Goal: Task Accomplishment & Management: Use online tool/utility

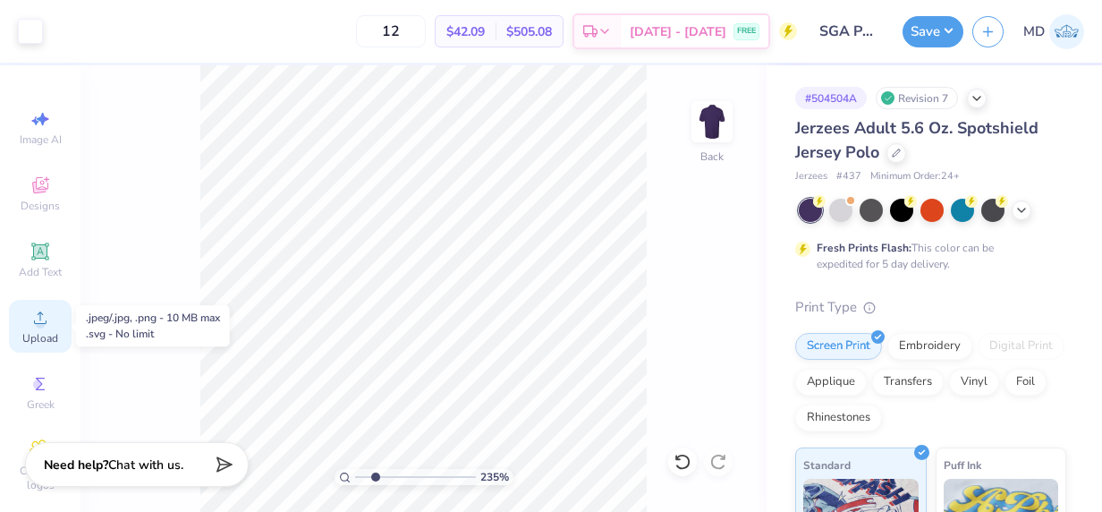
click at [34, 310] on icon at bounding box center [40, 317] width 21 height 21
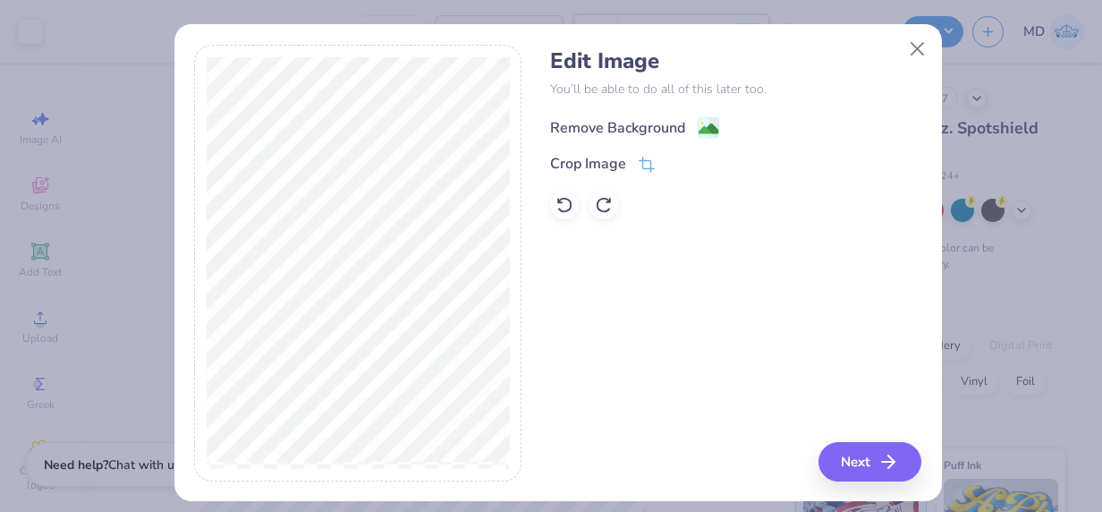
click at [615, 131] on div "Remove Background" at bounding box center [617, 127] width 135 height 21
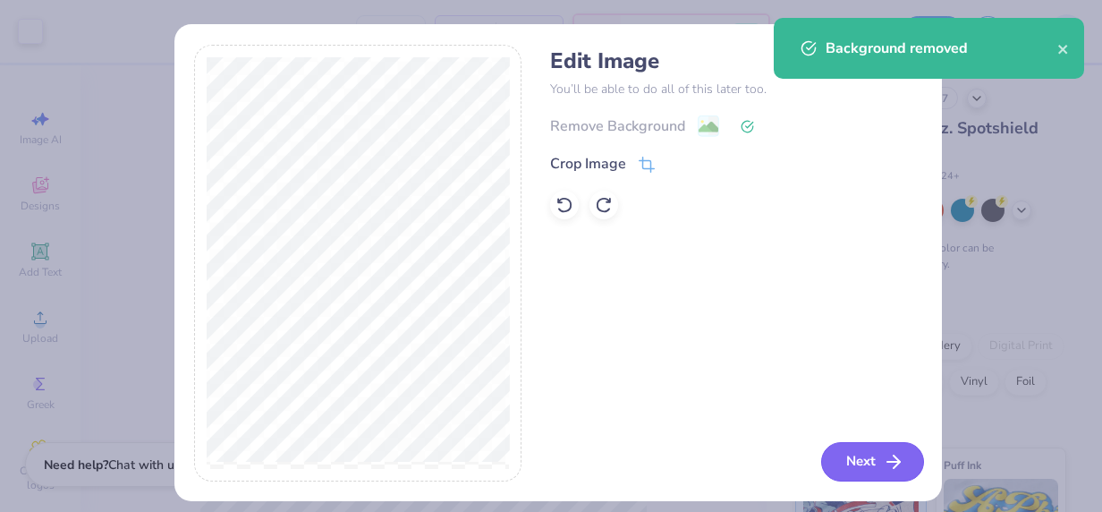
click at [860, 460] on button "Next" at bounding box center [872, 461] width 103 height 39
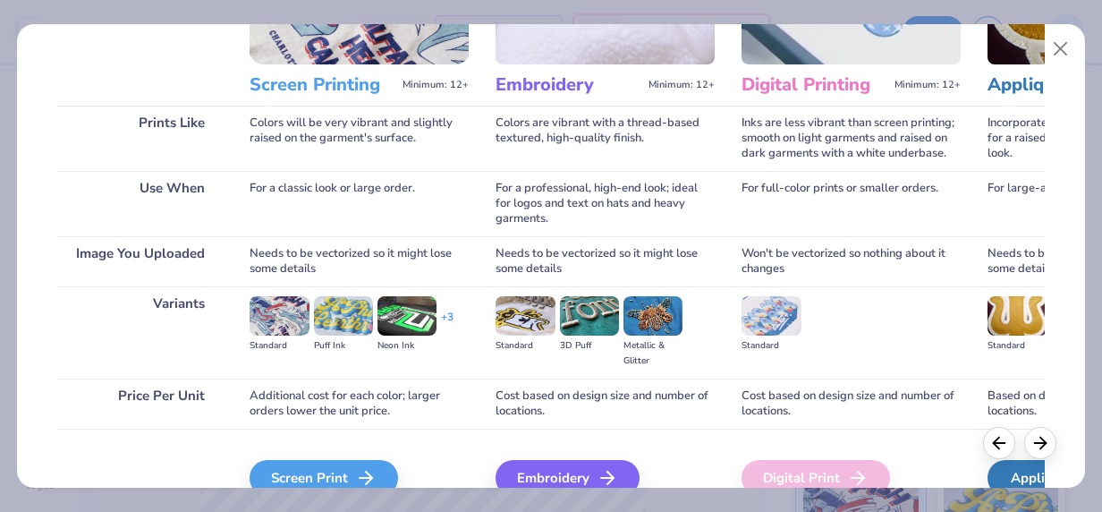
scroll to position [290, 0]
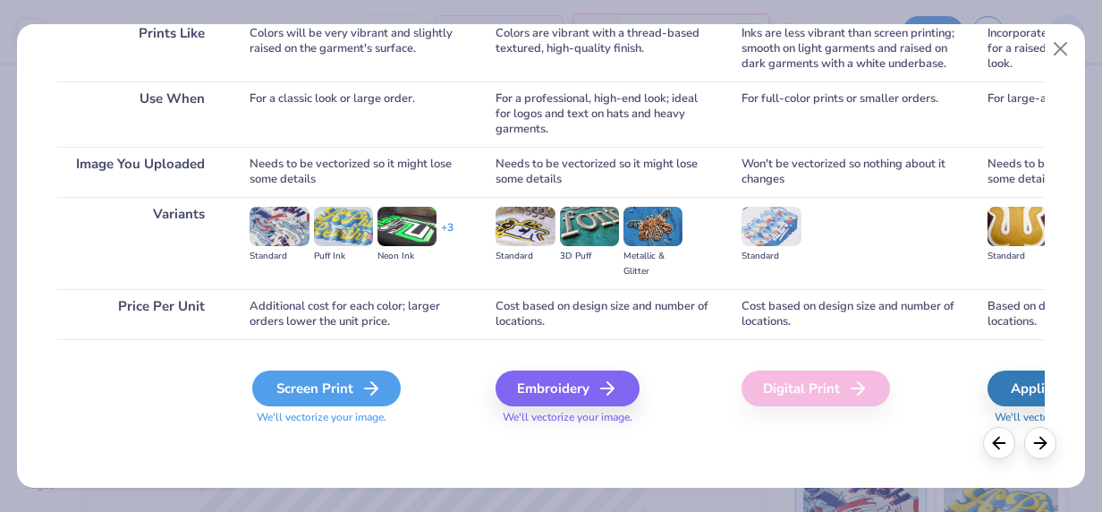
click at [342, 387] on div "Screen Print" at bounding box center [326, 388] width 149 height 36
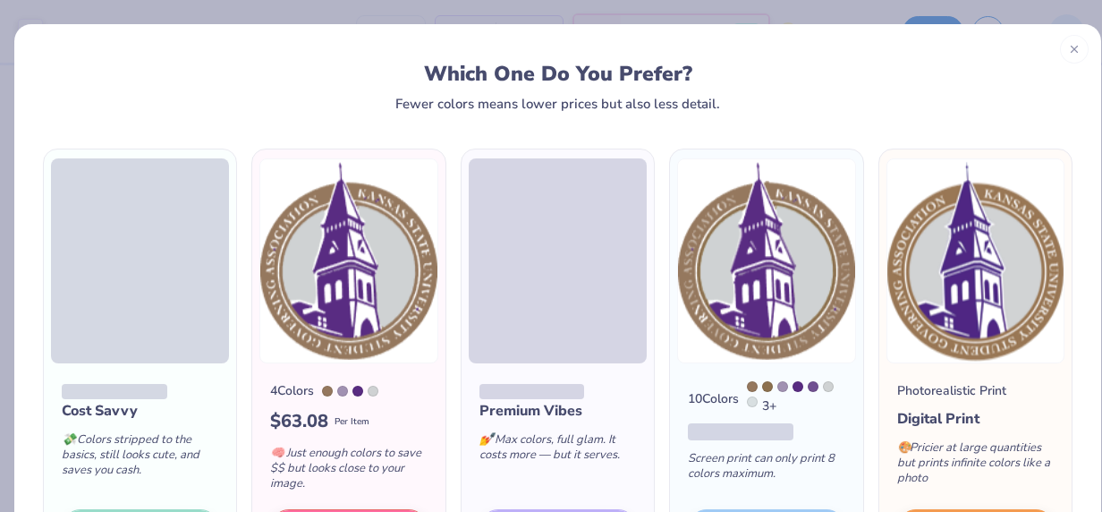
scroll to position [140, 0]
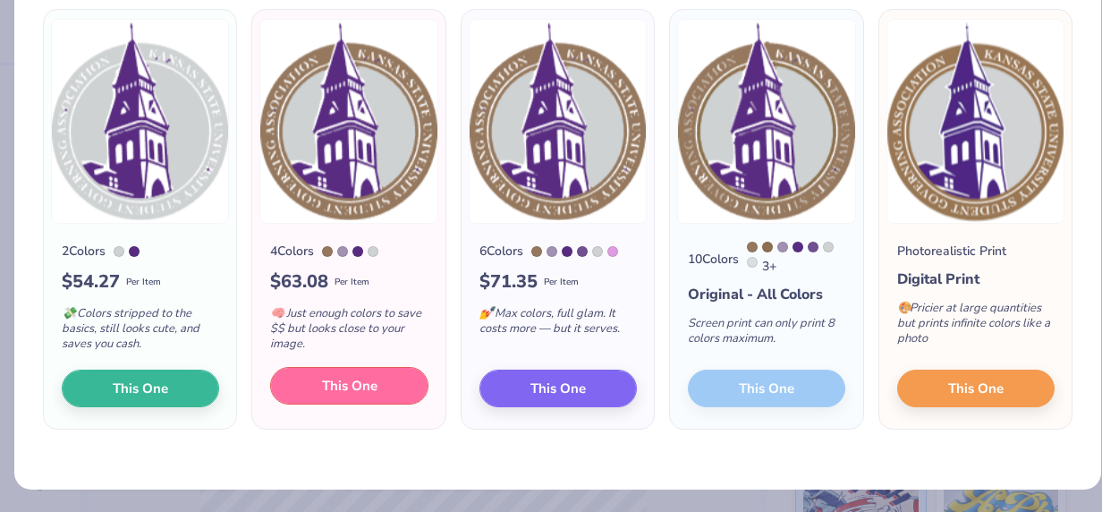
click at [357, 382] on span "This One" at bounding box center [349, 386] width 55 height 21
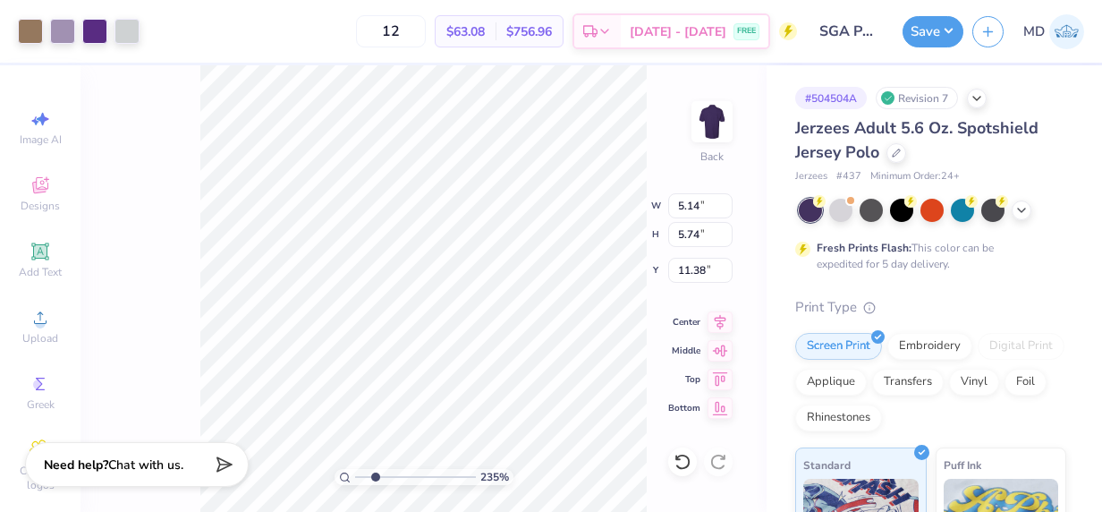
drag, startPoint x: 340, startPoint y: 490, endPoint x: 409, endPoint y: 326, distance: 178.5
click at [409, 326] on div at bounding box center [551, 256] width 1102 height 512
type input "1.94962756977863"
type input "7.08"
type input "1.94962756977863"
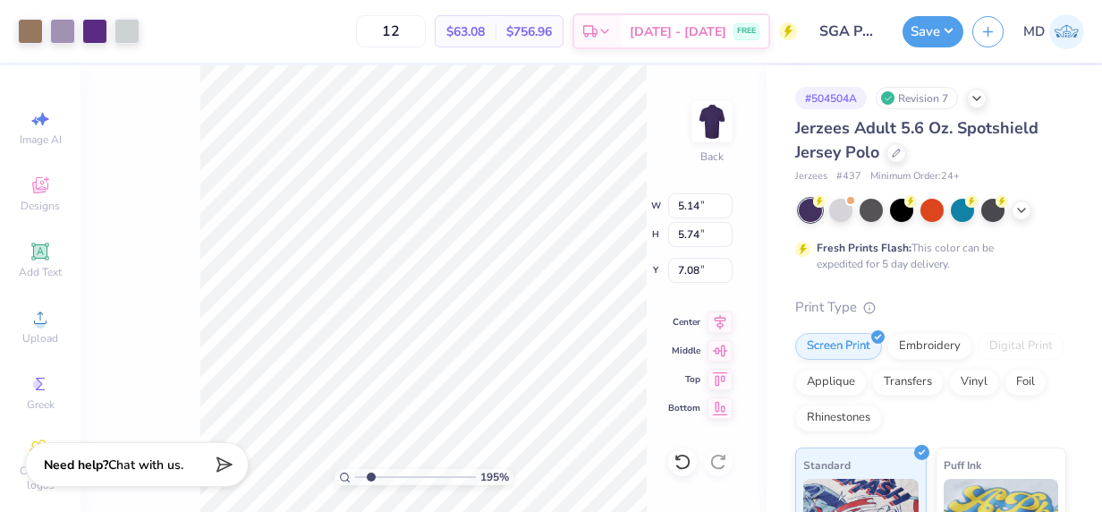
type input "9.95"
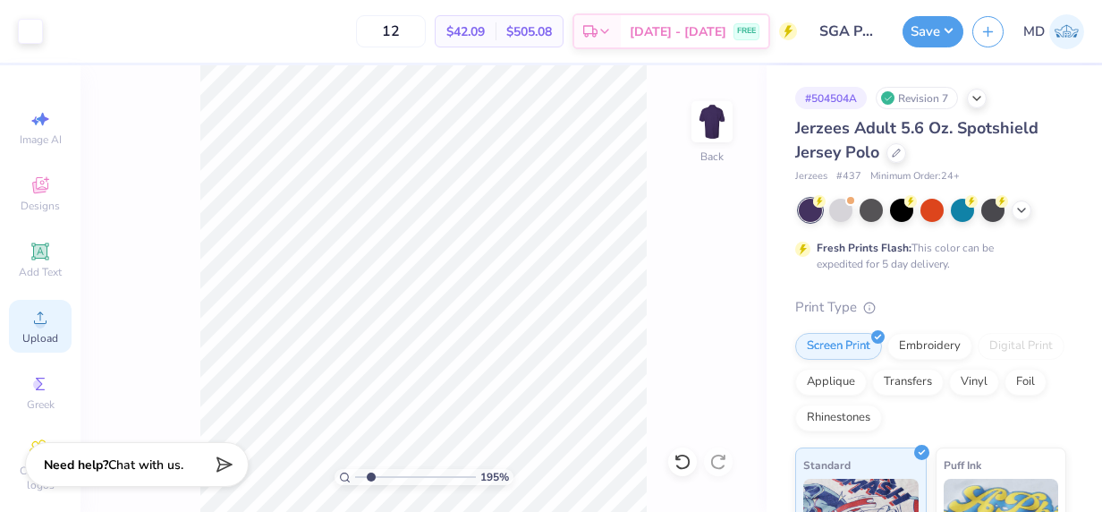
click at [28, 330] on div "Upload" at bounding box center [40, 326] width 63 height 53
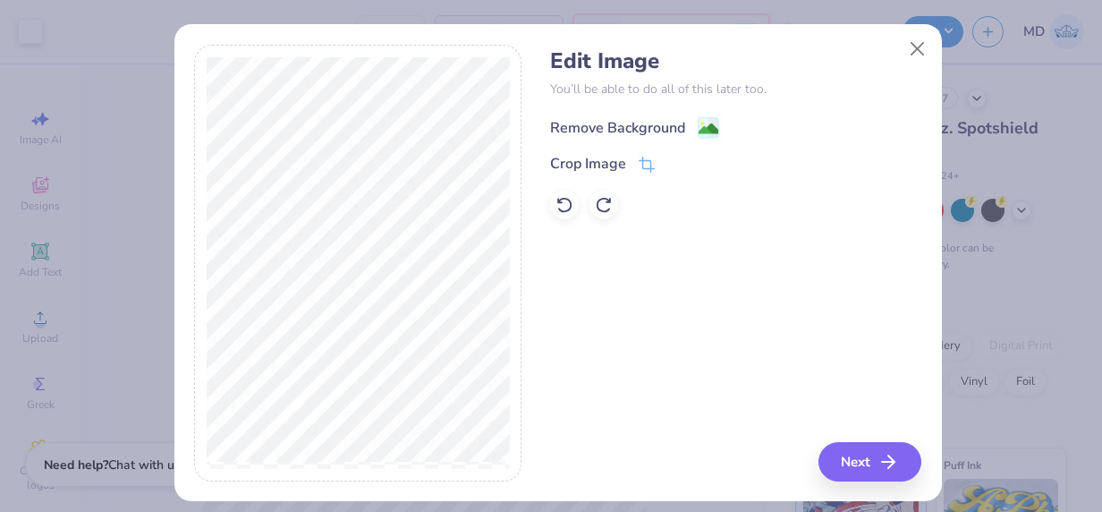
click at [650, 115] on div "Remove Background" at bounding box center [735, 126] width 371 height 22
click at [849, 454] on button "Next" at bounding box center [872, 461] width 103 height 39
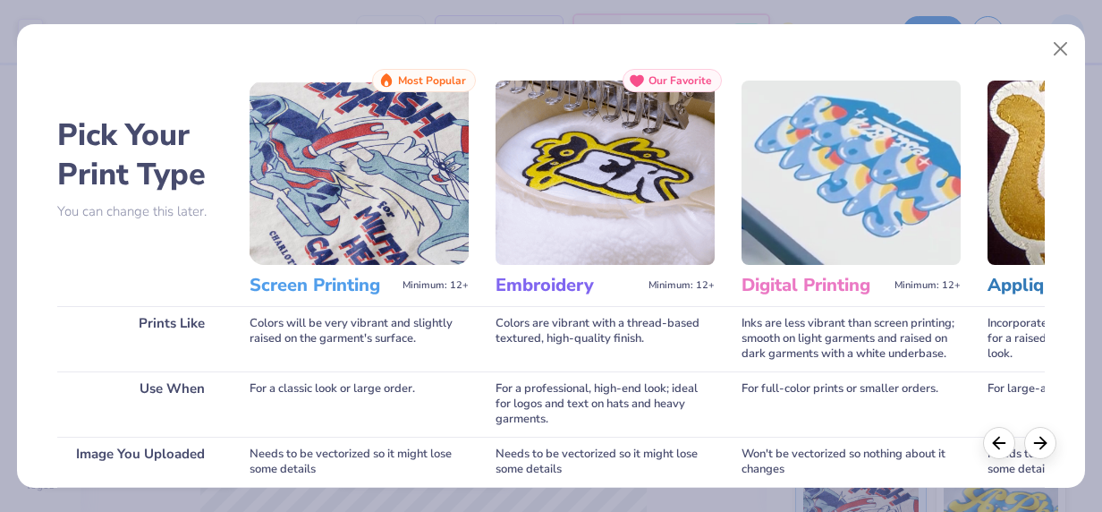
scroll to position [290, 0]
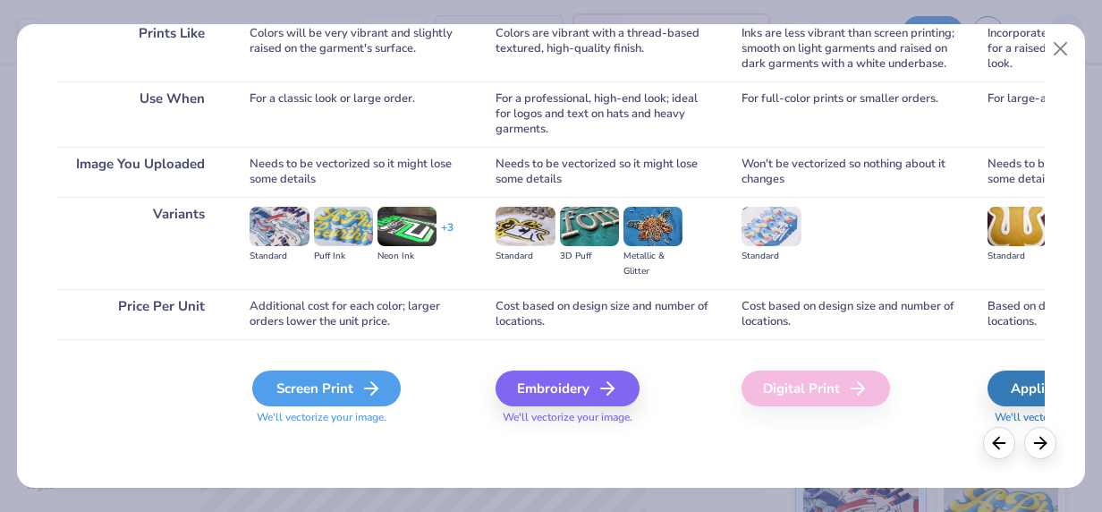
click at [305, 383] on div "Screen Print" at bounding box center [326, 388] width 149 height 36
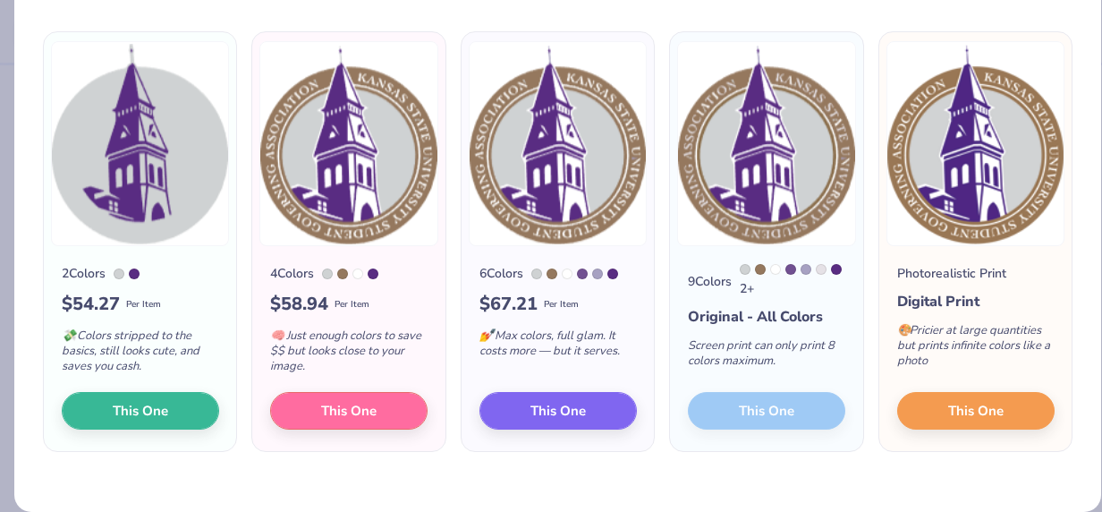
scroll to position [123, 0]
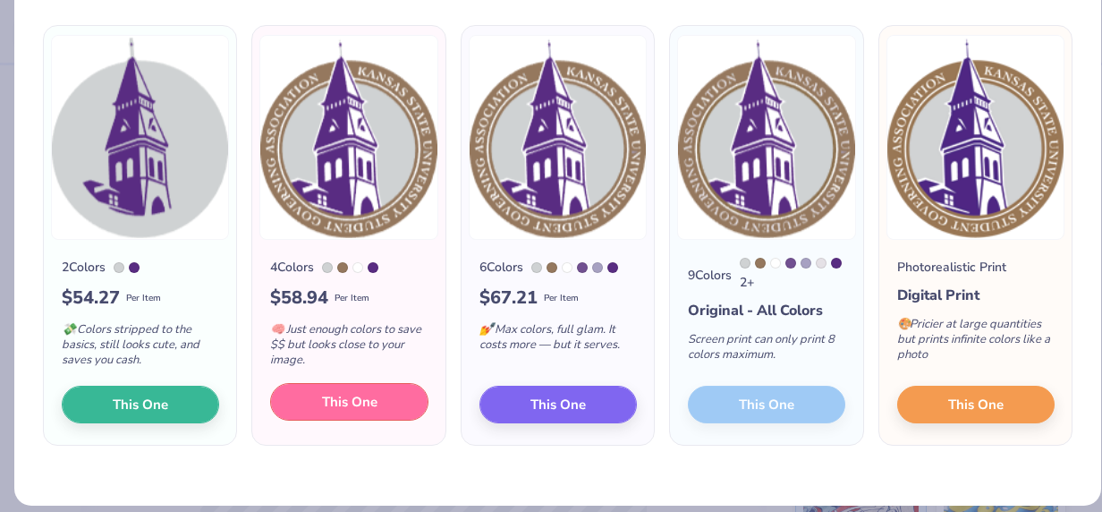
click at [347, 397] on span "This One" at bounding box center [349, 402] width 55 height 21
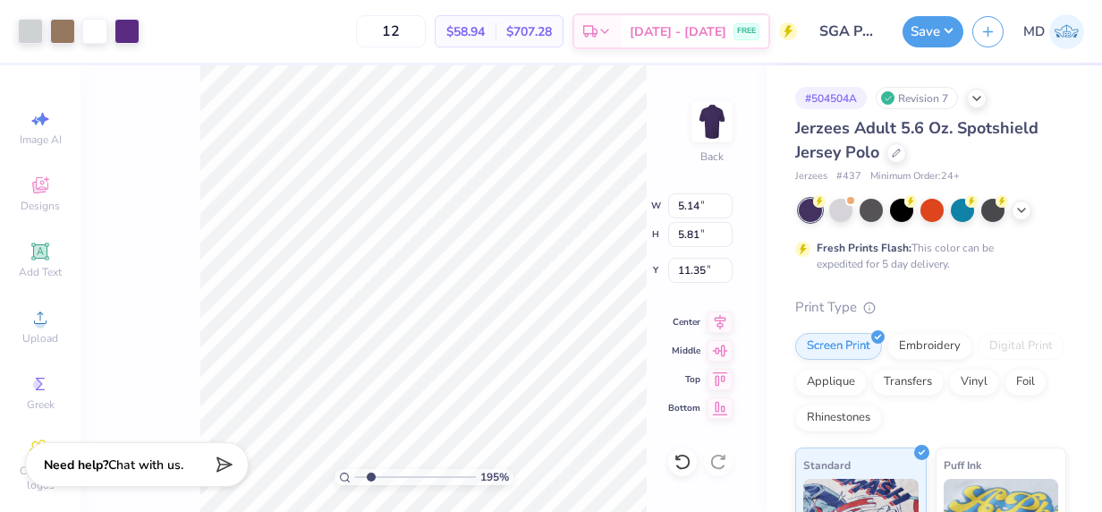
click at [296, 407] on div at bounding box center [551, 256] width 1102 height 512
type input "1.94962756977863"
type input "3.53"
type input "3.99"
type input "1.94962756977863"
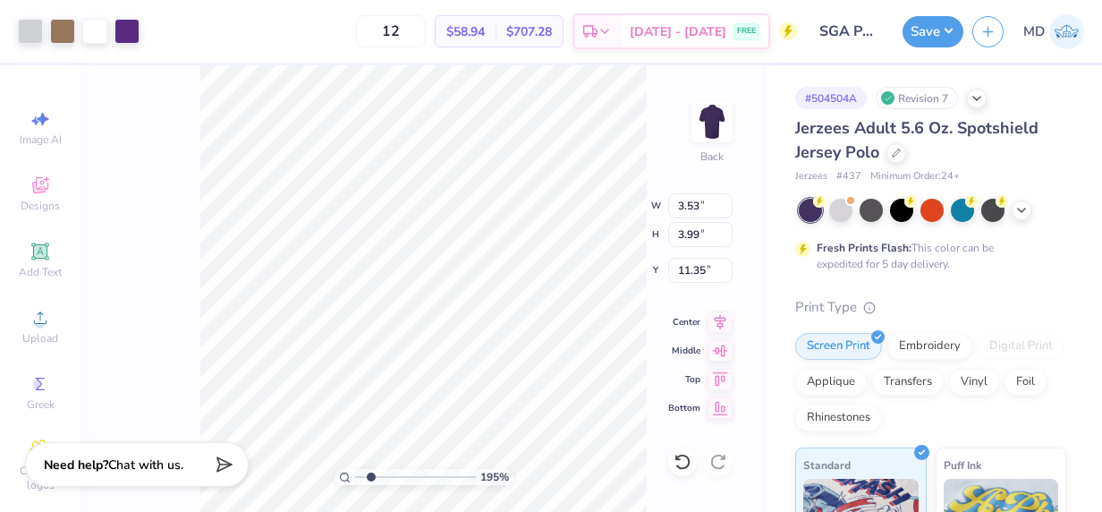
type input "1.91"
type input "1.94962756977863"
type input "3.00"
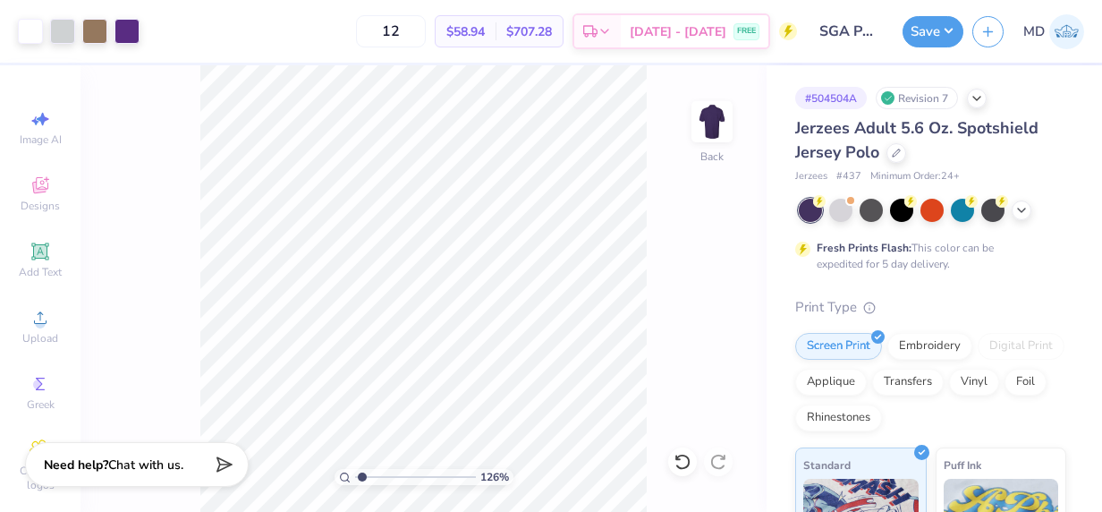
type input "1.25529000372105"
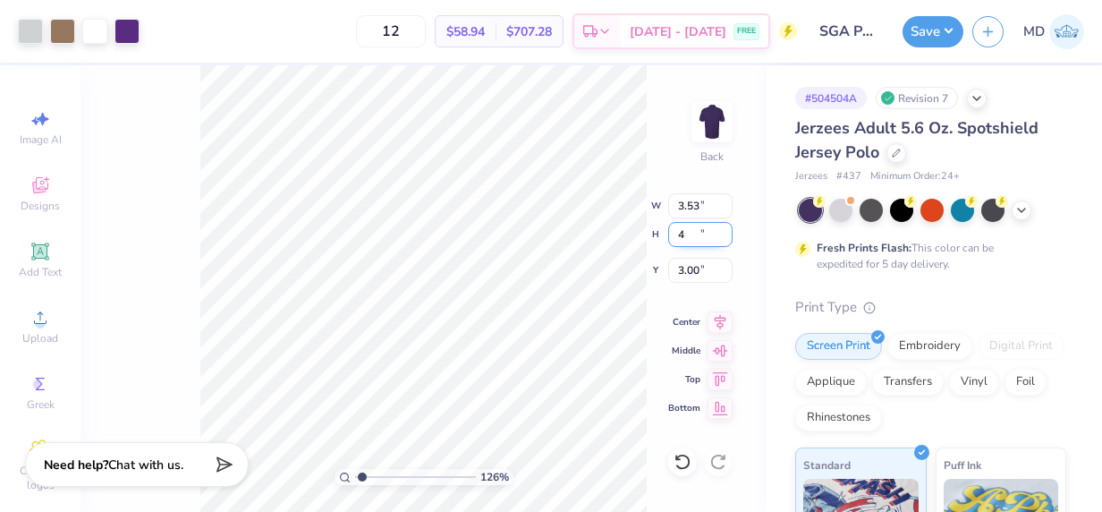
type input "4"
click at [725, 231] on input "4" at bounding box center [700, 234] width 64 height 25
type input "3.52"
click at [726, 208] on input "3.52" at bounding box center [700, 205] width 64 height 25
type input "1.25529000372105"
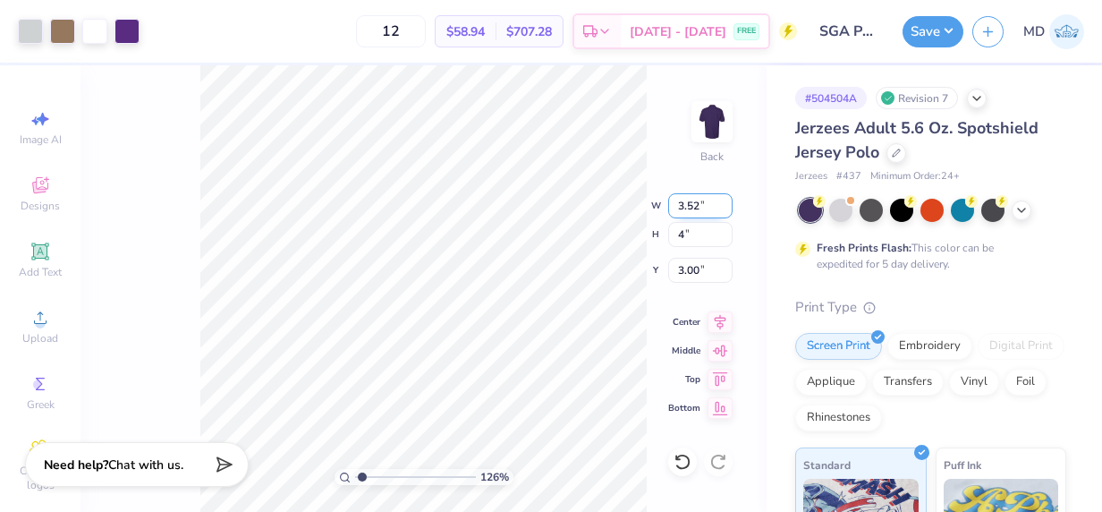
type input "4.00"
type input "2.99"
click at [726, 208] on input "3.51" at bounding box center [700, 205] width 64 height 25
type input "3.5"
click at [726, 208] on input "3.5" at bounding box center [700, 205] width 64 height 25
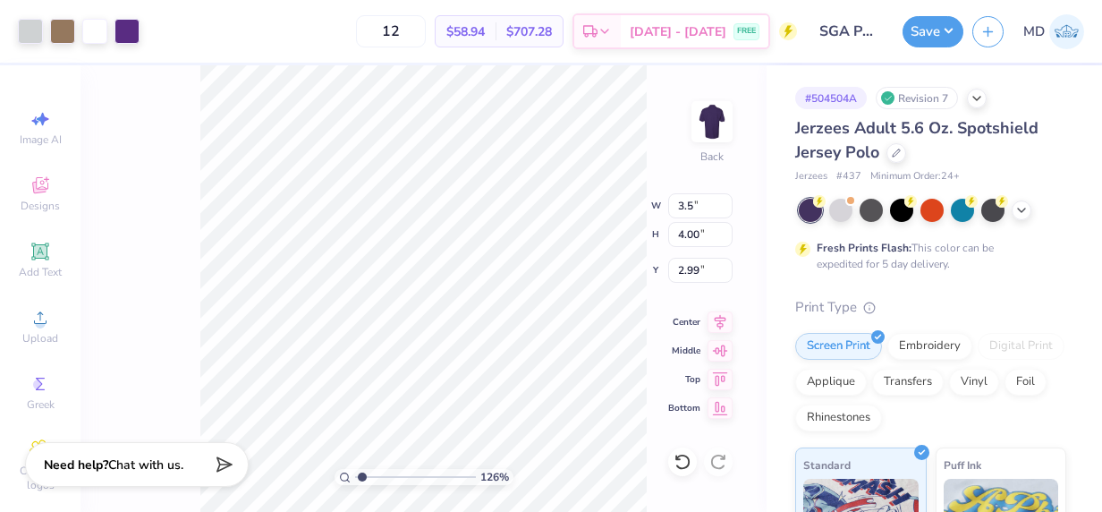
click at [707, 179] on div "126 % Back W 3.5 3.5 " H 4.00 4.00 " Y 2.99 2.99 " Center Middle Top Bottom" at bounding box center [424, 288] width 686 height 446
type input "1.25529000372105"
type input "3.50"
type input "3.95"
type input "3.02"
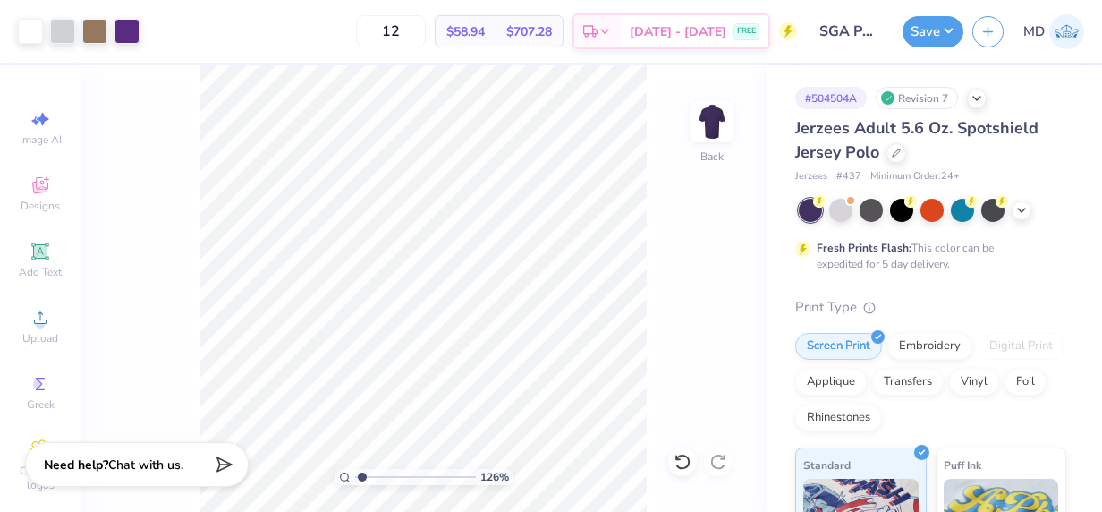
type input "1.25529000372105"
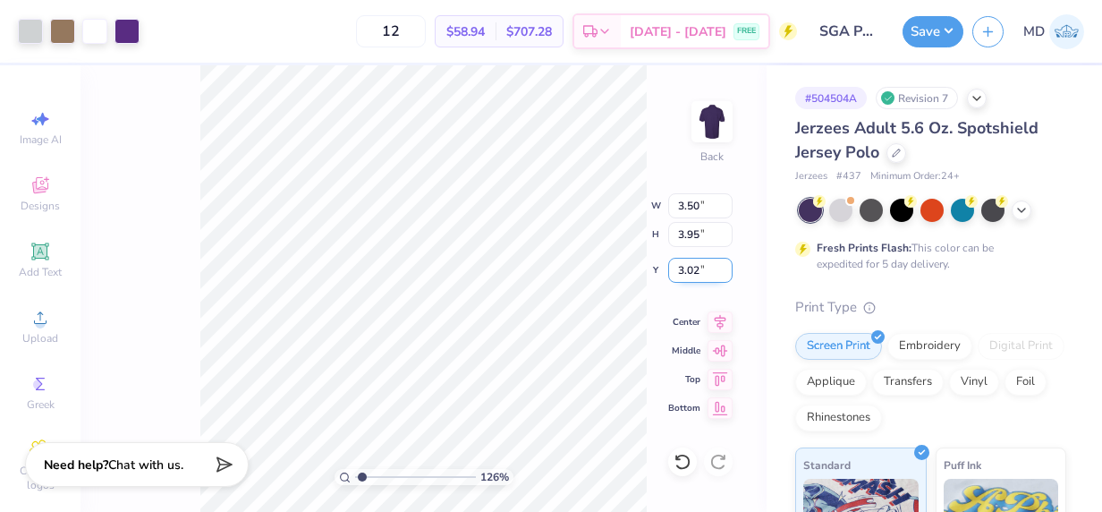
click at [709, 270] on input "3.02" at bounding box center [700, 270] width 64 height 25
click at [726, 275] on input "3.01" at bounding box center [700, 270] width 64 height 25
type input "3"
click at [726, 275] on input "3" at bounding box center [700, 270] width 64 height 25
click at [676, 174] on div "126 % Back W 3.50 3.50 " H 3.95 3.95 " Y 3 3 " Center Middle Top Bottom" at bounding box center [424, 288] width 686 height 446
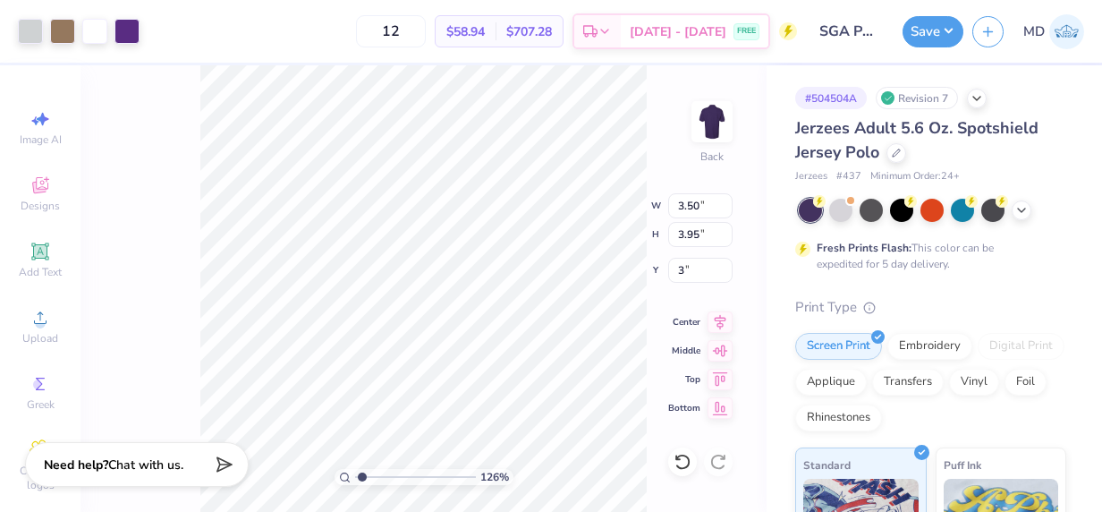
type input "1.25529000372105"
type input "3.00"
type input "1.25529000372105"
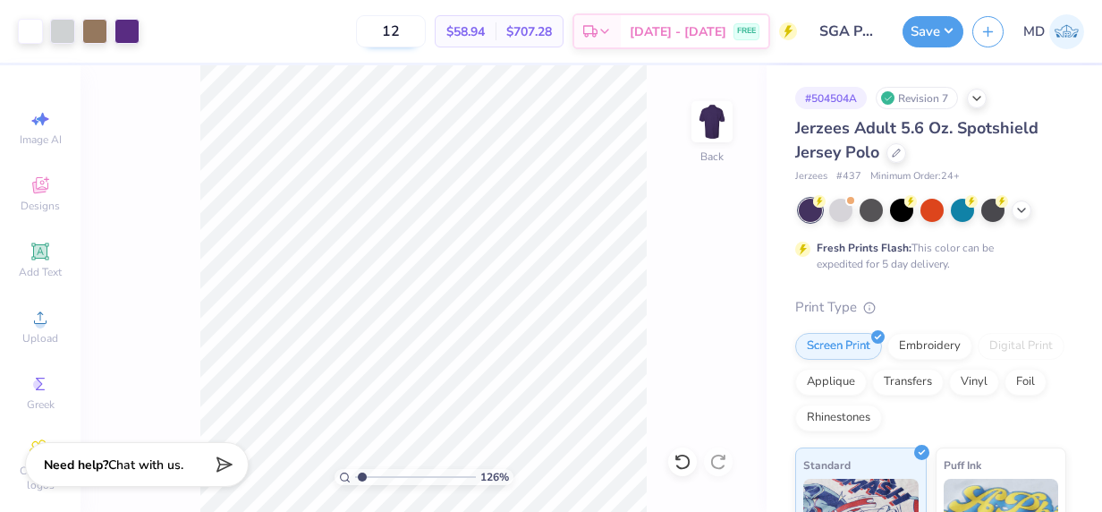
click at [426, 36] on input "12" at bounding box center [391, 31] width 70 height 32
type input "1"
type input "40"
click at [682, 186] on div "126 % Back" at bounding box center [424, 288] width 686 height 446
click at [929, 29] on button "Save" at bounding box center [933, 28] width 61 height 31
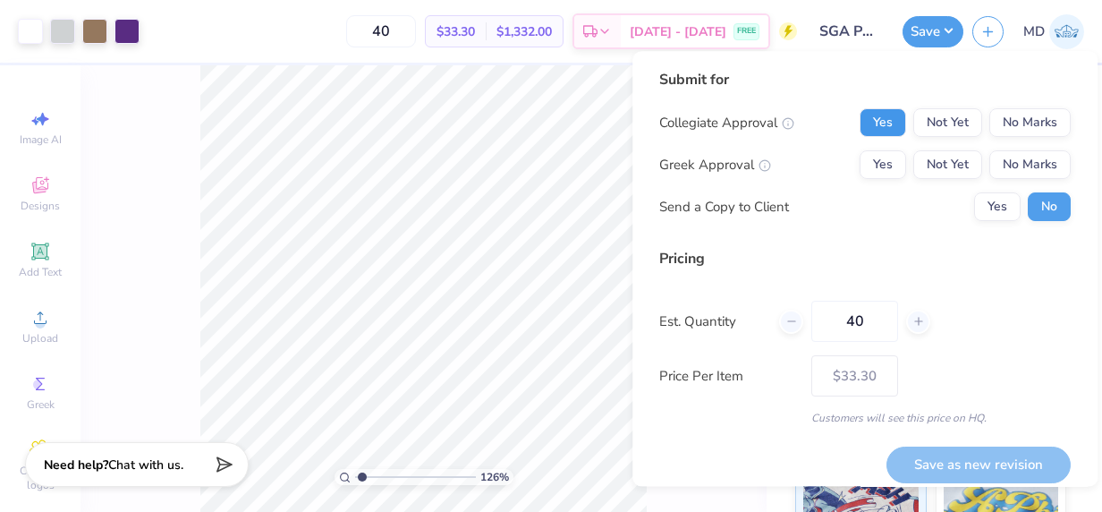
click at [875, 135] on button "Yes" at bounding box center [883, 122] width 47 height 29
click at [993, 165] on button "No Marks" at bounding box center [1030, 164] width 81 height 29
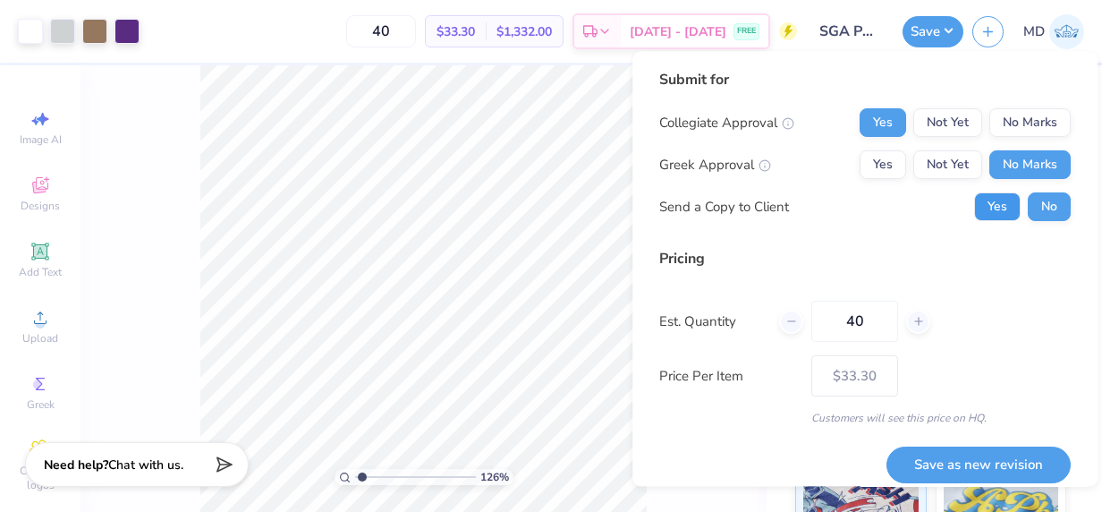
click at [988, 204] on button "Yes" at bounding box center [997, 206] width 47 height 29
type input "1.25529000372105"
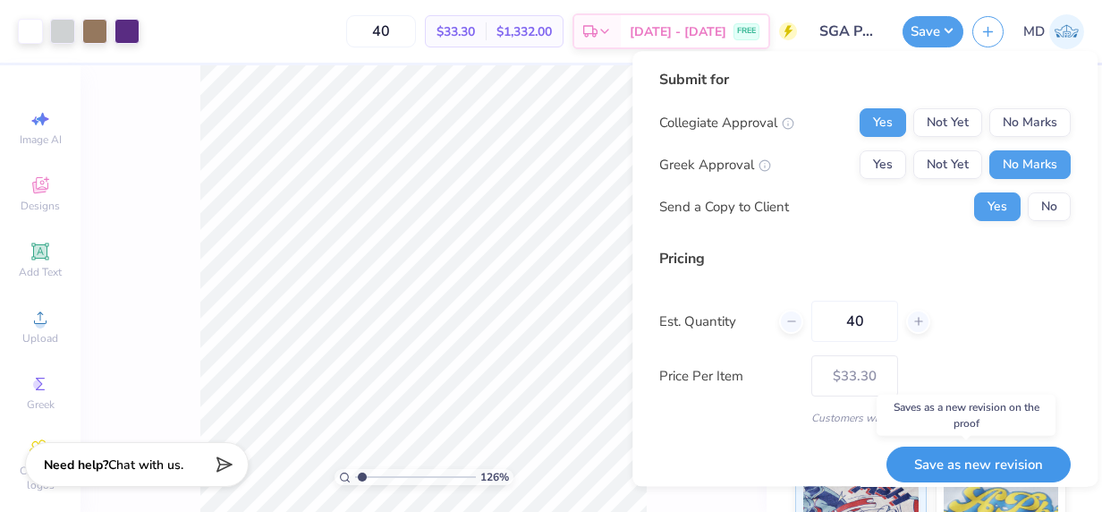
click at [932, 458] on button "Save as new revision" at bounding box center [979, 464] width 184 height 37
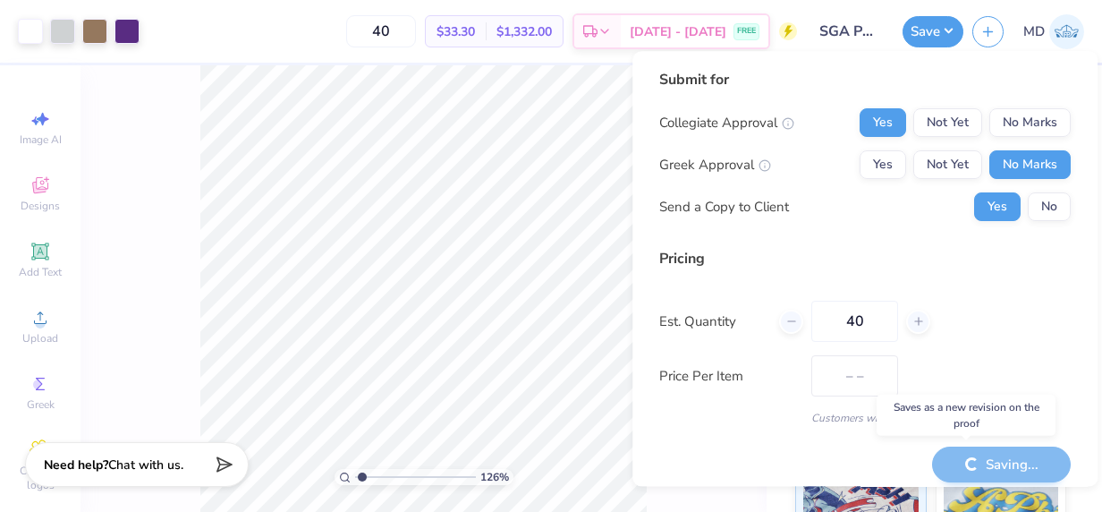
type input "$33.30"
type input "1.25529000372105"
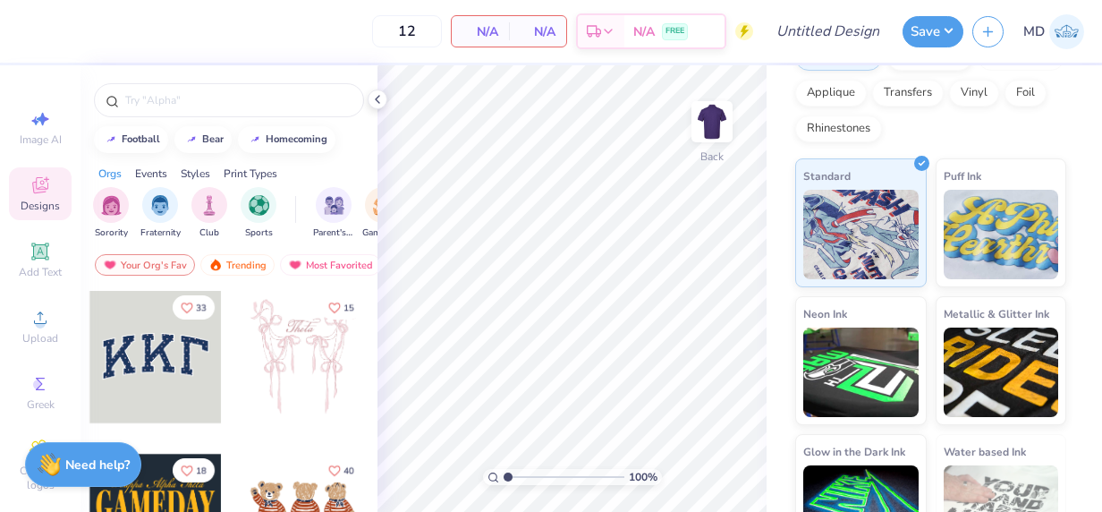
scroll to position [310, 0]
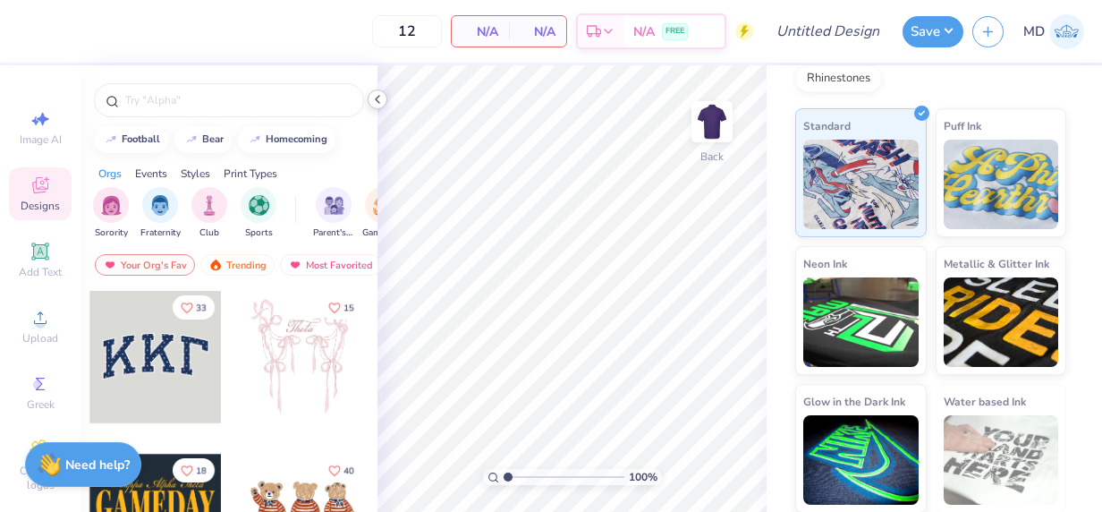
click at [379, 93] on icon at bounding box center [377, 99] width 14 height 14
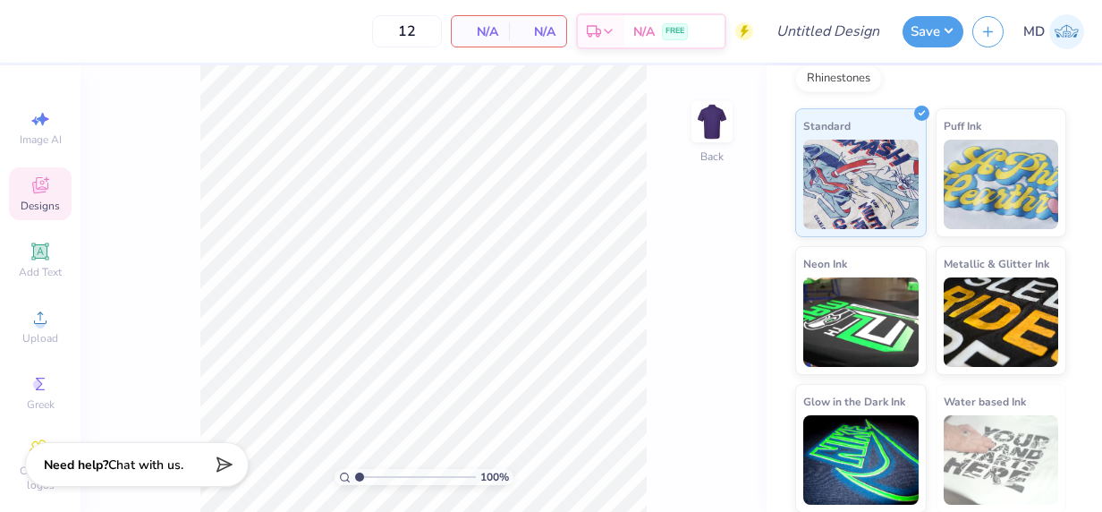
scroll to position [0, 0]
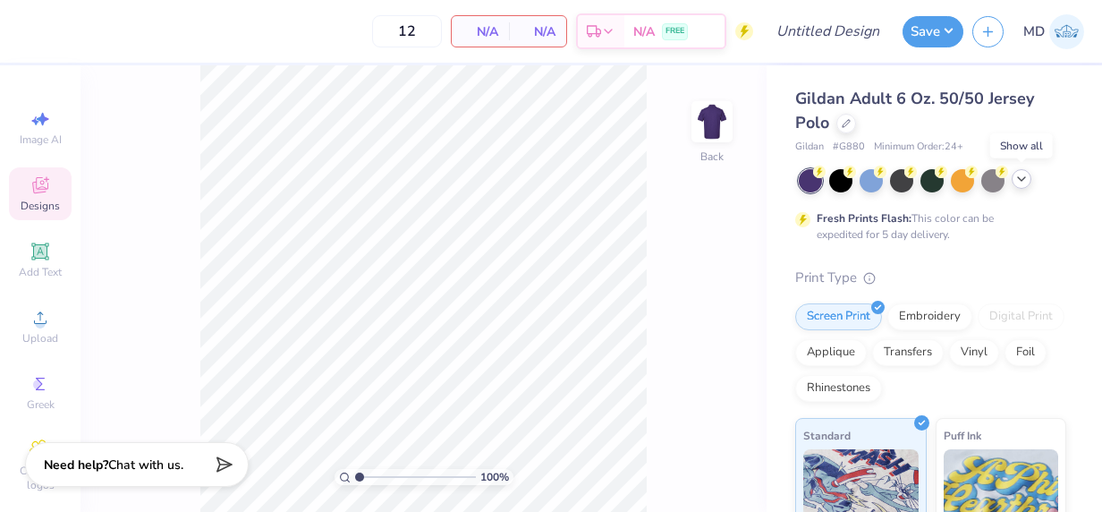
click at [1021, 183] on icon at bounding box center [1022, 179] width 14 height 14
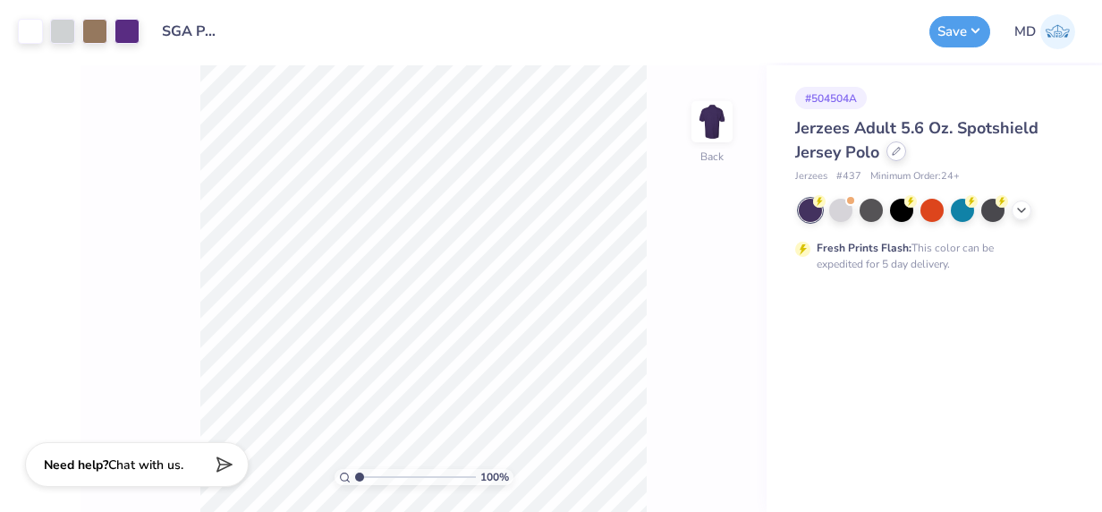
click at [893, 154] on icon at bounding box center [896, 151] width 7 height 7
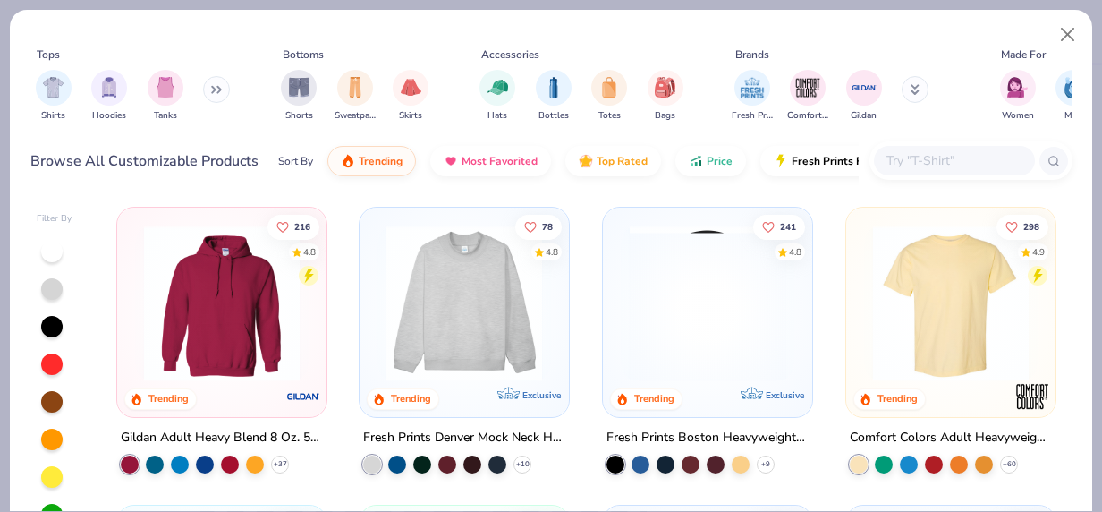
scroll to position [74, 0]
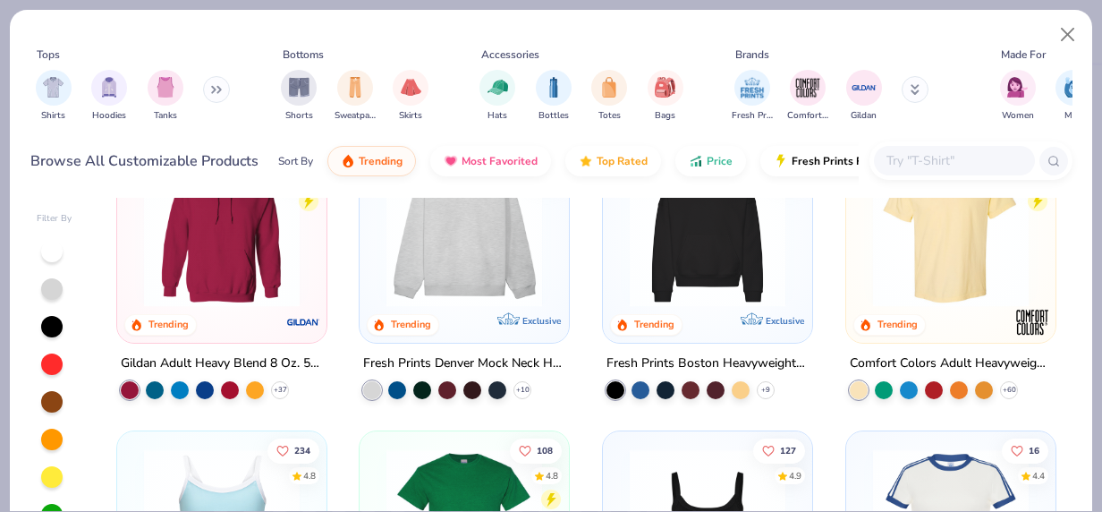
click at [228, 89] on button at bounding box center [216, 89] width 27 height 27
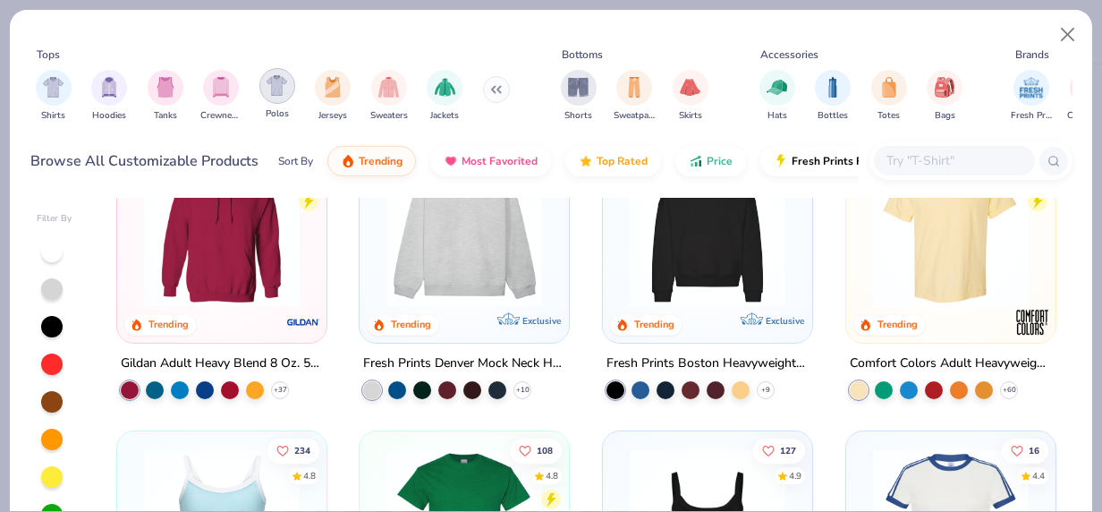
click at [279, 81] on img "filter for Polos" at bounding box center [277, 85] width 21 height 21
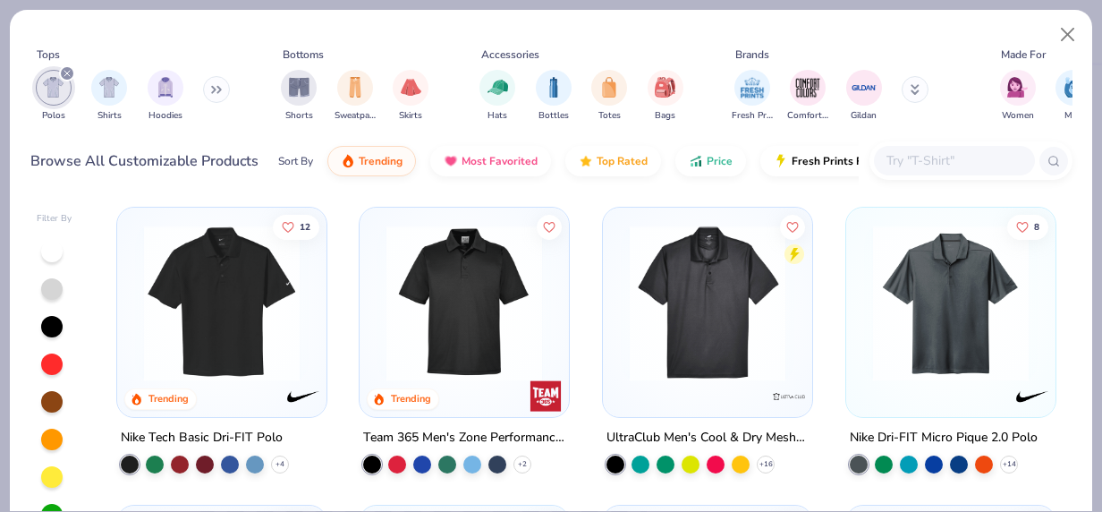
scroll to position [138, 0]
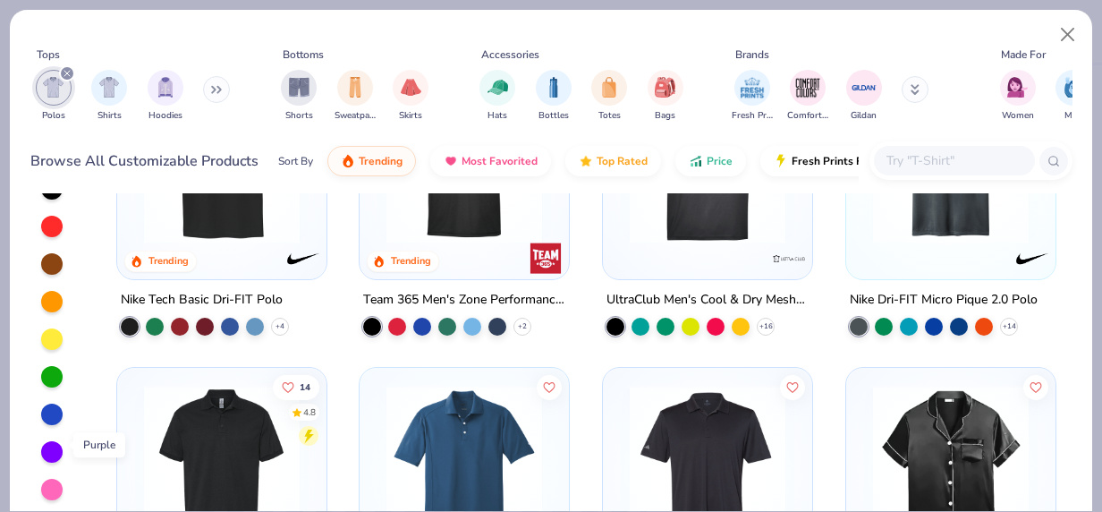
click at [54, 446] on div at bounding box center [51, 451] width 21 height 21
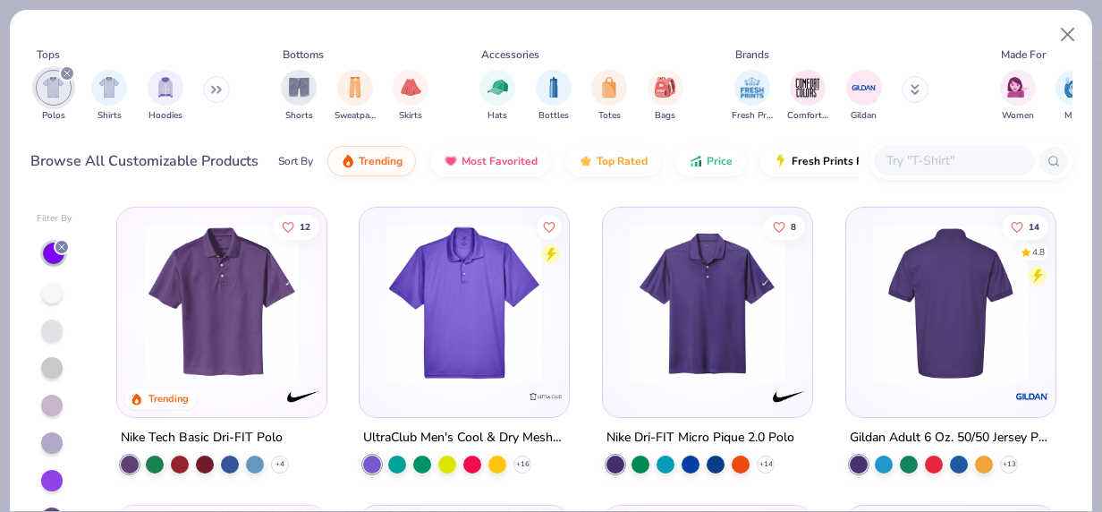
click at [904, 306] on div at bounding box center [951, 303] width 520 height 156
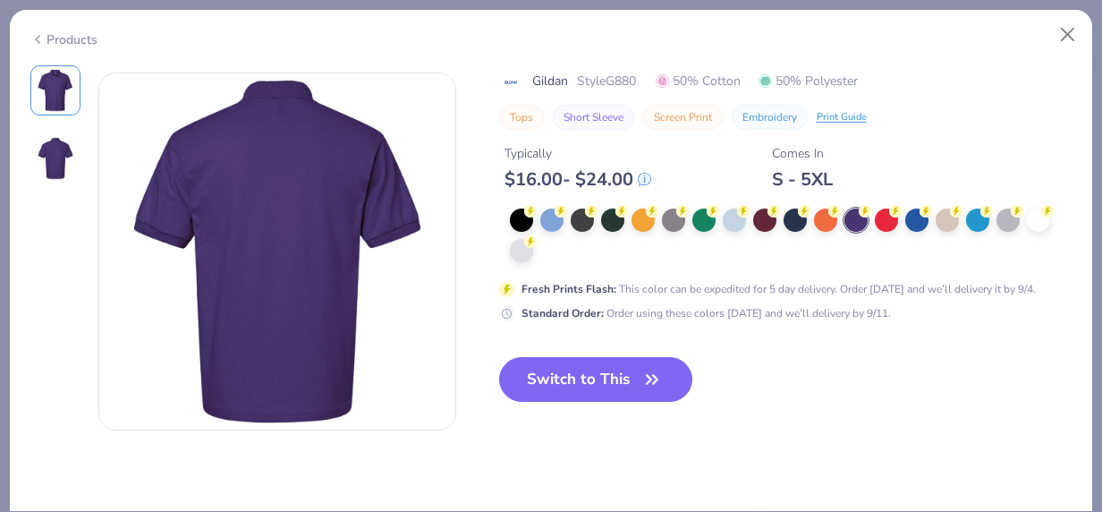
scroll to position [399, 0]
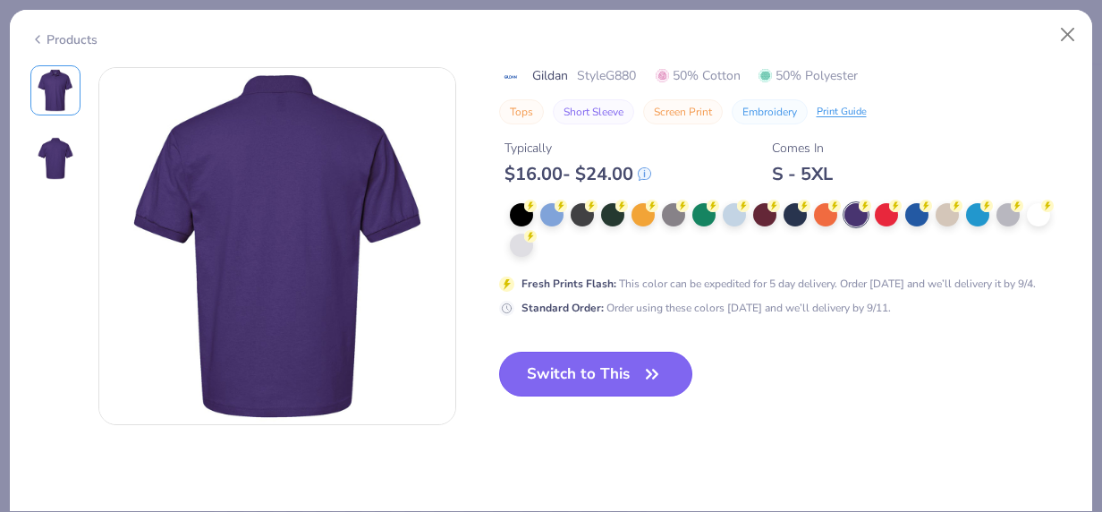
click at [603, 379] on button "Switch to This" at bounding box center [596, 374] width 194 height 45
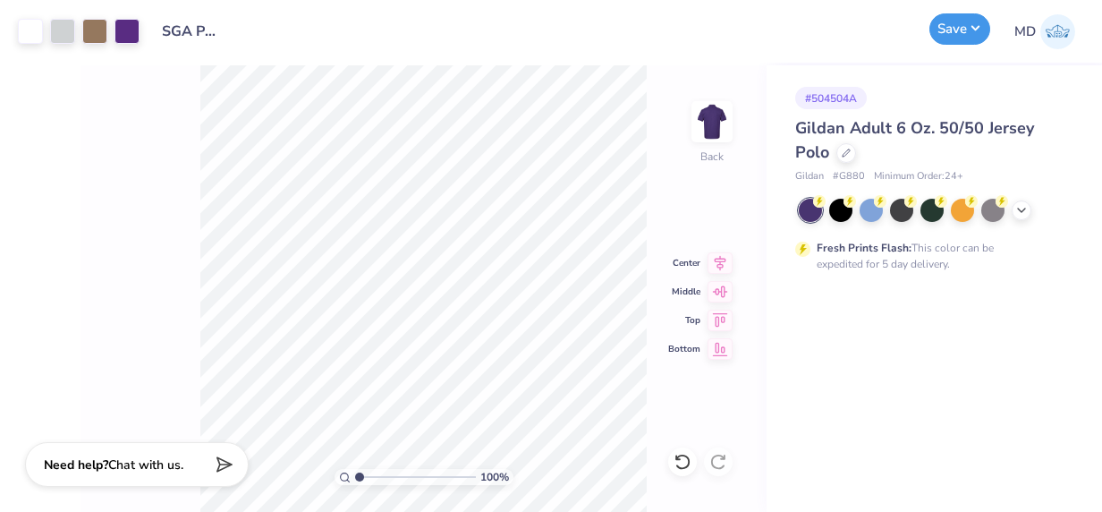
click at [941, 37] on button "Save" at bounding box center [960, 28] width 61 height 31
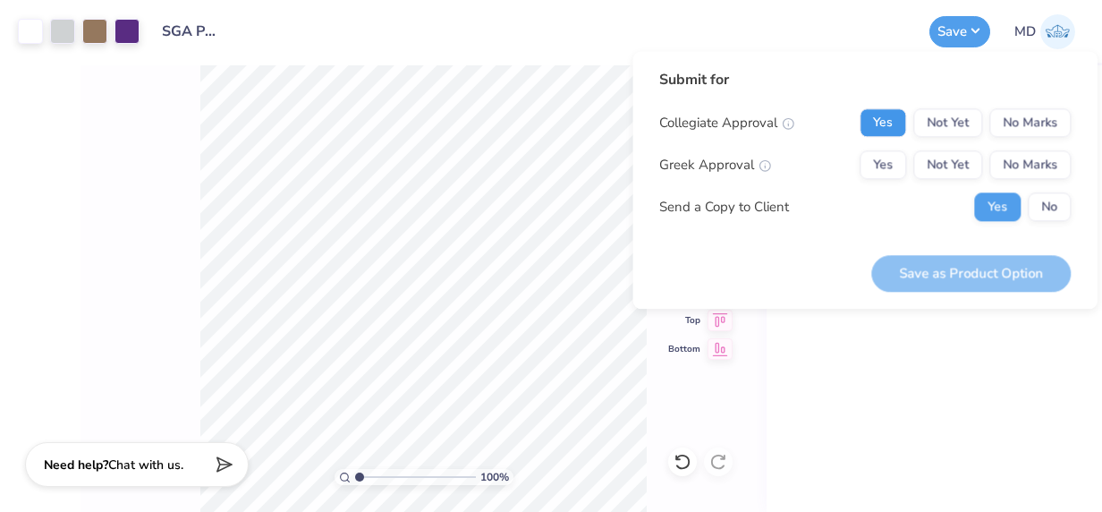
click at [886, 122] on button "Yes" at bounding box center [883, 122] width 47 height 29
click at [995, 157] on button "No Marks" at bounding box center [1030, 164] width 81 height 29
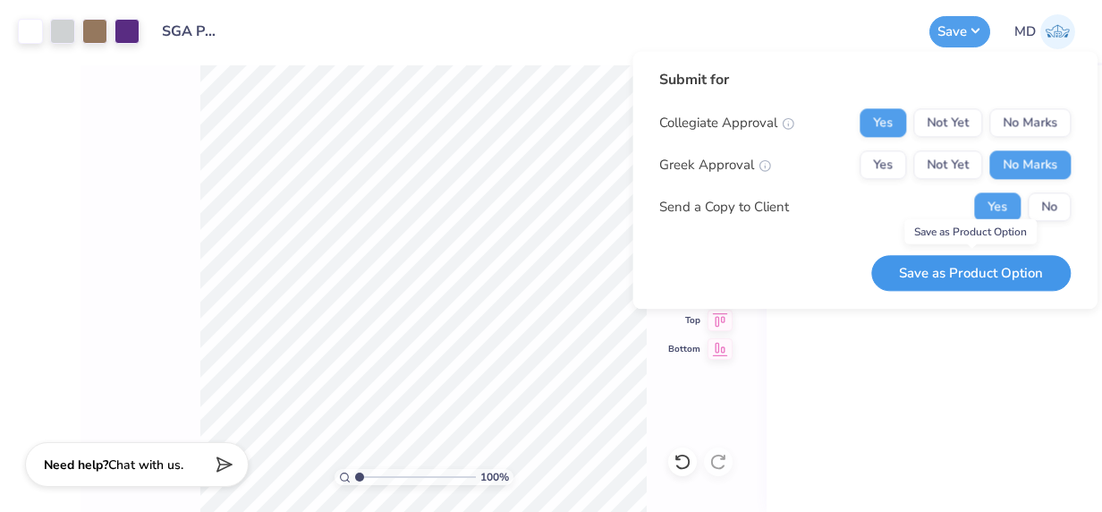
click at [982, 274] on button "Save as Product Option" at bounding box center [971, 273] width 200 height 37
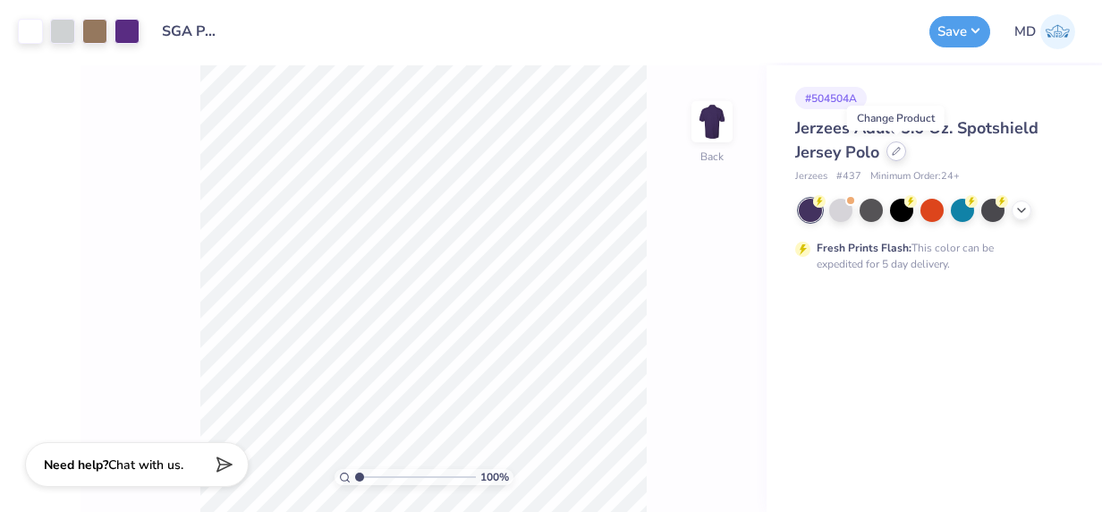
click at [892, 154] on icon at bounding box center [896, 151] width 9 height 9
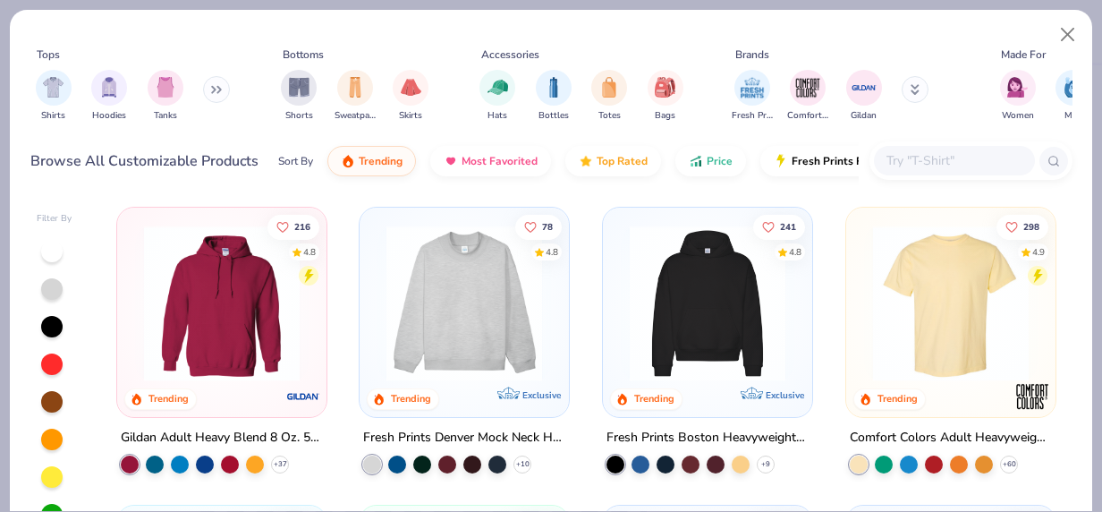
click at [913, 161] on input "text" at bounding box center [954, 160] width 138 height 21
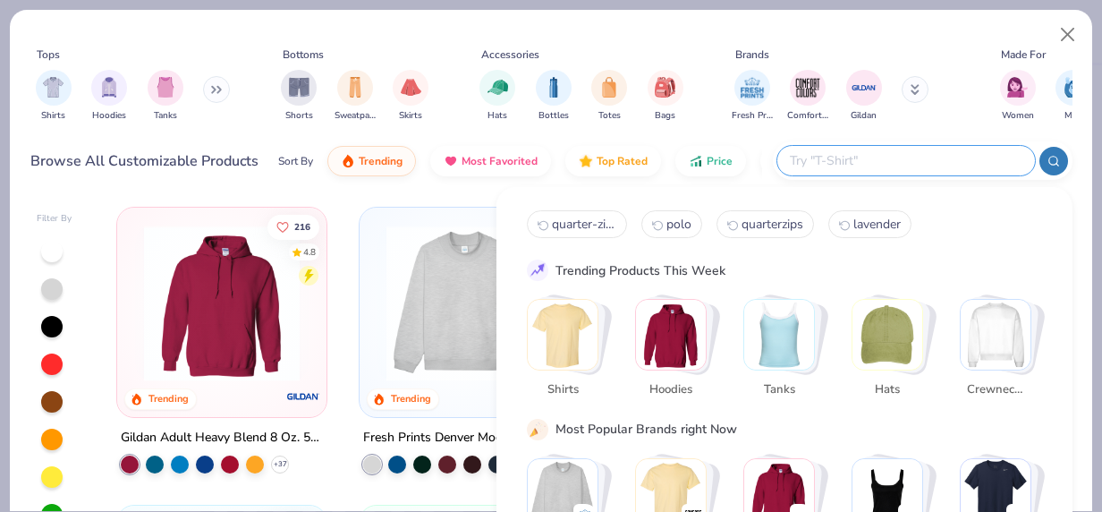
paste input "437 - Adult SpotShield Jersey Polo"
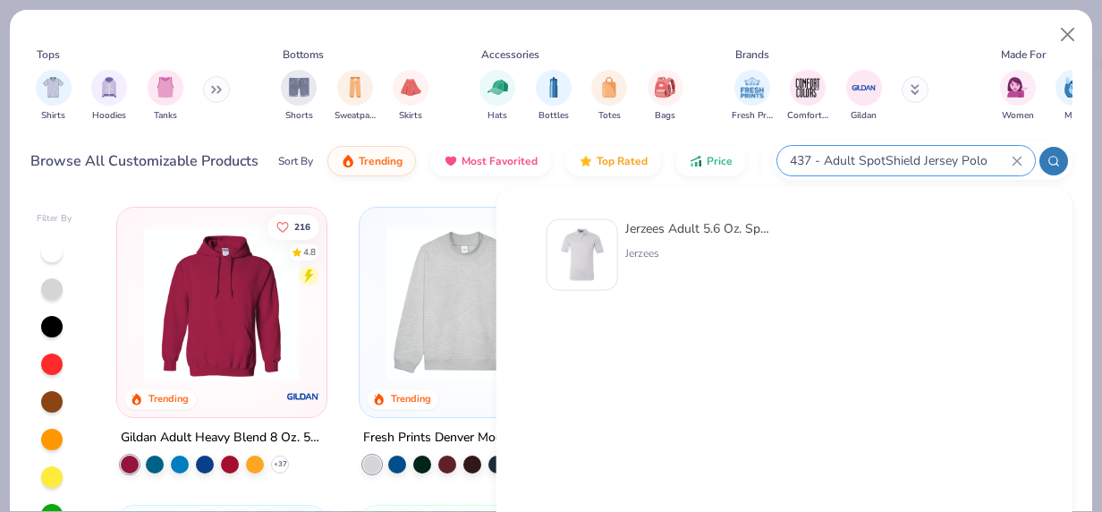
type input "437 - Adult SpotShield Jersey Polo"
click at [579, 261] on img at bounding box center [582, 254] width 55 height 55
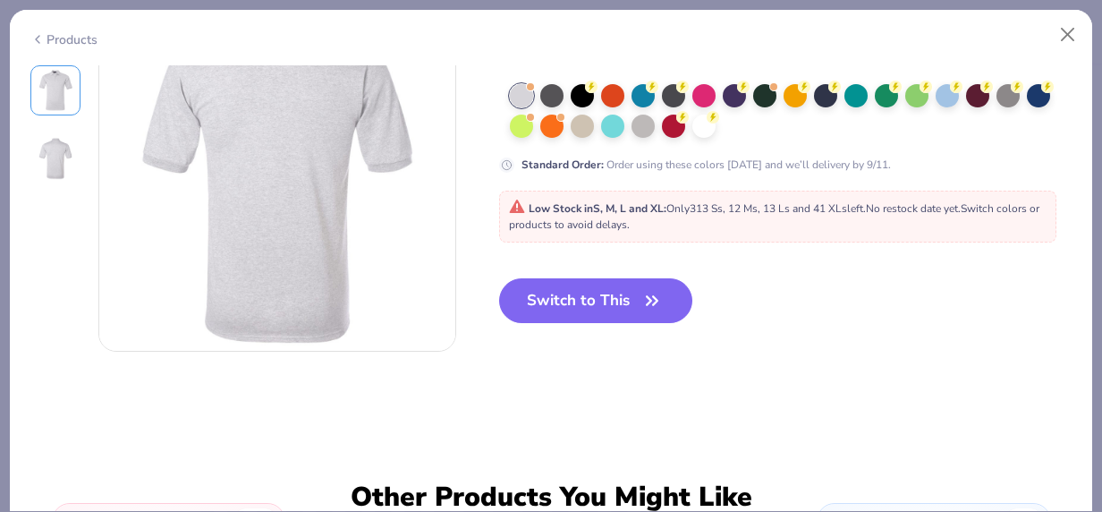
scroll to position [474, 0]
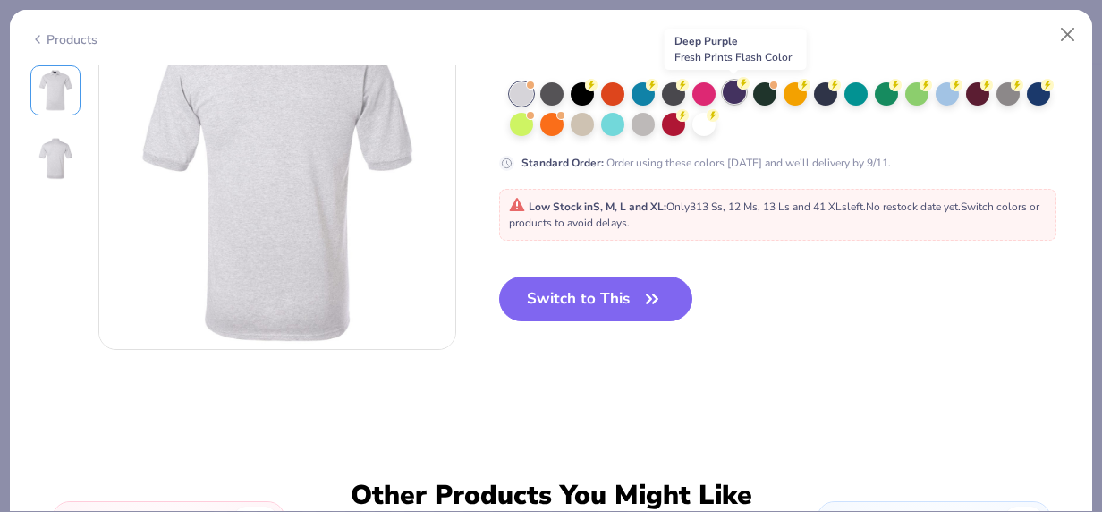
click at [735, 89] on div at bounding box center [734, 92] width 23 height 23
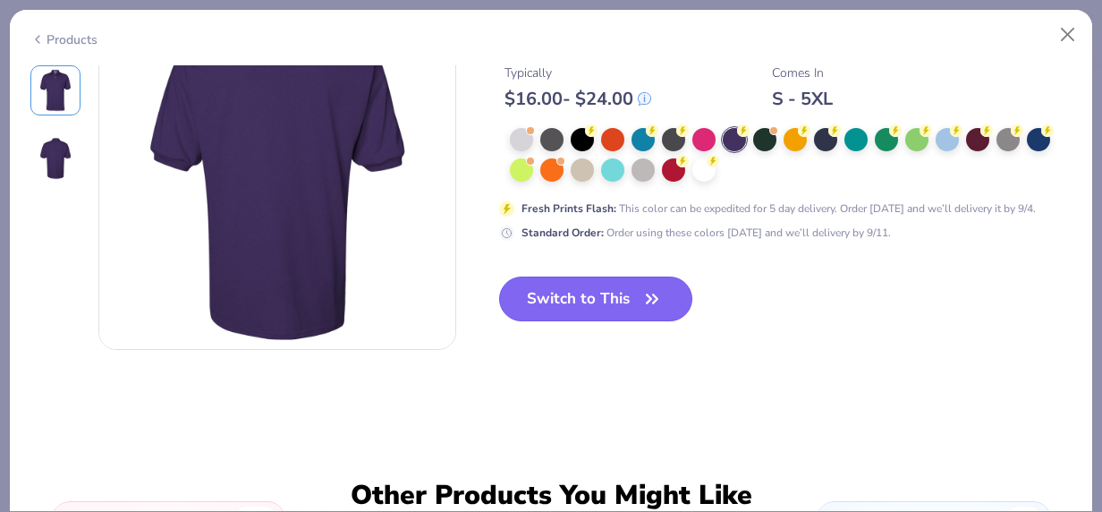
click at [637, 296] on button "Switch to This" at bounding box center [596, 298] width 194 height 45
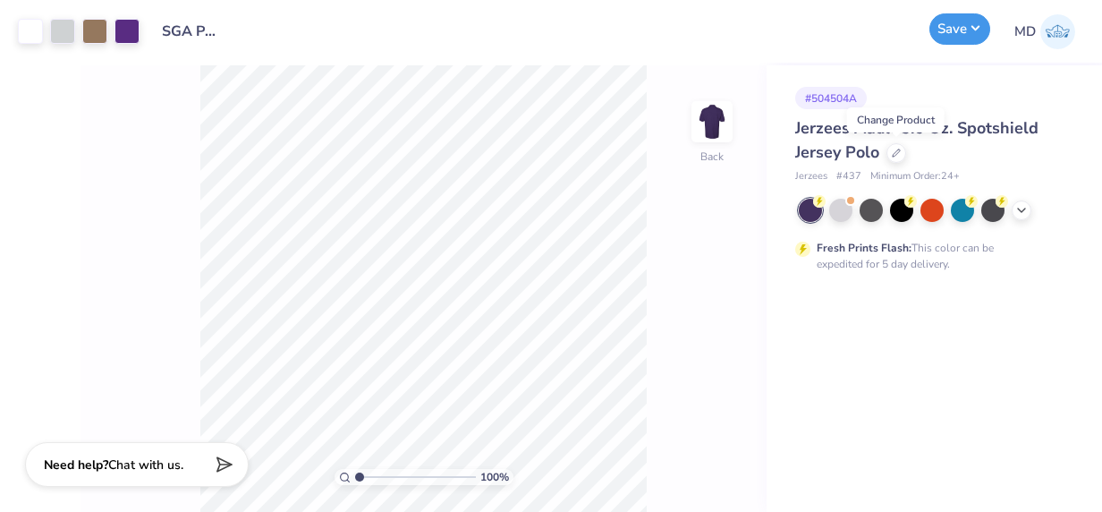
click at [967, 36] on button "Save" at bounding box center [960, 28] width 61 height 31
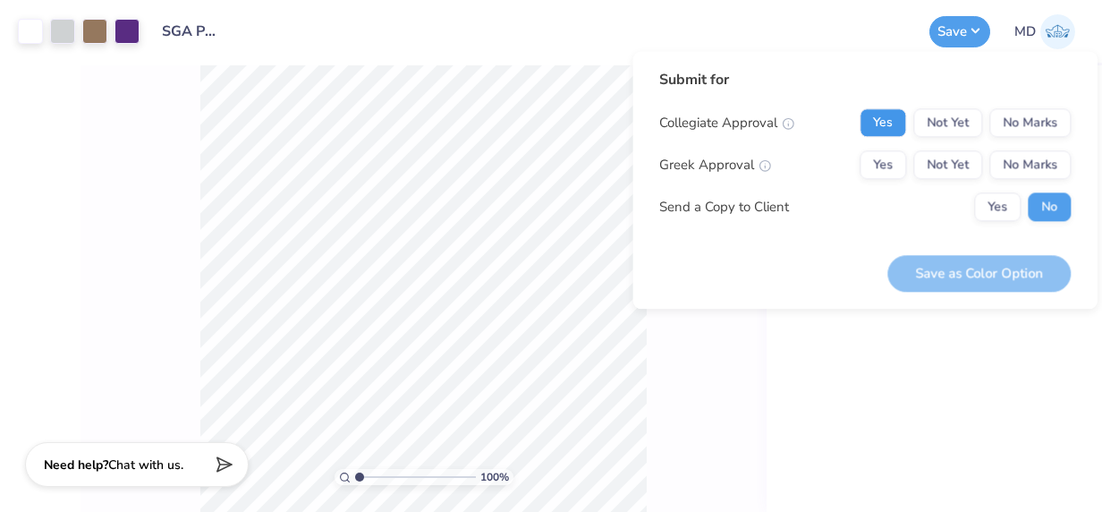
click at [885, 125] on button "Yes" at bounding box center [883, 122] width 47 height 29
click at [1013, 164] on button "No Marks" at bounding box center [1030, 164] width 81 height 29
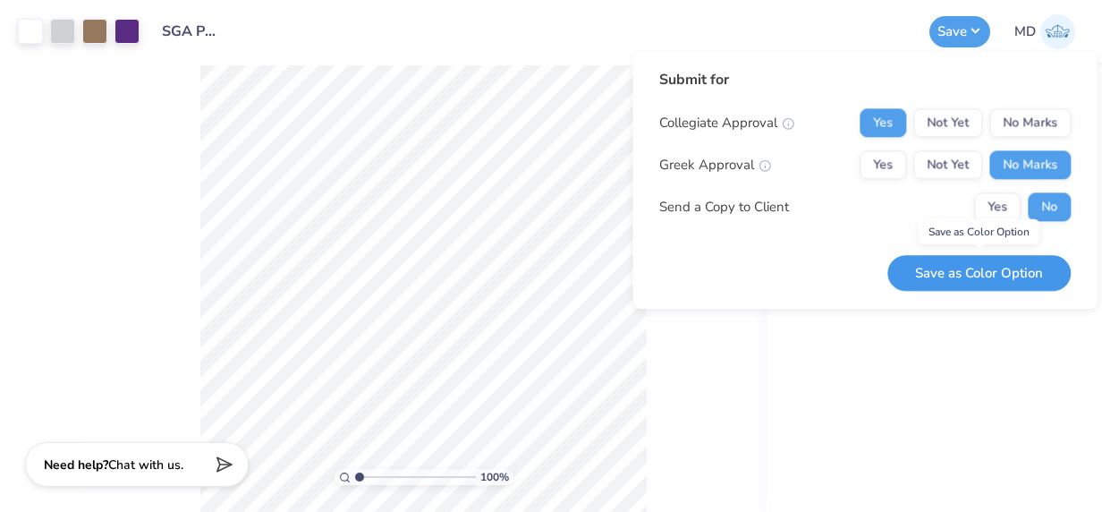
click at [984, 278] on button "Save as Color Option" at bounding box center [979, 273] width 183 height 37
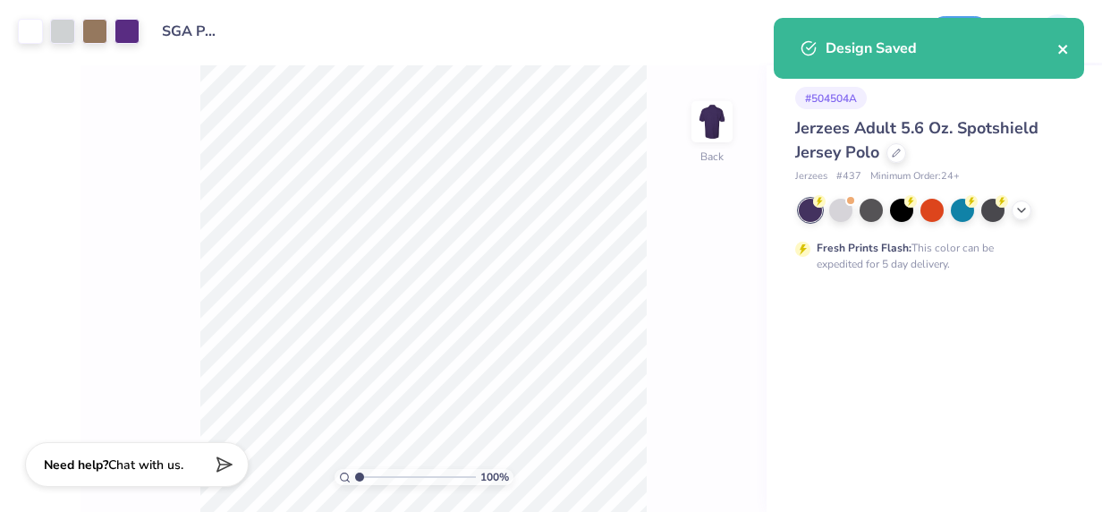
click at [1059, 47] on icon "close" at bounding box center [1062, 49] width 9 height 9
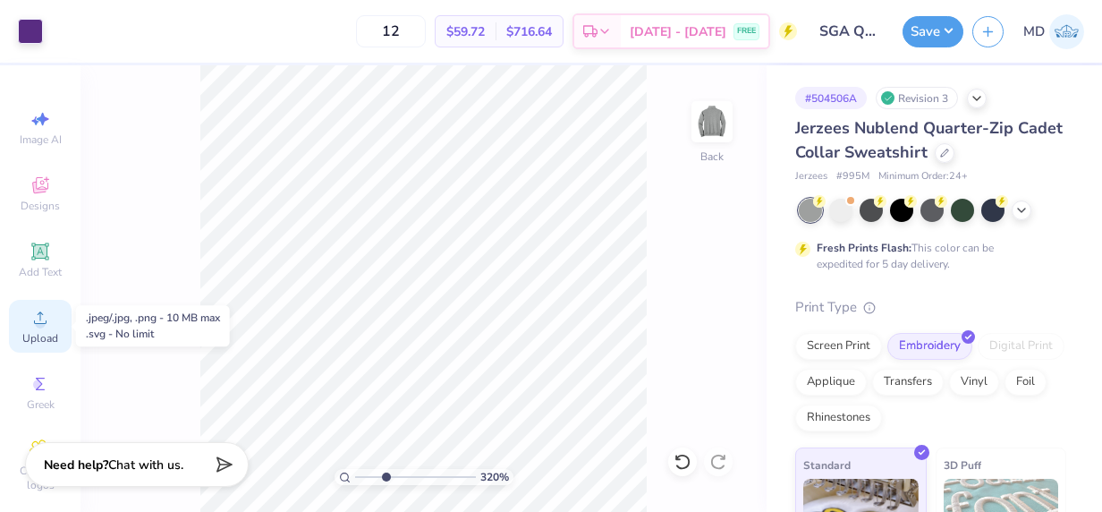
click at [30, 320] on icon at bounding box center [40, 317] width 21 height 21
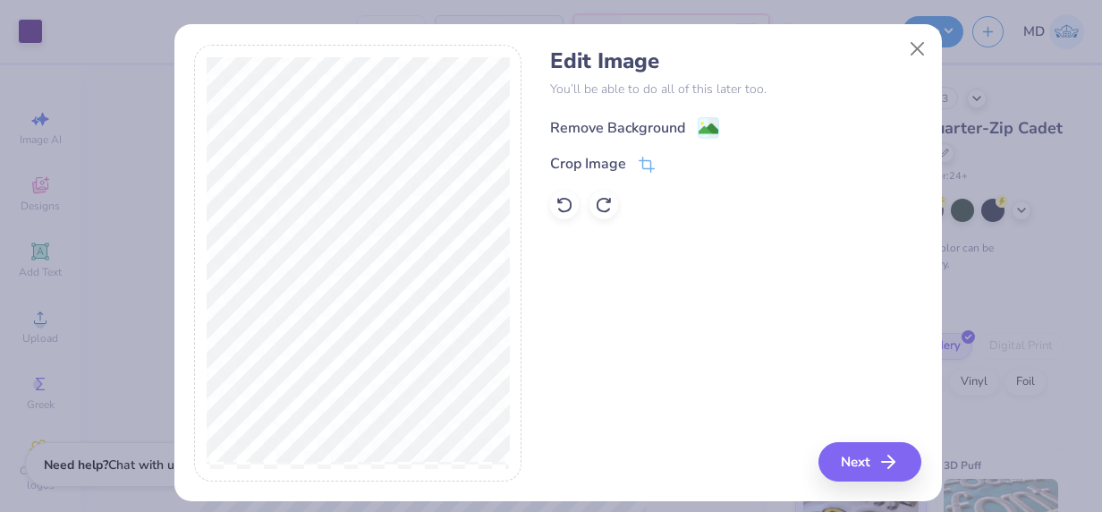
click at [604, 123] on div "Remove Background" at bounding box center [617, 127] width 135 height 21
click at [914, 47] on button "Close" at bounding box center [917, 49] width 34 height 34
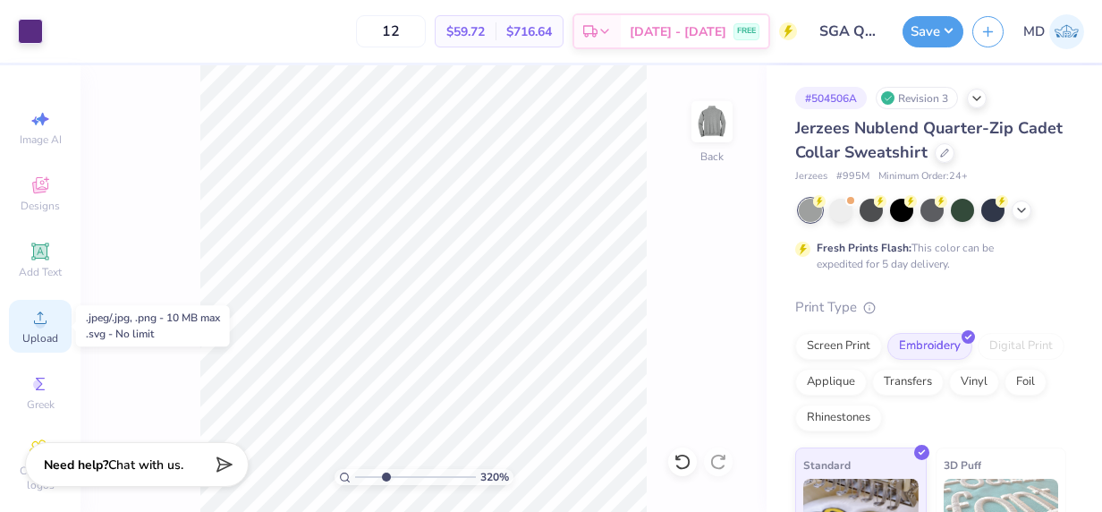
click at [34, 318] on icon at bounding box center [40, 317] width 21 height 21
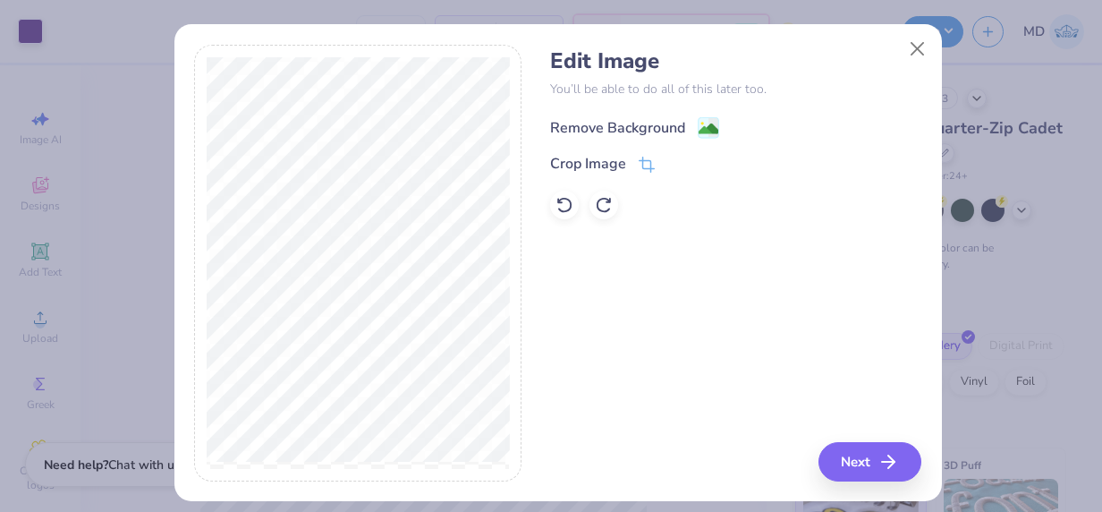
click at [587, 122] on div "Remove Background" at bounding box center [617, 127] width 135 height 21
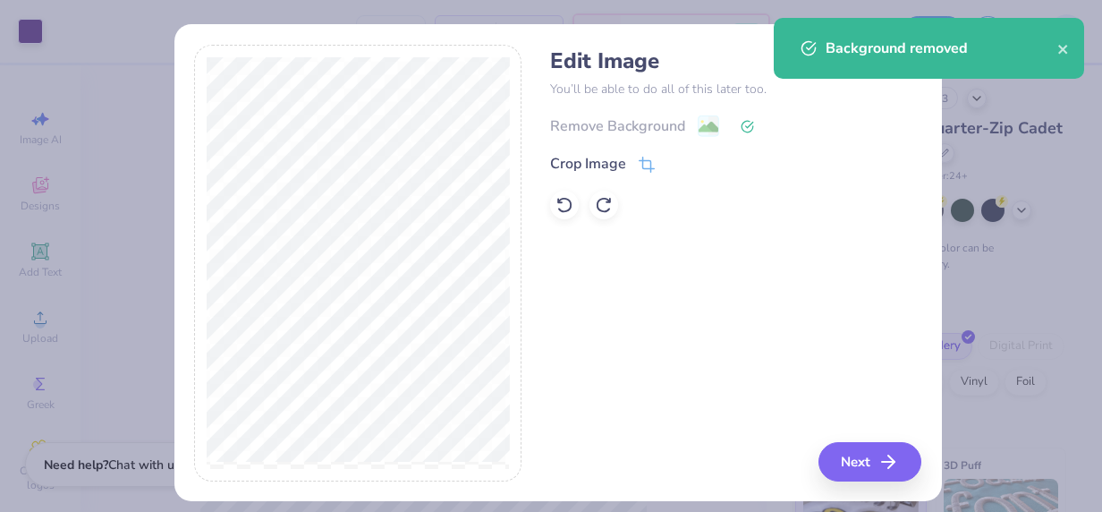
scroll to position [13, 0]
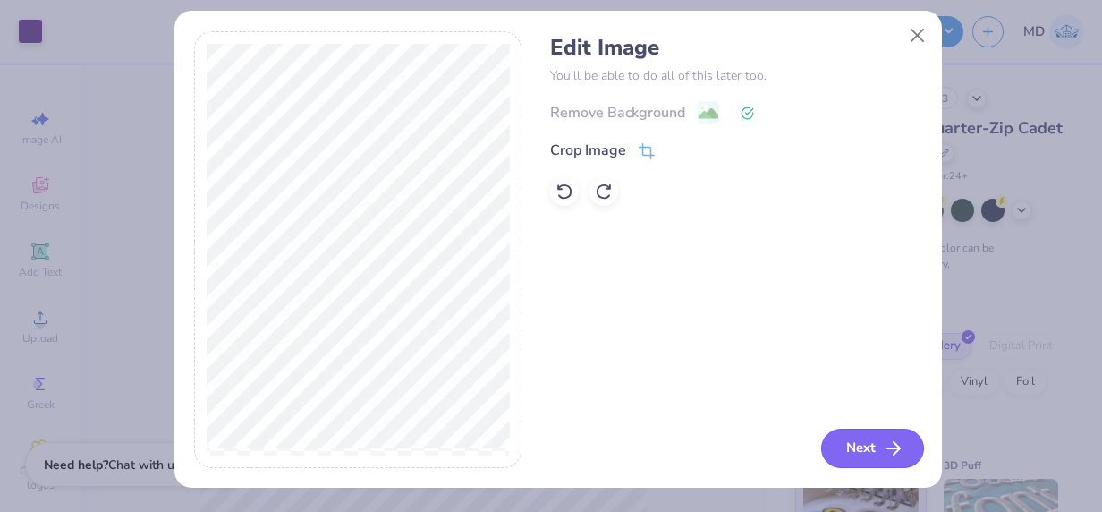
click at [866, 433] on button "Next" at bounding box center [872, 448] width 103 height 39
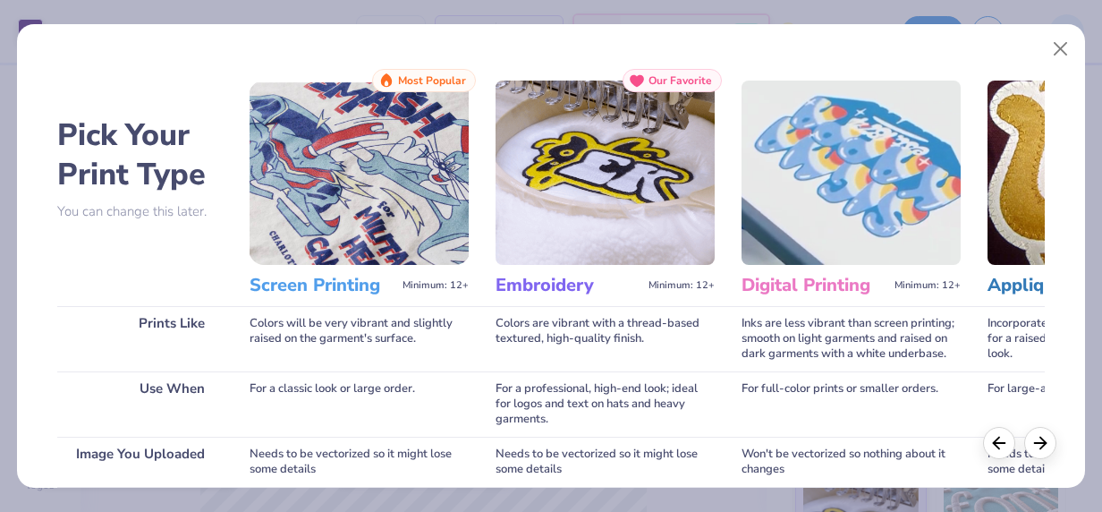
scroll to position [290, 0]
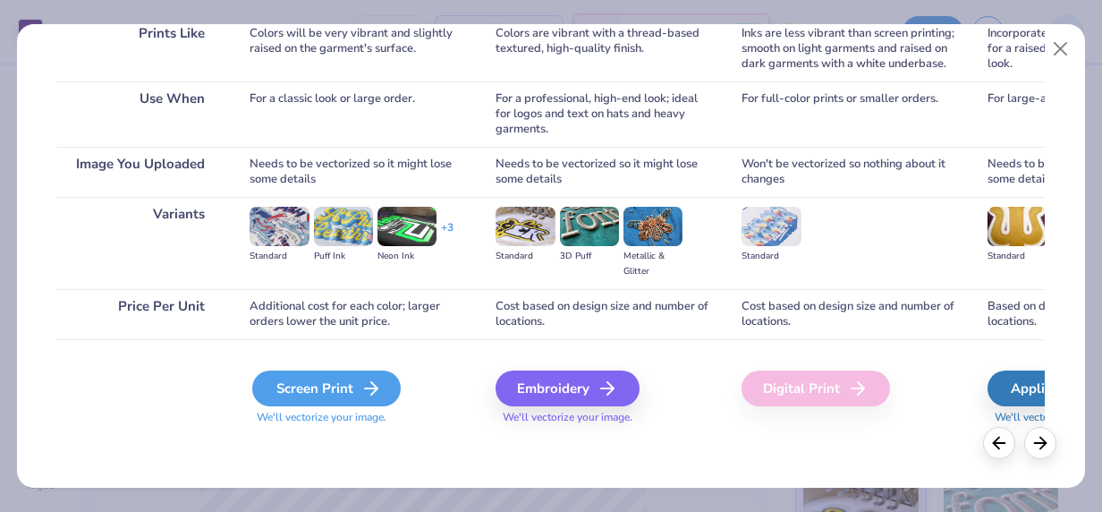
click at [332, 378] on div "Screen Print" at bounding box center [326, 388] width 149 height 36
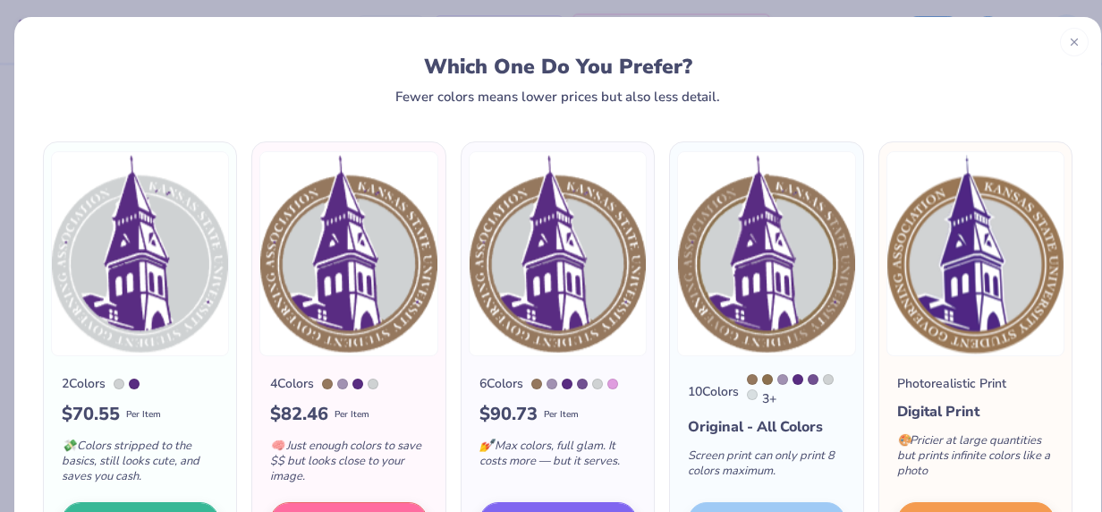
scroll to position [3, 0]
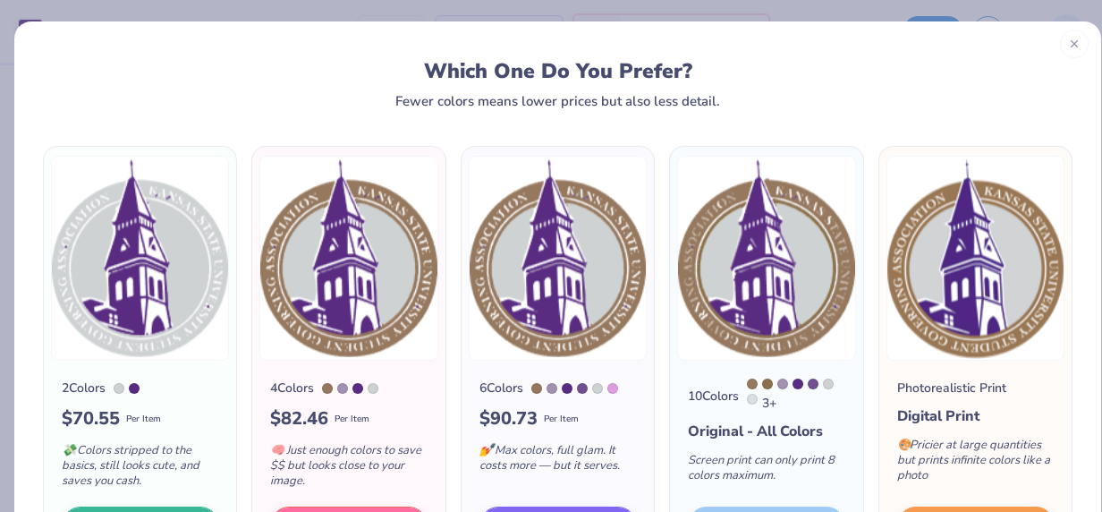
click at [1068, 45] on icon at bounding box center [1074, 44] width 13 height 13
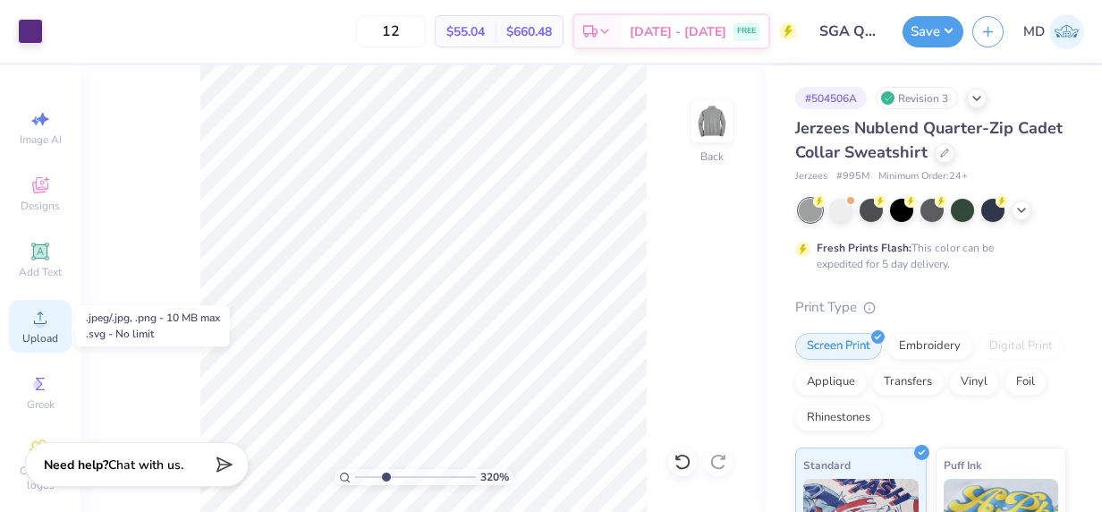
click at [25, 329] on div "Upload" at bounding box center [40, 326] width 63 height 53
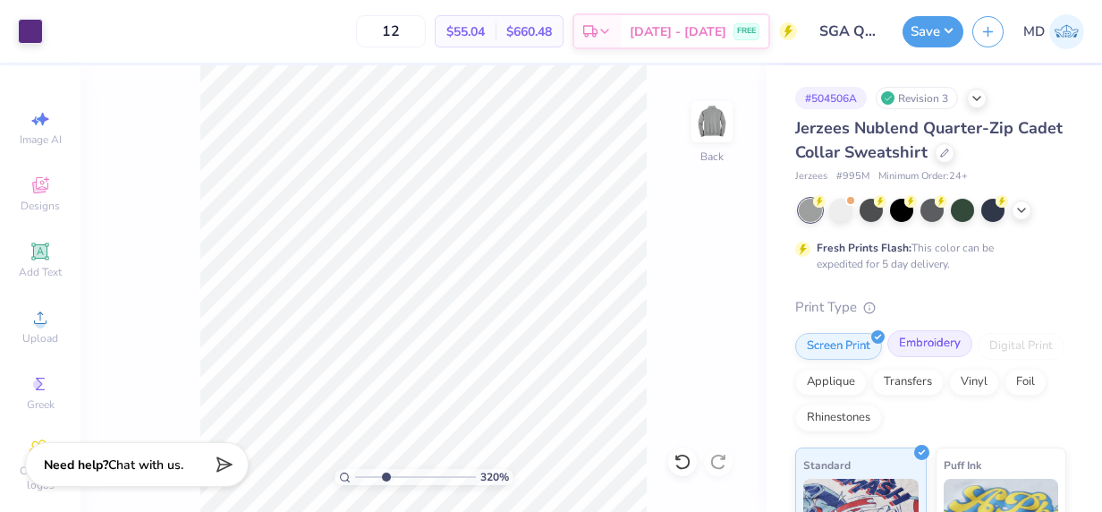
click at [920, 342] on div "Embroidery" at bounding box center [930, 343] width 85 height 27
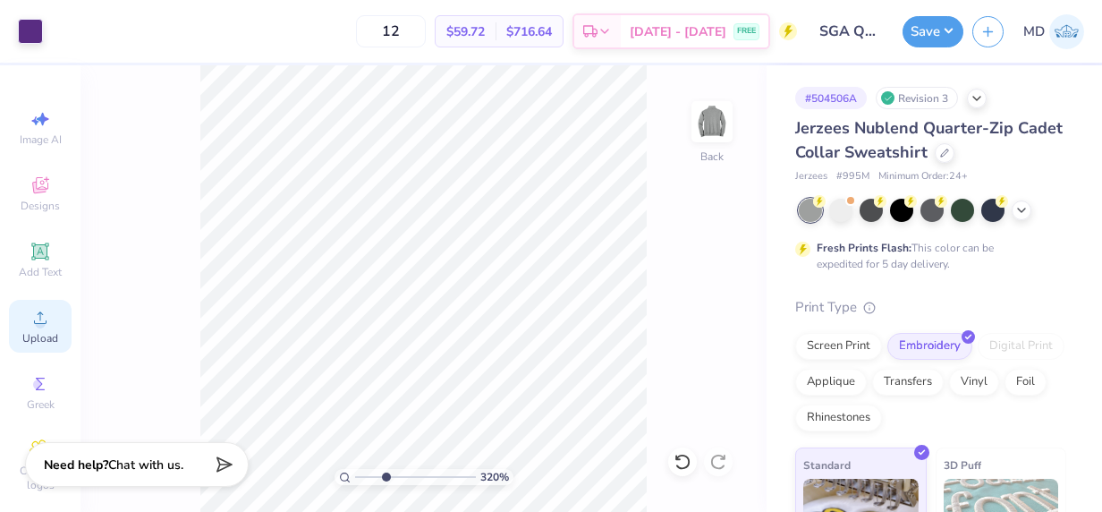
click at [35, 326] on circle at bounding box center [40, 324] width 10 height 10
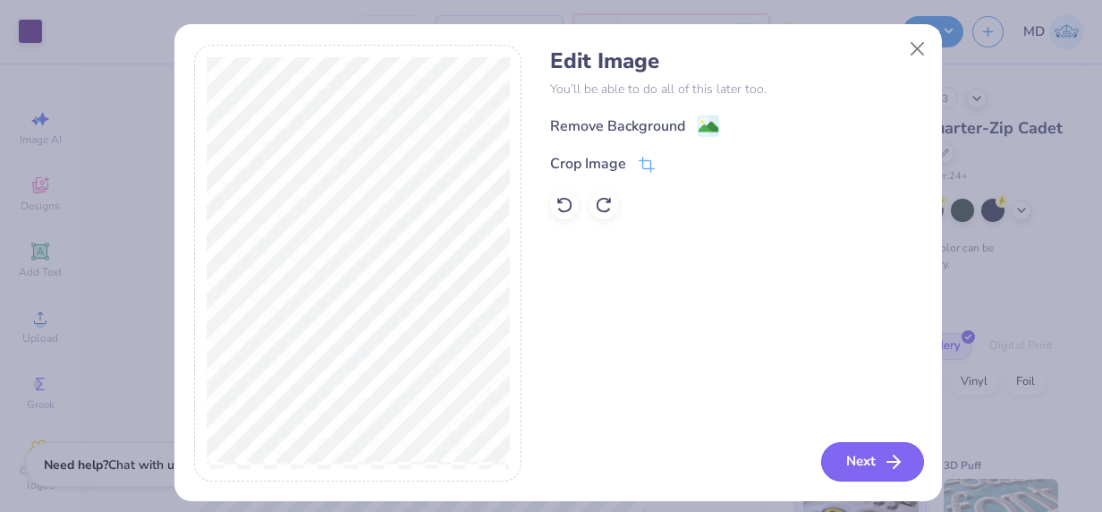
click at [868, 455] on button "Next" at bounding box center [872, 461] width 103 height 39
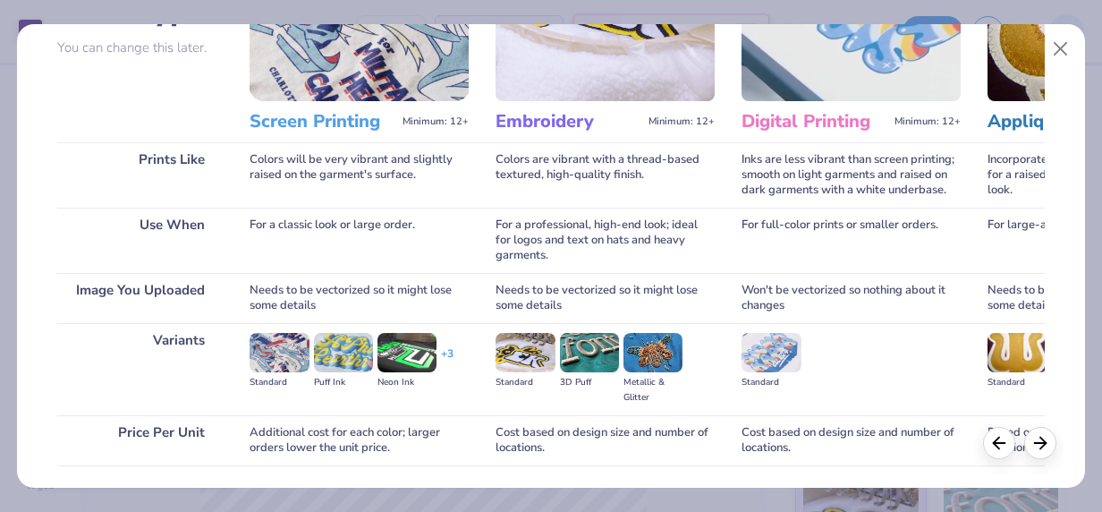
scroll to position [290, 0]
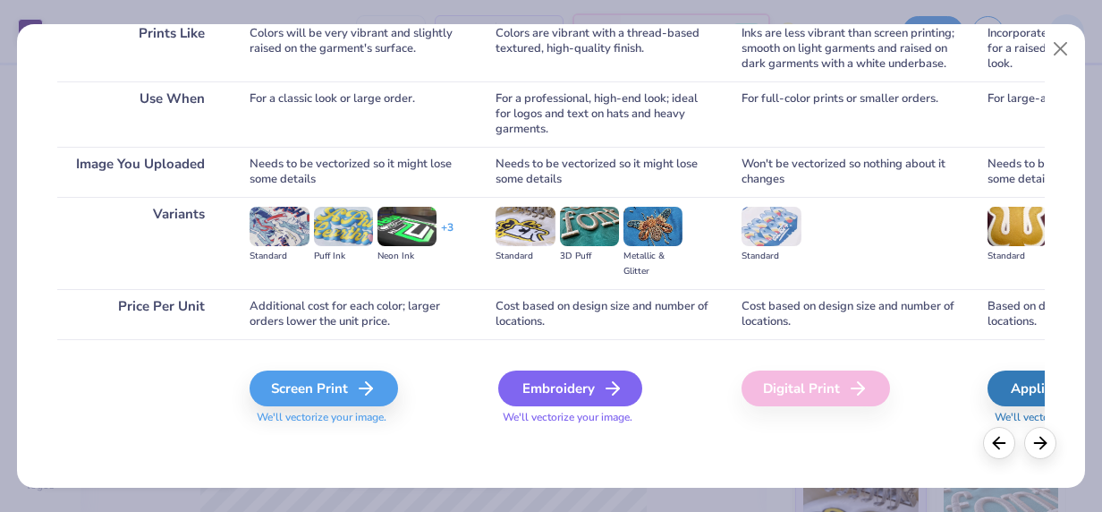
click at [565, 383] on div "Embroidery" at bounding box center [570, 388] width 144 height 36
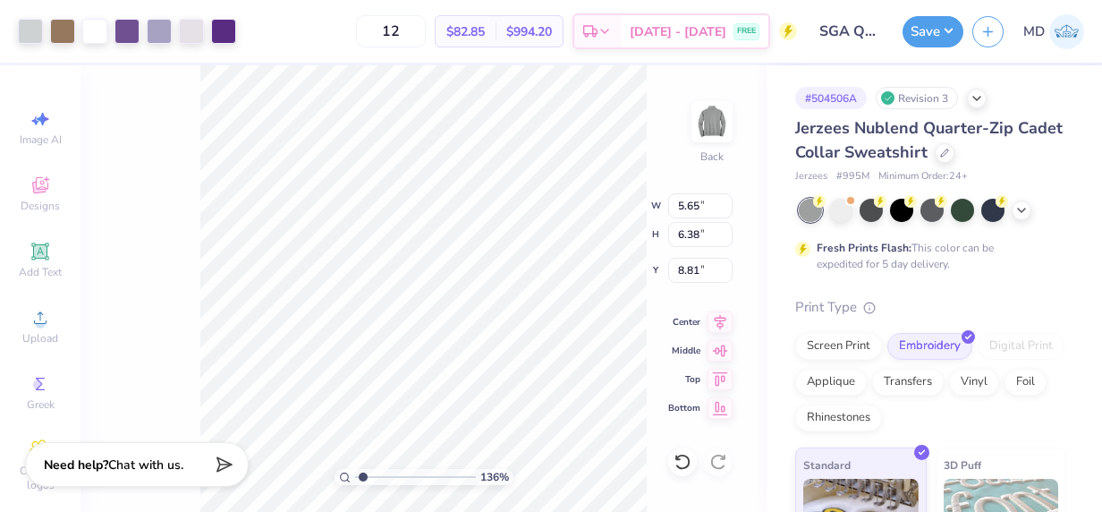
type input "1.35501438019225"
type input "3.00"
type input "1.35501438019225"
type input "3.67"
type input "4.14"
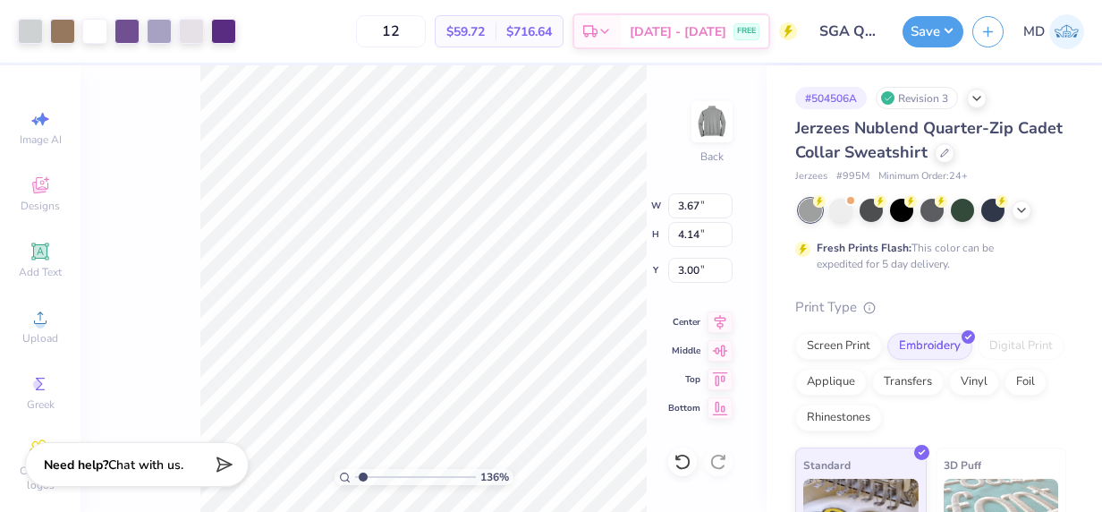
type input "1.35501438019225"
click at [725, 238] on input "4.13" at bounding box center [700, 234] width 64 height 25
click at [725, 238] on input "4.12" at bounding box center [700, 234] width 64 height 25
click at [725, 238] on input "4.11" at bounding box center [700, 234] width 64 height 25
click at [725, 238] on input "4.1" at bounding box center [700, 234] width 64 height 25
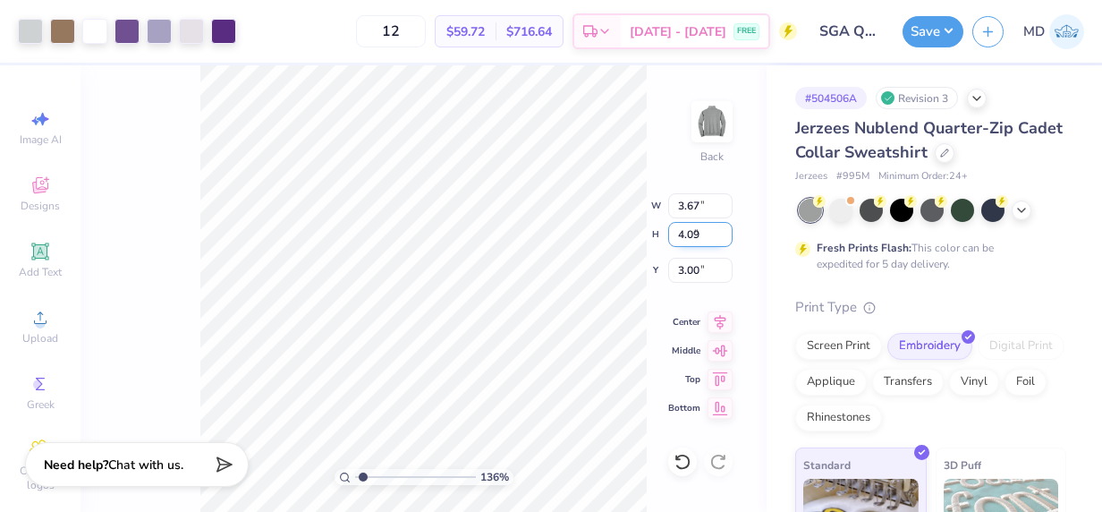
click at [725, 238] on input "4.09" at bounding box center [700, 234] width 64 height 25
click at [725, 238] on input "4.08" at bounding box center [700, 234] width 64 height 25
click at [725, 238] on input "4.07" at bounding box center [700, 234] width 64 height 25
click at [725, 238] on input "4.06" at bounding box center [700, 234] width 64 height 25
click at [725, 238] on input "4.05" at bounding box center [700, 234] width 64 height 25
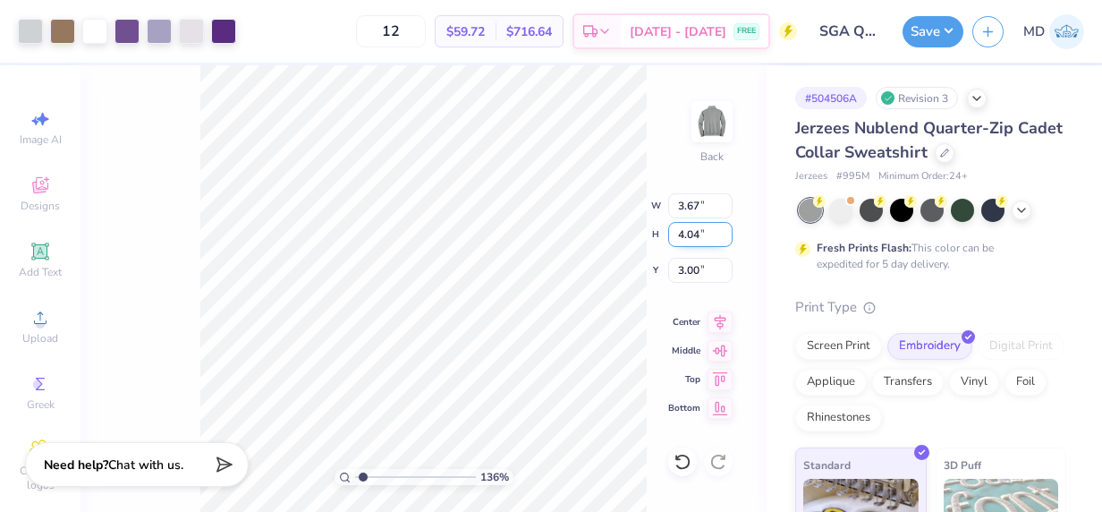
click at [725, 238] on input "4.04" at bounding box center [700, 234] width 64 height 25
click at [725, 238] on input "4.03" at bounding box center [700, 234] width 64 height 25
click at [725, 238] on input "4.02" at bounding box center [700, 234] width 64 height 25
click at [725, 238] on input "4.01" at bounding box center [700, 234] width 64 height 25
click at [725, 238] on input "4" at bounding box center [700, 234] width 64 height 25
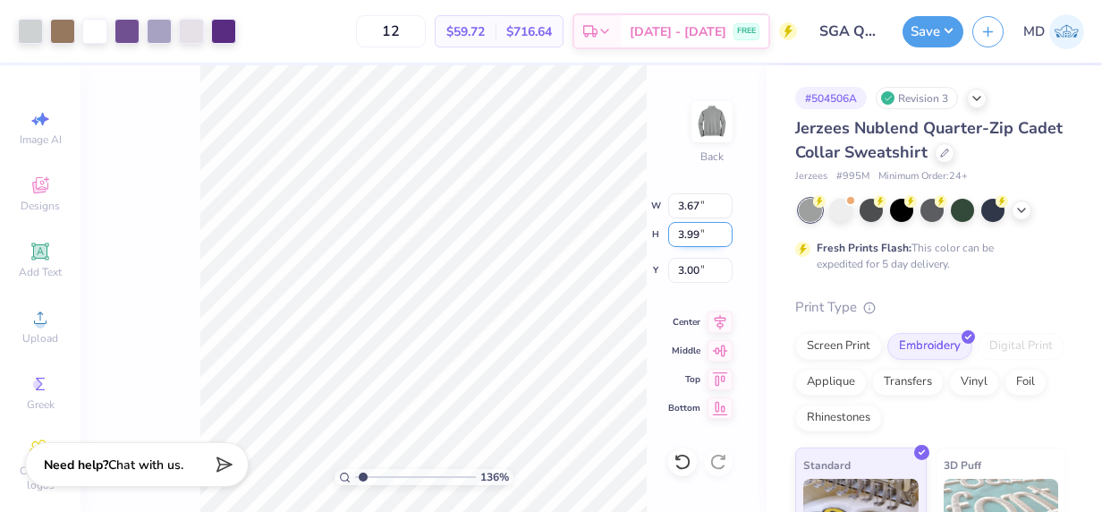
click at [725, 238] on input "3.99" at bounding box center [700, 234] width 64 height 25
click at [725, 238] on input "3.98" at bounding box center [700, 234] width 64 height 25
click at [725, 238] on input "3.97" at bounding box center [700, 234] width 64 height 25
click at [725, 238] on input "3.96" at bounding box center [700, 234] width 64 height 25
type input "3.95"
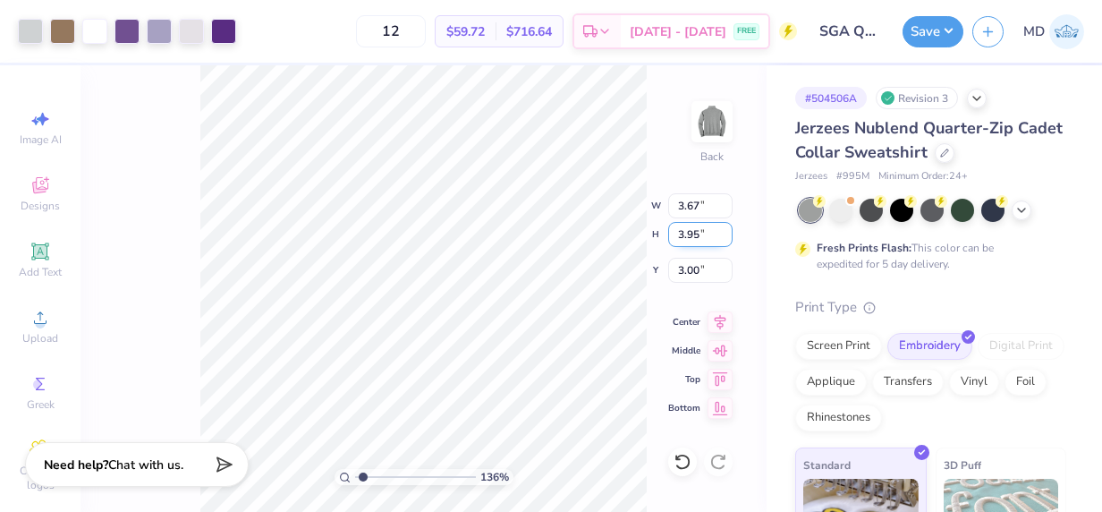
click at [725, 238] on input "3.95" at bounding box center [700, 234] width 64 height 25
click at [725, 202] on input "3.68" at bounding box center [700, 205] width 64 height 25
type input "3.69"
click at [725, 202] on input "3.69" at bounding box center [700, 205] width 64 height 25
type input "1.35501438019225"
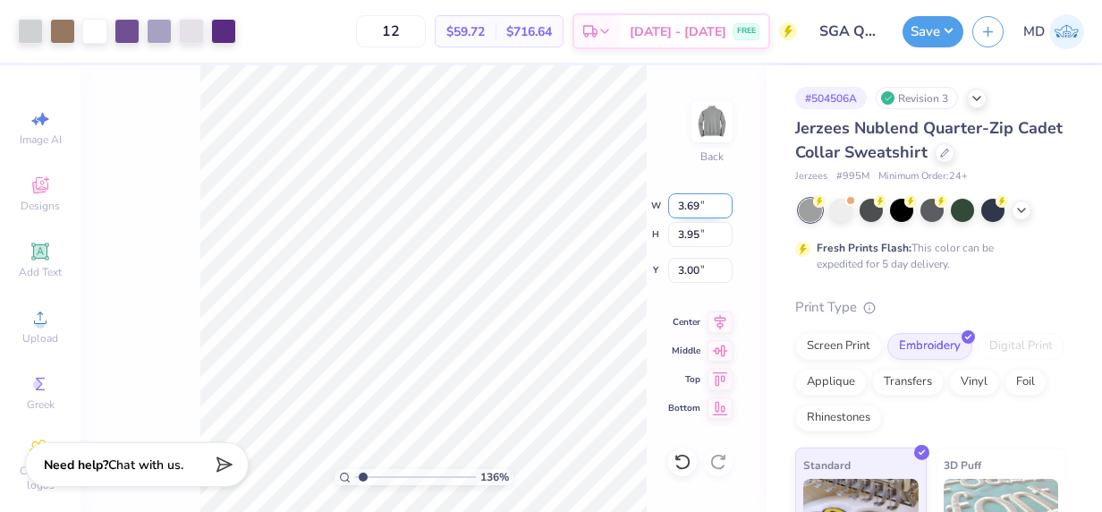
type input "3.10"
click at [725, 202] on input "3.7" at bounding box center [700, 205] width 64 height 25
click at [725, 202] on input "3.71" at bounding box center [700, 205] width 64 height 25
click at [725, 202] on input "3.72" at bounding box center [700, 205] width 64 height 25
click at [725, 202] on input "3.73" at bounding box center [700, 205] width 64 height 25
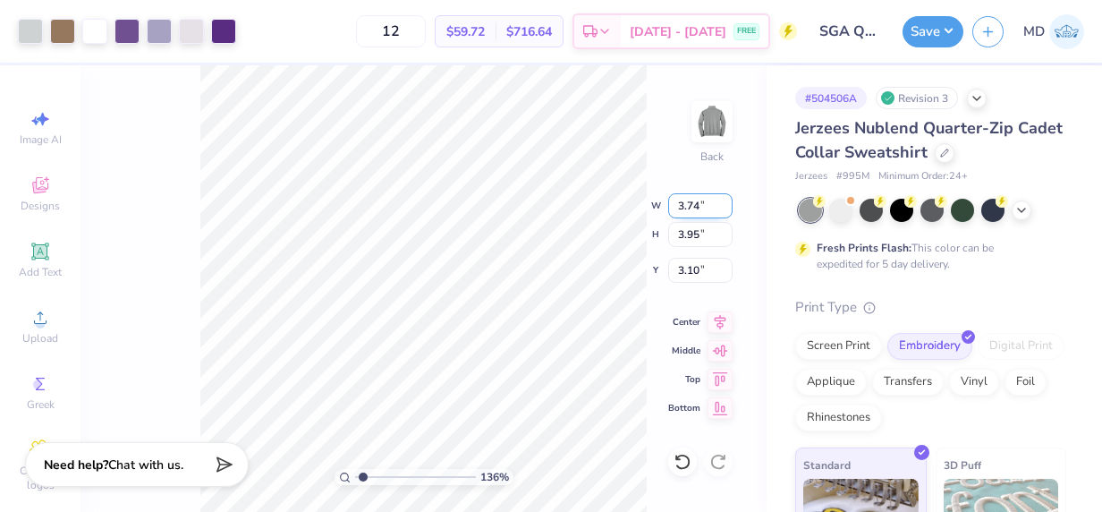
click at [725, 202] on input "3.74" at bounding box center [700, 205] width 64 height 25
click at [725, 202] on input "3.75" at bounding box center [700, 205] width 64 height 25
click at [725, 202] on input "3.76" at bounding box center [700, 205] width 64 height 25
click at [725, 202] on input "3.77" at bounding box center [700, 205] width 64 height 25
click at [725, 202] on input "3.78" at bounding box center [700, 205] width 64 height 25
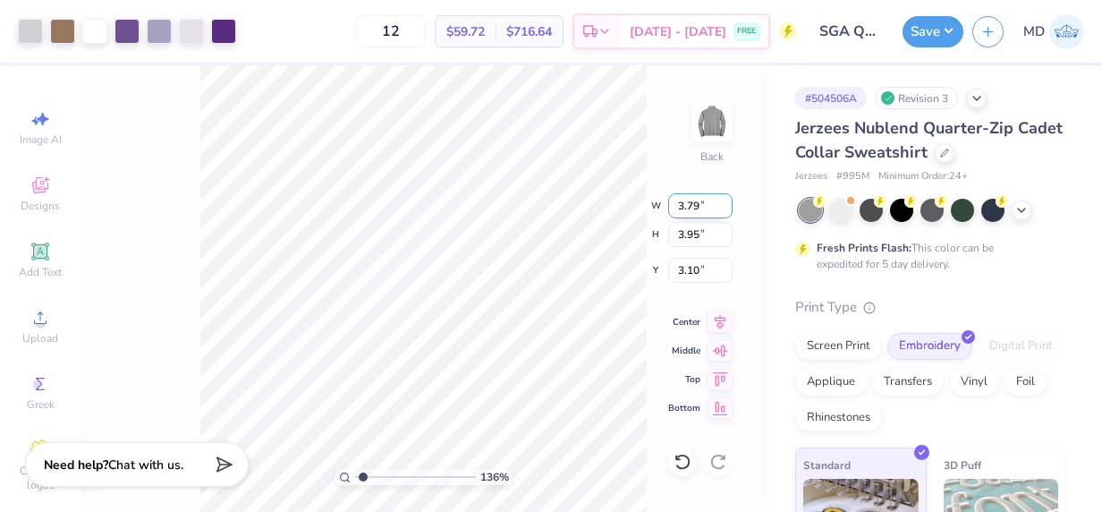
click at [725, 202] on input "3.79" at bounding box center [700, 205] width 64 height 25
click at [725, 202] on input "3.8" at bounding box center [700, 205] width 64 height 25
click at [725, 202] on input "3.81" at bounding box center [700, 205] width 64 height 25
click at [725, 202] on input "3.82" at bounding box center [700, 205] width 64 height 25
click at [725, 202] on input "3.83" at bounding box center [700, 205] width 64 height 25
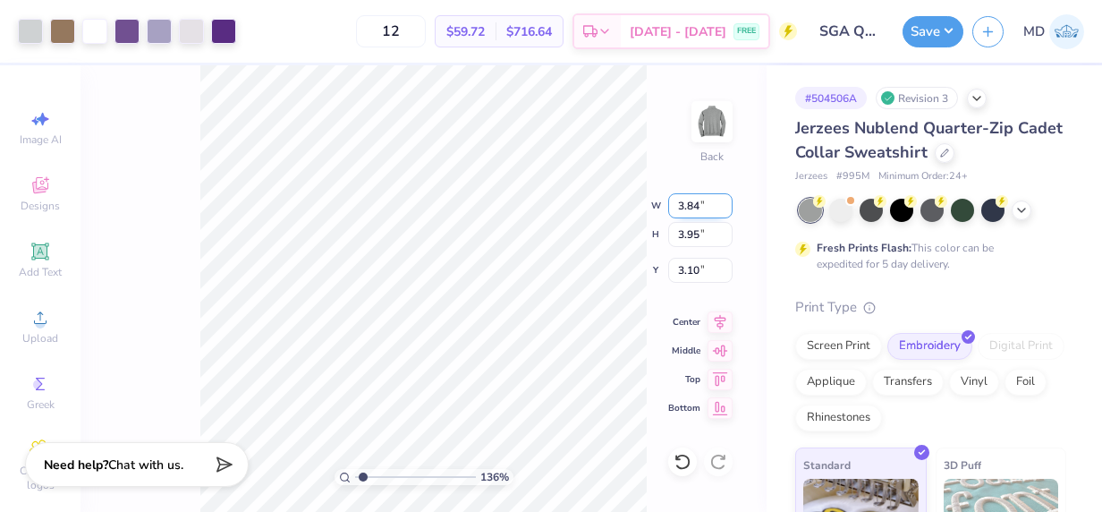
click at [725, 202] on input "3.84" at bounding box center [700, 205] width 64 height 25
click at [725, 202] on input "3.85" at bounding box center [700, 205] width 64 height 25
click at [725, 202] on input "3.86" at bounding box center [700, 205] width 64 height 25
click at [725, 202] on input "3.87" at bounding box center [700, 205] width 64 height 25
click at [725, 202] on input "3.88" at bounding box center [700, 205] width 64 height 25
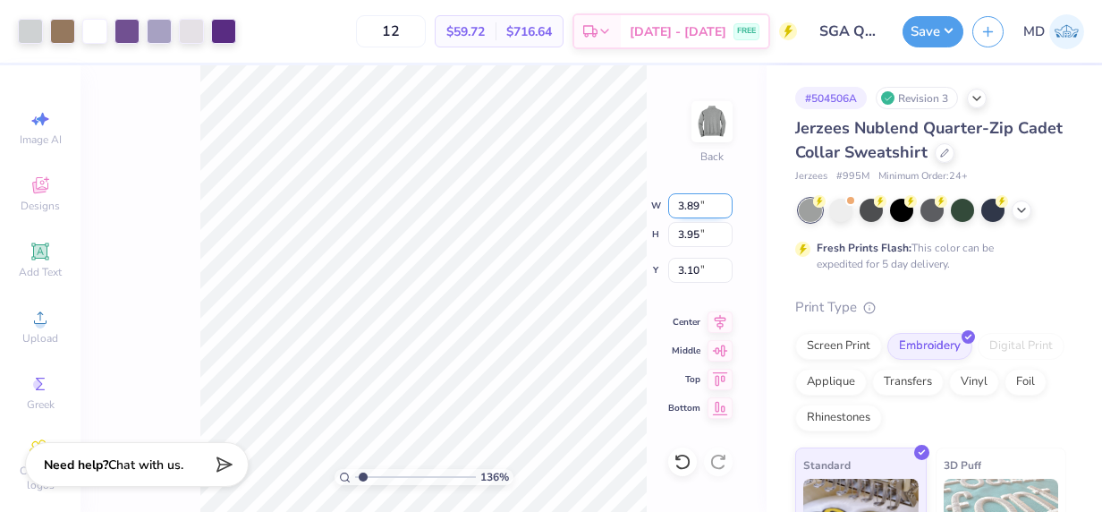
click at [725, 202] on input "3.89" at bounding box center [700, 205] width 64 height 25
click at [725, 202] on input "3.9" at bounding box center [700, 205] width 64 height 25
click at [725, 202] on input "3.91" at bounding box center [700, 205] width 64 height 25
click at [725, 202] on input "3.96" at bounding box center [700, 205] width 64 height 25
click at [725, 202] on input "3.97" at bounding box center [700, 205] width 64 height 25
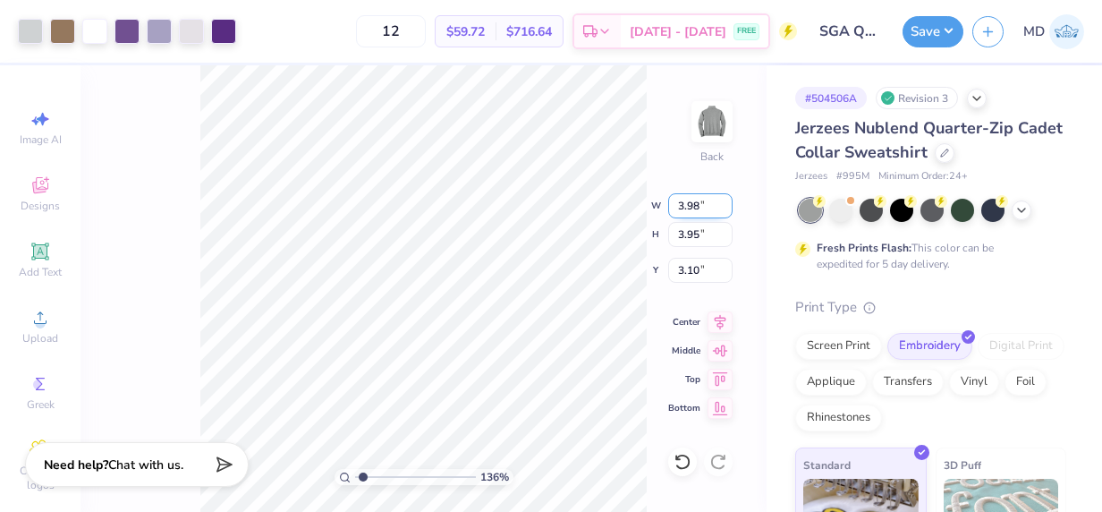
click at [725, 202] on input "3.98" at bounding box center [700, 205] width 64 height 25
click at [725, 202] on input "3.99" at bounding box center [700, 205] width 64 height 25
type input "4"
click at [725, 202] on input "4" at bounding box center [700, 205] width 64 height 25
click at [687, 157] on div "136 % Back W 4 4 " H 3.95 3.95 " Y 3.10 3.10 " Center Middle Top Bottom" at bounding box center [424, 288] width 686 height 446
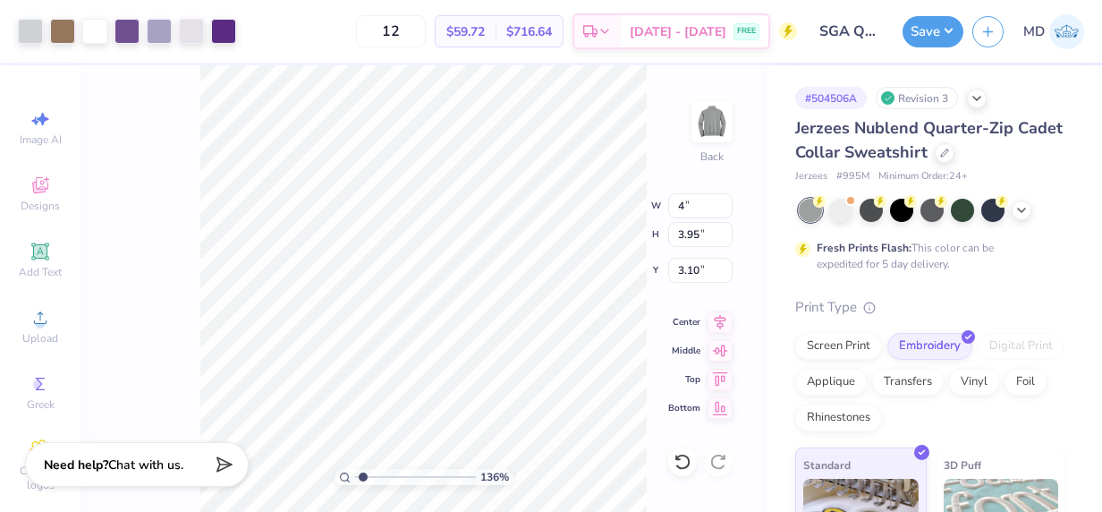
type input "1.35501438019225"
type input "4.00"
type input "4.52"
type input "2.81"
type input "1.35501438019225"
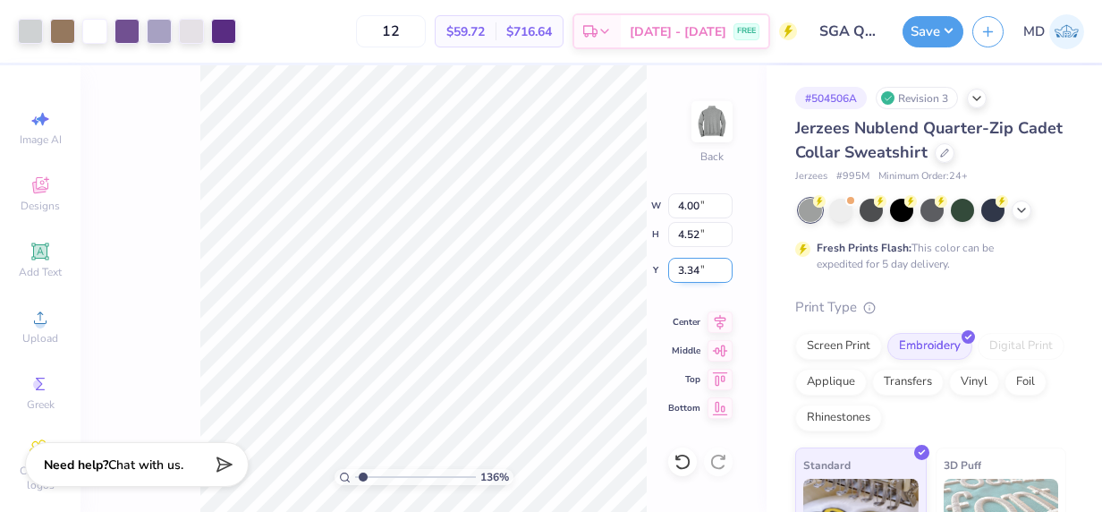
click at [724, 266] on input "3.34" at bounding box center [700, 270] width 64 height 25
click at [724, 266] on input "3.35" at bounding box center [700, 270] width 64 height 25
click at [724, 266] on input "3.36" at bounding box center [700, 270] width 64 height 25
click at [724, 266] on input "3.37" at bounding box center [700, 270] width 64 height 25
click at [724, 266] on input "3.38" at bounding box center [700, 270] width 64 height 25
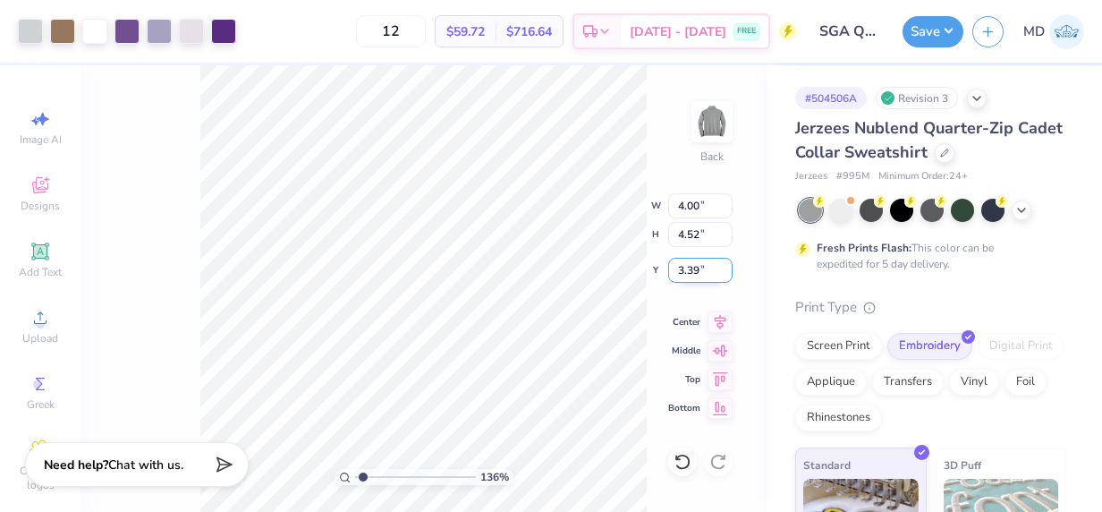
click at [724, 266] on input "3.39" at bounding box center [700, 270] width 64 height 25
click at [724, 266] on input "3.4" at bounding box center [700, 270] width 64 height 25
click at [724, 266] on input "3.41" at bounding box center [700, 270] width 64 height 25
click at [724, 273] on input "3.4" at bounding box center [700, 270] width 64 height 25
click at [724, 273] on input "3.39" at bounding box center [700, 270] width 64 height 25
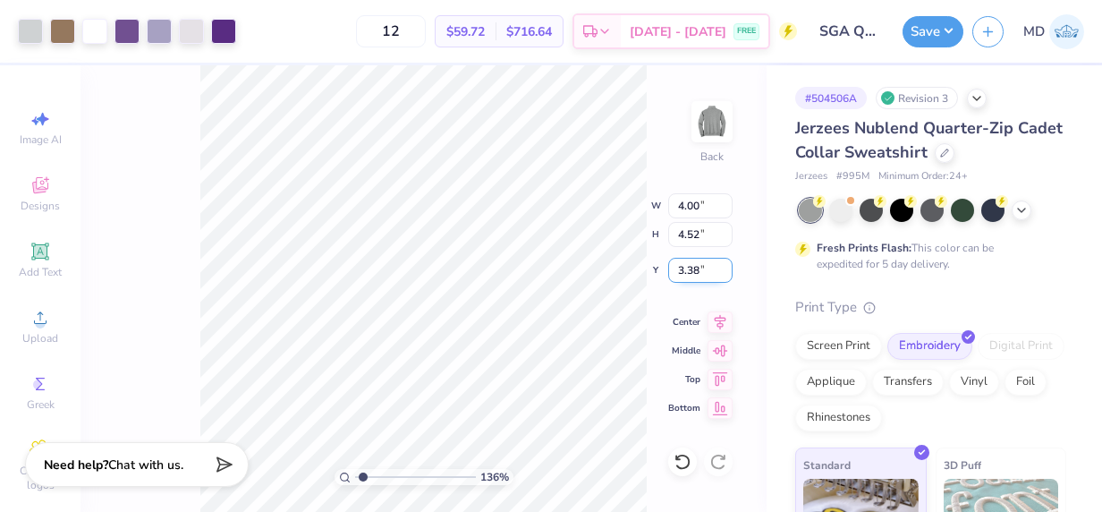
click at [724, 273] on input "3.38" at bounding box center [700, 270] width 64 height 25
click at [724, 273] on input "3.37" at bounding box center [700, 270] width 64 height 25
click at [724, 273] on input "3.36" at bounding box center [700, 270] width 64 height 25
click at [724, 273] on input "3.35" at bounding box center [700, 270] width 64 height 25
click at [724, 273] on input "3.34" at bounding box center [700, 270] width 64 height 25
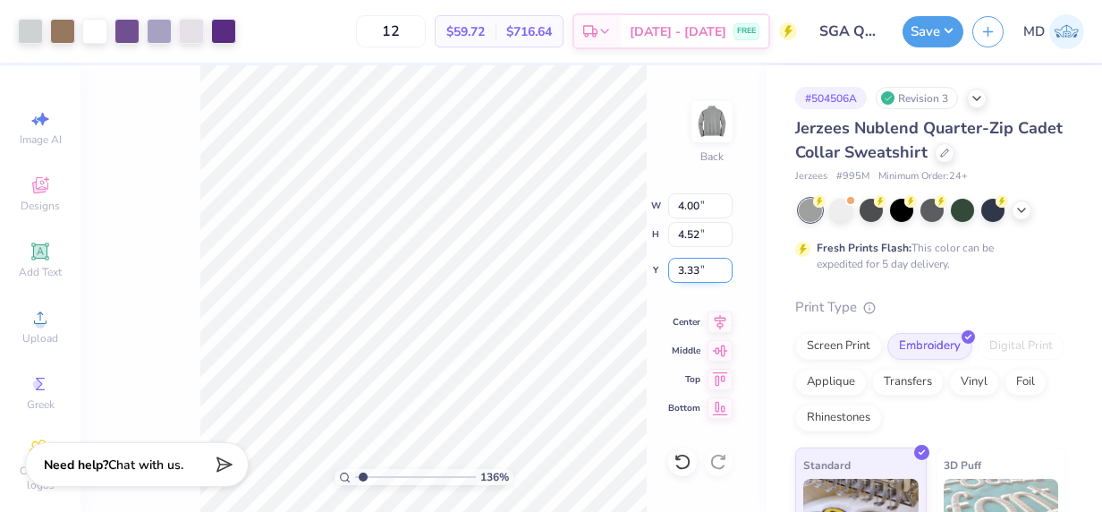
click at [724, 273] on input "3.33" at bounding box center [700, 270] width 64 height 25
click at [724, 273] on input "3.32" at bounding box center [700, 270] width 64 height 25
click at [724, 273] on input "3.31" at bounding box center [700, 270] width 64 height 25
click at [724, 273] on input "3.3" at bounding box center [700, 270] width 64 height 25
click at [724, 273] on input "3.29" at bounding box center [700, 270] width 64 height 25
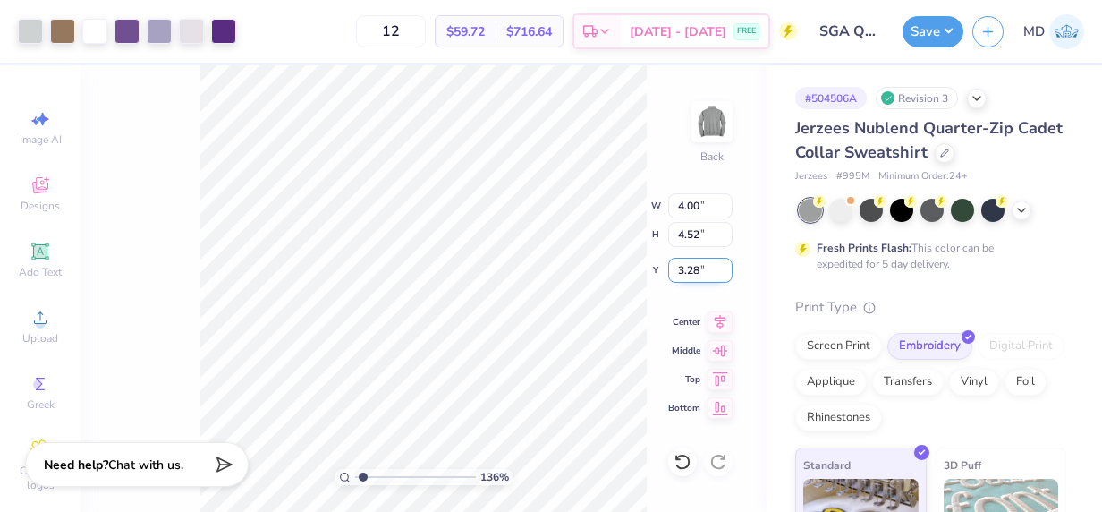
click at [724, 273] on input "3.28" at bounding box center [700, 270] width 64 height 25
click at [724, 273] on input "3.27" at bounding box center [700, 270] width 64 height 25
click at [724, 273] on input "3.24" at bounding box center [700, 270] width 64 height 25
click at [724, 273] on input "3.23" at bounding box center [700, 270] width 64 height 25
click at [724, 273] on input "3.22" at bounding box center [700, 270] width 64 height 25
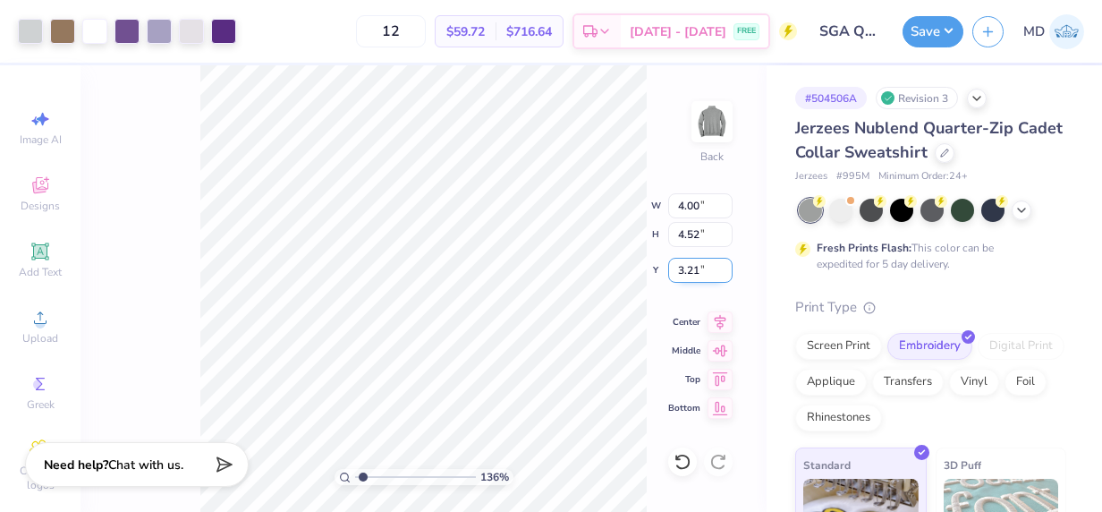
click at [724, 273] on input "3.21" at bounding box center [700, 270] width 64 height 25
click at [724, 273] on input "3.2" at bounding box center [700, 270] width 64 height 25
click at [724, 273] on input "3.19" at bounding box center [700, 270] width 64 height 25
click at [724, 273] on input "3.18" at bounding box center [700, 270] width 64 height 25
click at [724, 273] on input "3.17" at bounding box center [700, 270] width 64 height 25
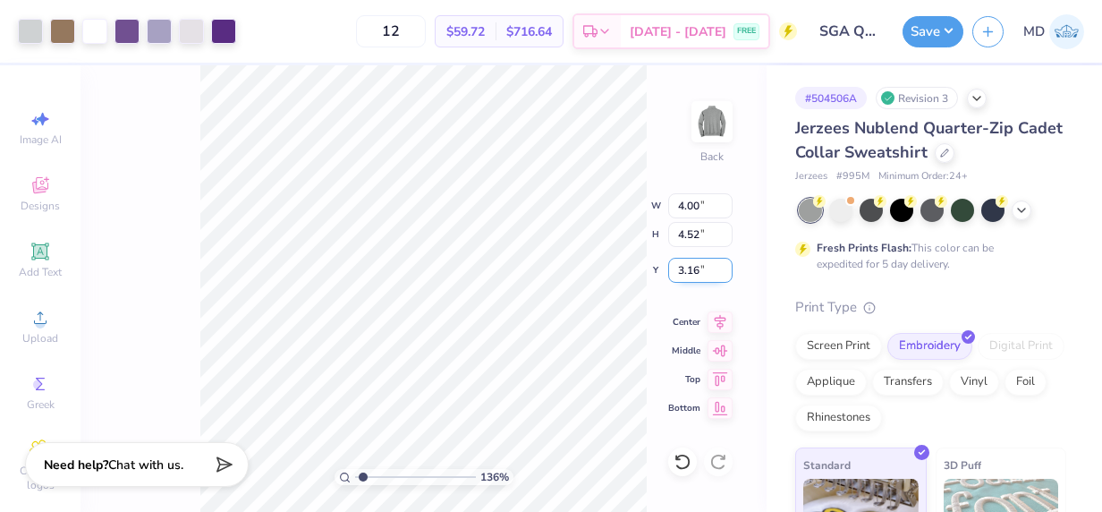
click at [724, 273] on input "3.16" at bounding box center [700, 270] width 64 height 25
click at [724, 273] on input "3.15" at bounding box center [700, 270] width 64 height 25
click at [724, 273] on input "3.14" at bounding box center [700, 270] width 64 height 25
click at [724, 273] on input "3.13" at bounding box center [700, 270] width 64 height 25
click at [724, 273] on input "3.12" at bounding box center [700, 270] width 64 height 25
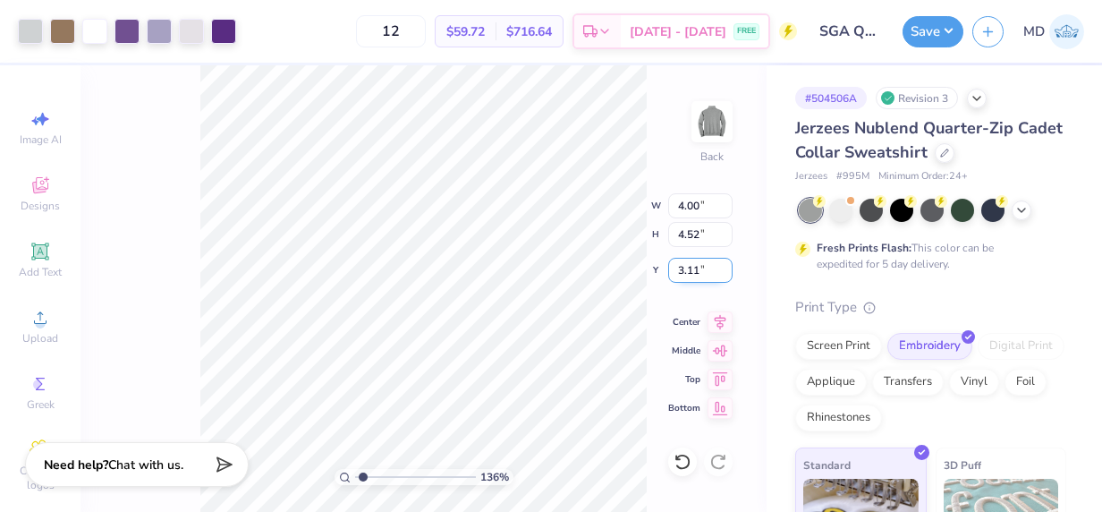
click at [724, 273] on input "3.11" at bounding box center [700, 270] width 64 height 25
click at [724, 273] on input "3.1" at bounding box center [700, 270] width 64 height 25
click at [724, 273] on input "3.09" at bounding box center [700, 270] width 64 height 25
click at [724, 273] on input "3.08" at bounding box center [700, 270] width 64 height 25
click at [724, 273] on input "3.07" at bounding box center [700, 270] width 64 height 25
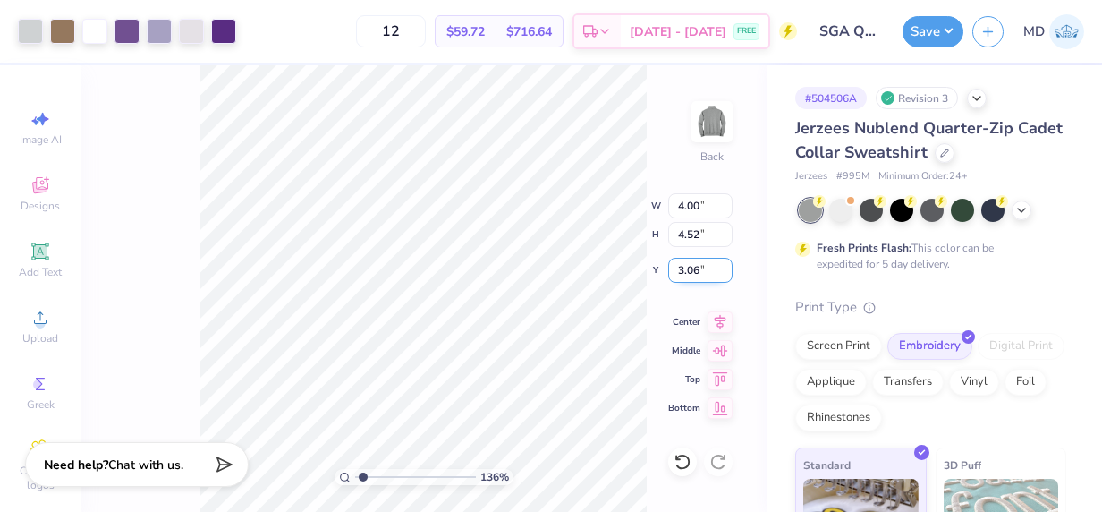
click at [724, 273] on input "3.06" at bounding box center [700, 270] width 64 height 25
click at [724, 273] on input "3.05" at bounding box center [700, 270] width 64 height 25
click at [724, 273] on input "3.04" at bounding box center [700, 270] width 64 height 25
click at [724, 273] on input "3.03" at bounding box center [700, 270] width 64 height 25
click at [724, 273] on input "3.02" at bounding box center [700, 270] width 64 height 25
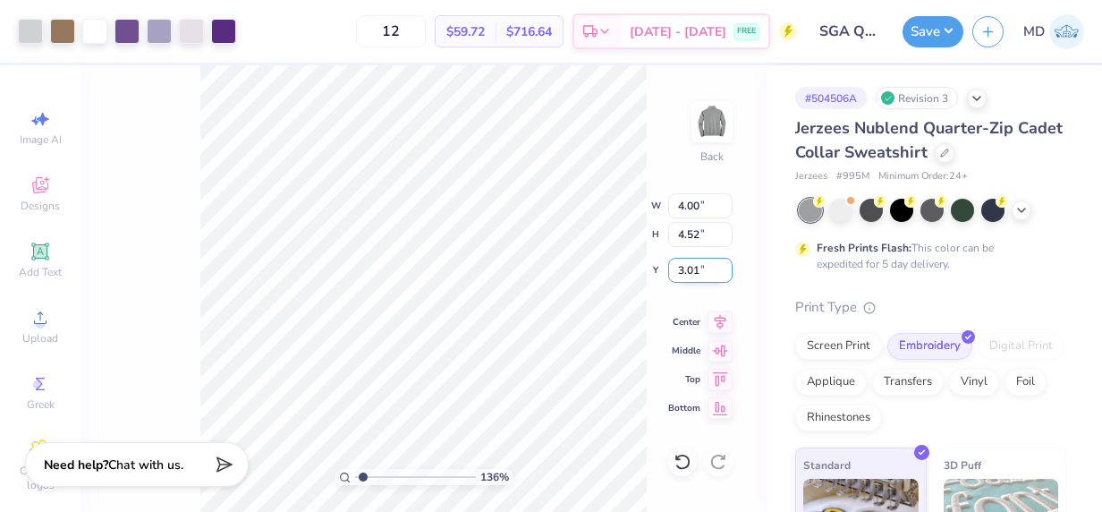
click at [724, 273] on input "3.01" at bounding box center [700, 270] width 64 height 25
type input "3"
click at [724, 273] on input "3" at bounding box center [700, 270] width 64 height 25
type input "1.35501438019225"
type input "3.00"
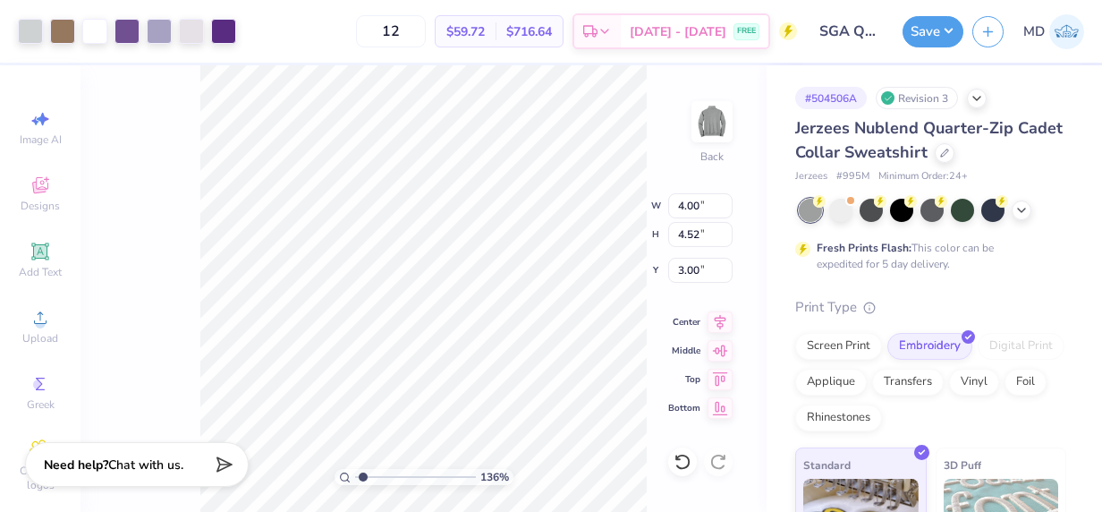
click at [748, 241] on div "136 % Back W 4.00 4.00 " H 4.52 4.52 " Y 3.00 3.00 " Center Middle Top Bottom" at bounding box center [424, 288] width 686 height 446
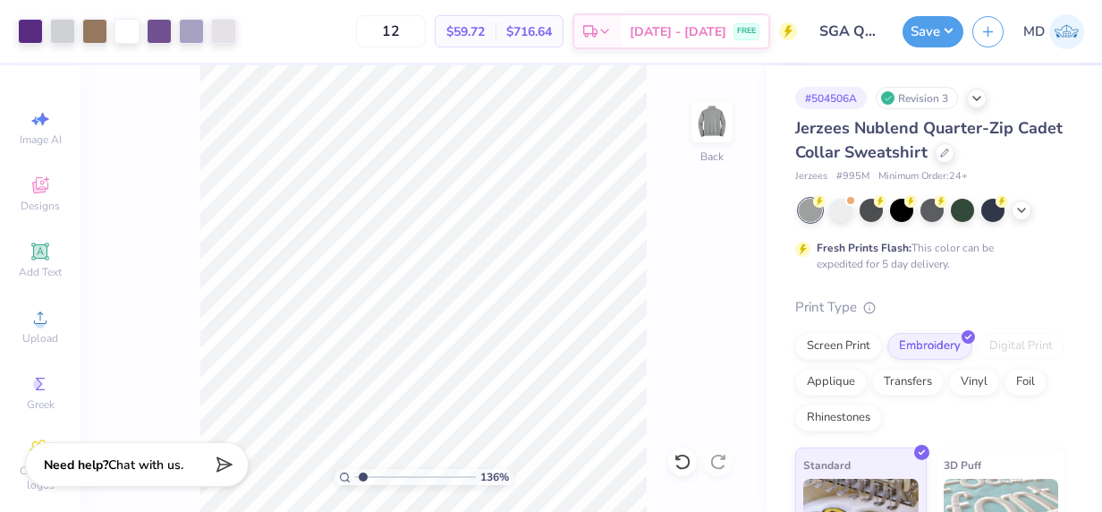
type input "1.35501438019225"
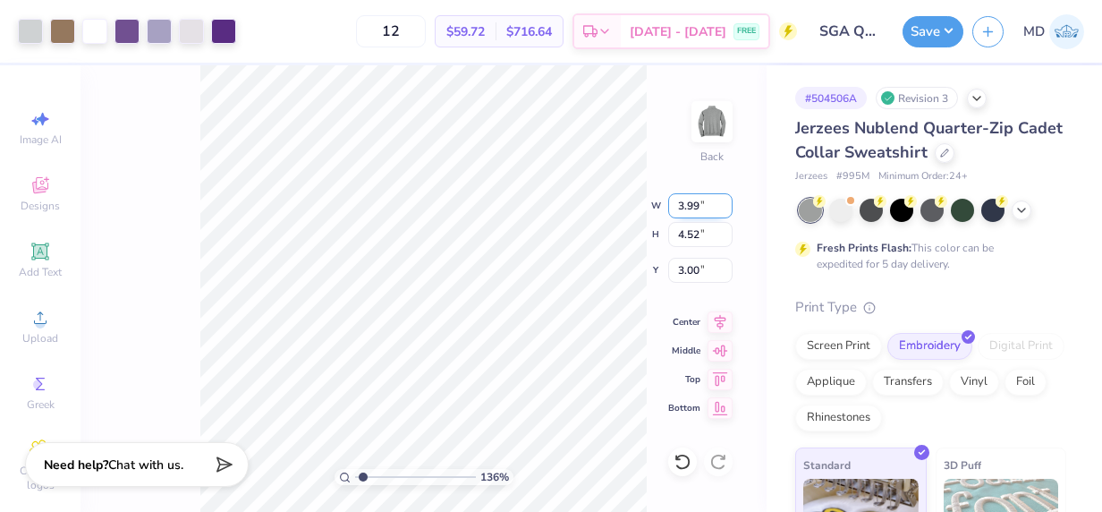
click at [731, 207] on input "3.99" at bounding box center [700, 205] width 64 height 25
click at [731, 207] on input "3.98" at bounding box center [700, 205] width 64 height 25
click at [731, 207] on input "3.97" at bounding box center [700, 205] width 64 height 25
click at [731, 207] on input "3.58" at bounding box center [700, 205] width 64 height 25
click at [725, 206] on input "3.57" at bounding box center [700, 205] width 64 height 25
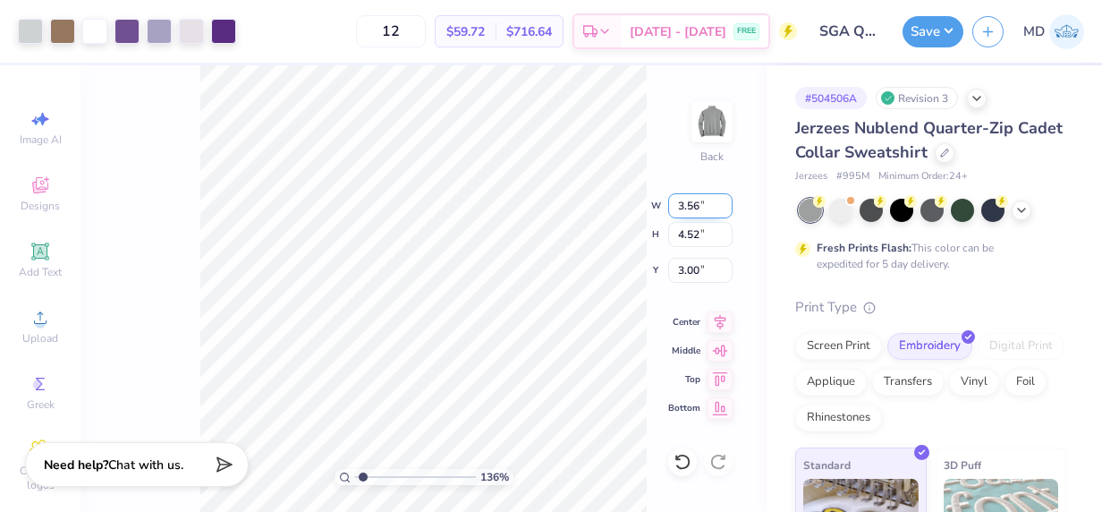
click at [725, 206] on input "3.56" at bounding box center [700, 205] width 64 height 25
click at [725, 206] on input "3.55" at bounding box center [700, 205] width 64 height 25
click at [725, 206] on input "3.54" at bounding box center [700, 205] width 64 height 25
click at [725, 206] on input "3.53" at bounding box center [700, 205] width 64 height 25
click at [725, 206] on input "3.52" at bounding box center [700, 205] width 64 height 25
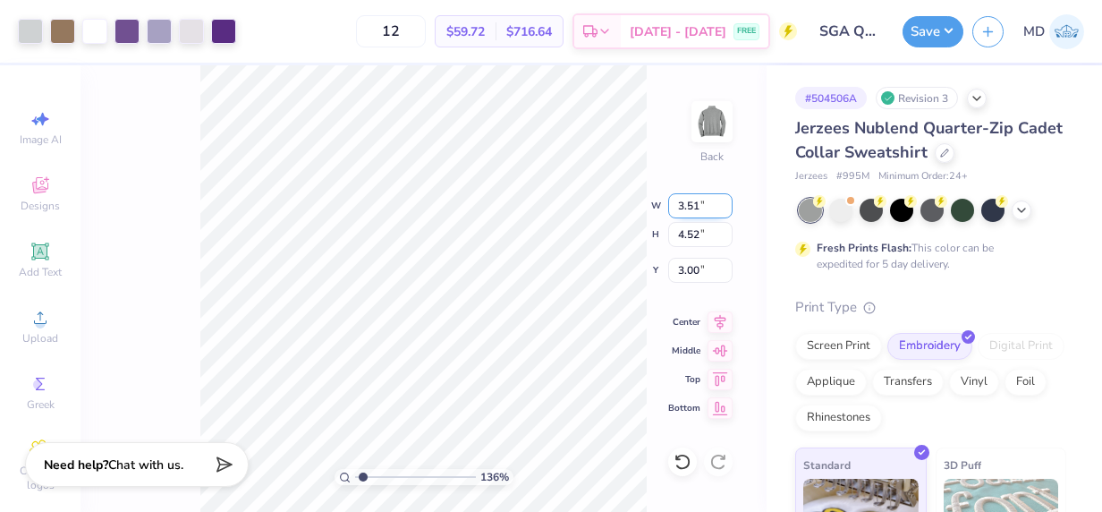
click at [725, 206] on input "3.51" at bounding box center [700, 205] width 64 height 25
type input "3.5"
click at [725, 206] on input "3.5" at bounding box center [700, 205] width 64 height 25
type input "1.35501438019225"
type input "3.50"
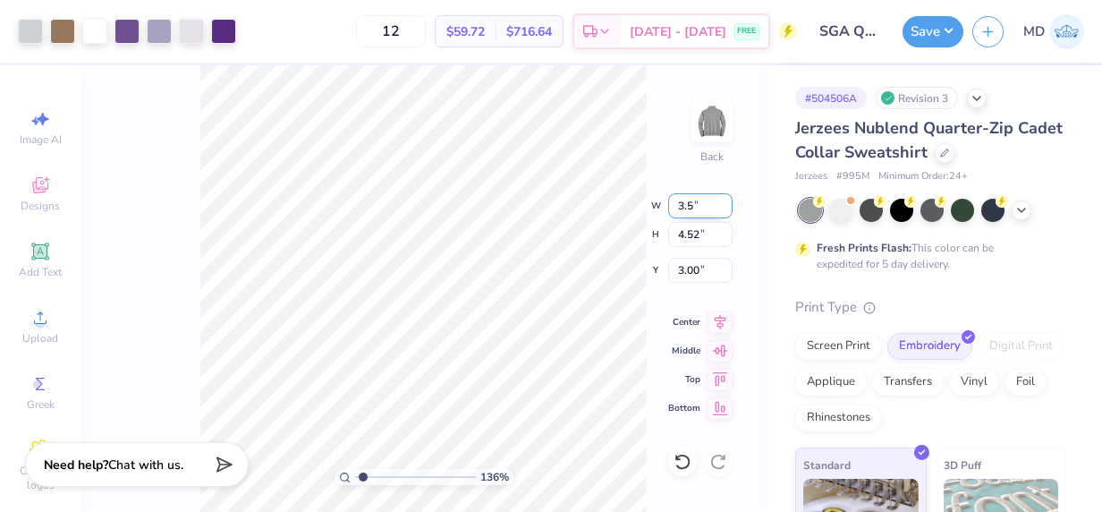
type input "3.95"
type input "3.28"
click at [750, 251] on div "136 % Back W 3.50 3.50 " H 3.95 3.95 " Y 3.28 3.28 " Center Middle Top Bottom" at bounding box center [424, 288] width 686 height 446
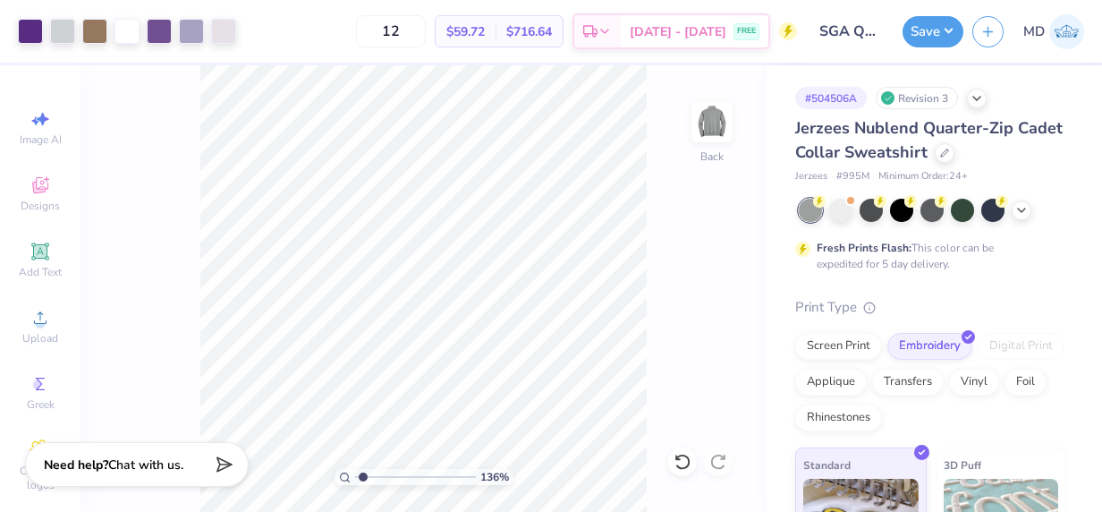
type input "1.35501438019225"
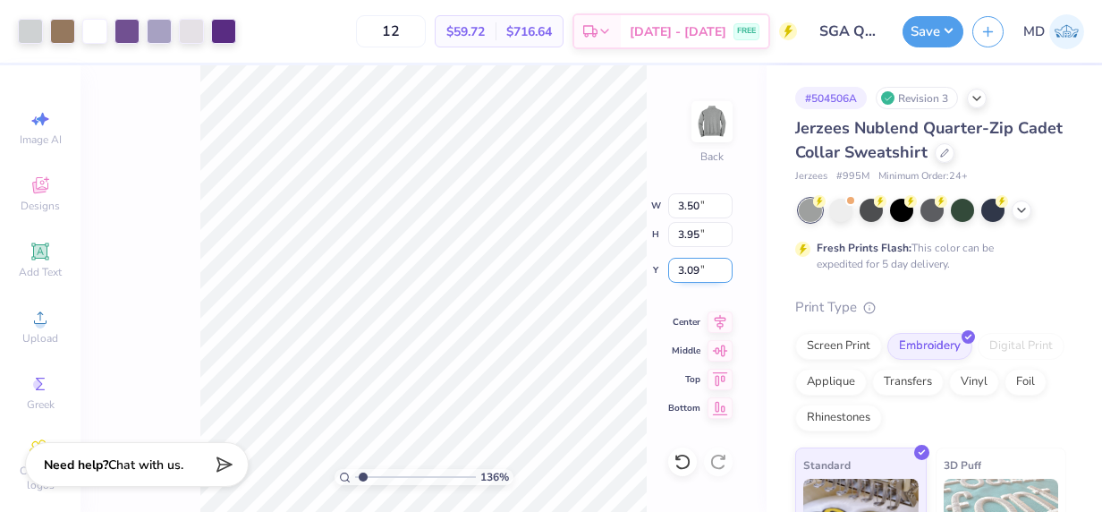
click at [726, 263] on input "3.09" at bounding box center [700, 270] width 64 height 25
click at [726, 263] on input "3.1" at bounding box center [700, 270] width 64 height 25
click at [726, 263] on input "3.11" at bounding box center [700, 270] width 64 height 25
click at [726, 272] on input "3.1" at bounding box center [700, 270] width 64 height 25
click at [726, 272] on input "3.09" at bounding box center [700, 270] width 64 height 25
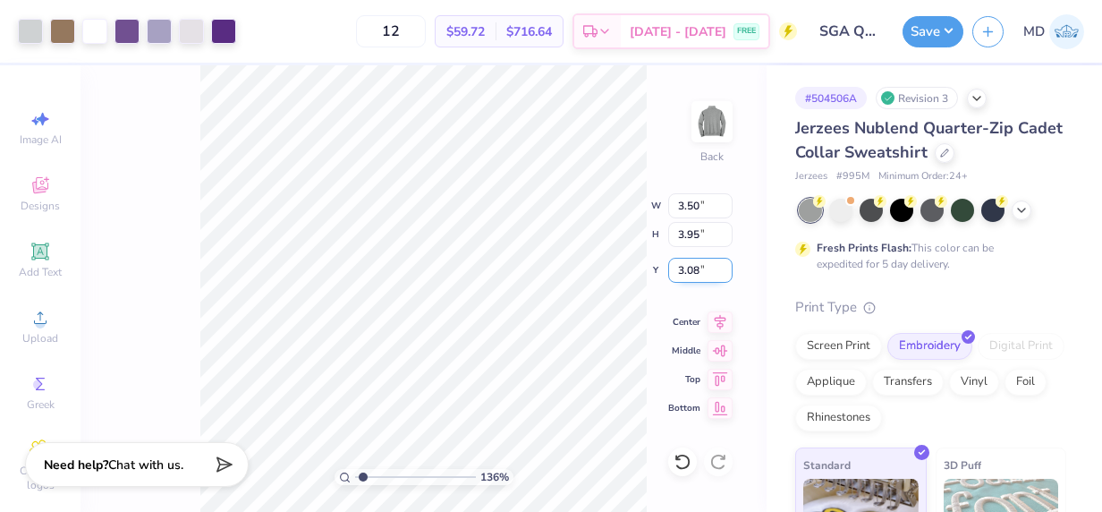
click at [726, 272] on input "3.08" at bounding box center [700, 270] width 64 height 25
click at [726, 272] on input "3.07" at bounding box center [700, 270] width 64 height 25
click at [726, 272] on input "3.06" at bounding box center [700, 270] width 64 height 25
click at [726, 272] on input "3.05" at bounding box center [700, 270] width 64 height 25
click at [726, 272] on input "3.04" at bounding box center [700, 270] width 64 height 25
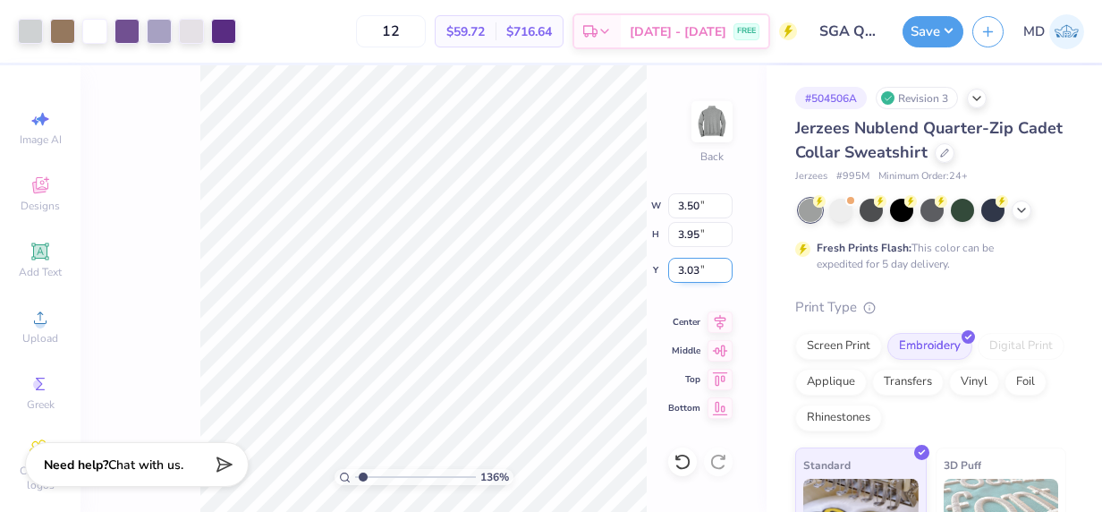
click at [726, 272] on input "3.03" at bounding box center [700, 270] width 64 height 25
click at [726, 272] on input "3.02" at bounding box center [700, 270] width 64 height 25
click at [726, 272] on input "3.01" at bounding box center [700, 270] width 64 height 25
type input "3"
click at [726, 272] on input "3" at bounding box center [700, 270] width 64 height 25
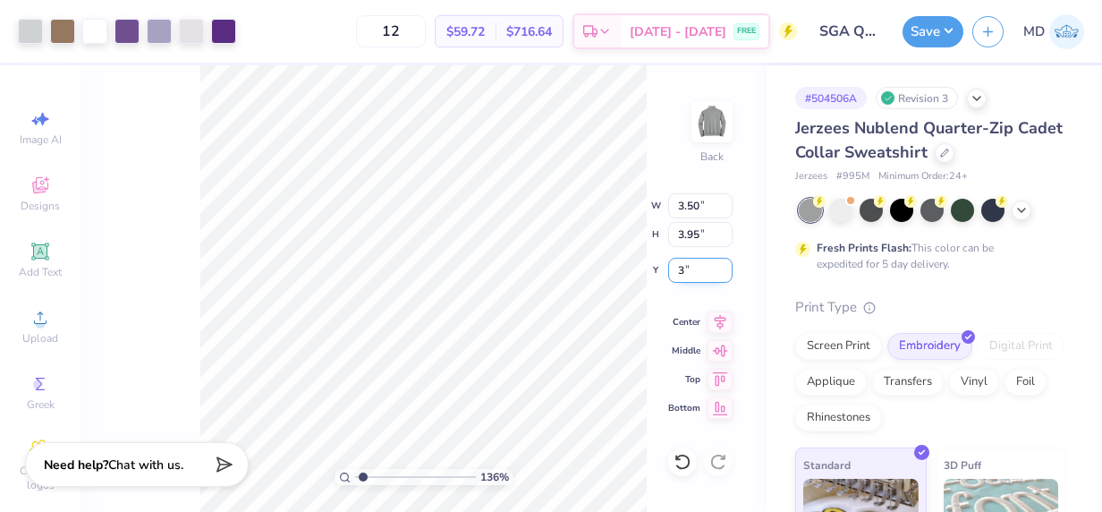
type input "1.35501438019225"
type input "3.00"
click at [660, 152] on div "136 % Back W 3.50 3.50 " H 3.95 3.95 " Y 3.00 3.00 " Center Middle Top Bottom" at bounding box center [424, 288] width 686 height 446
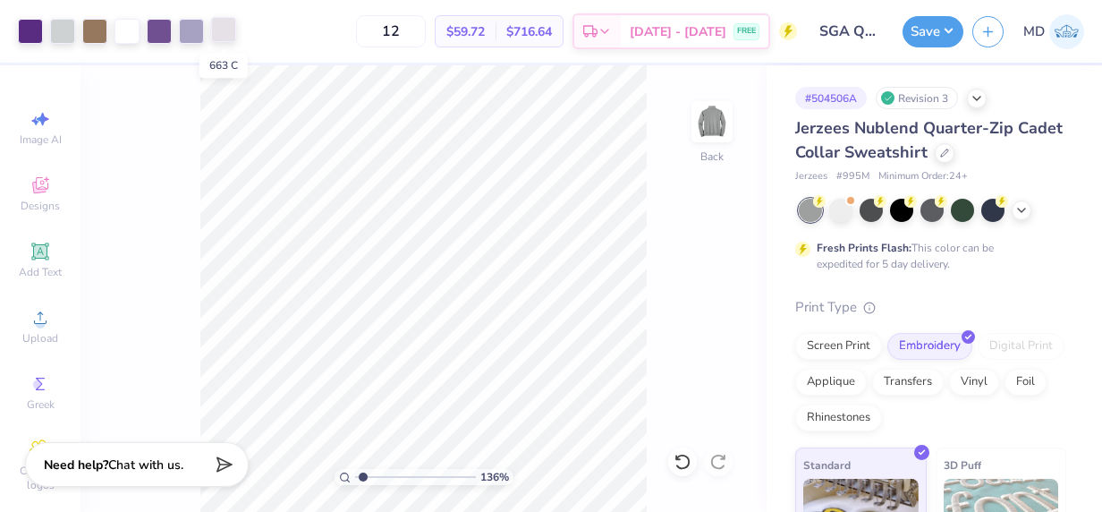
click at [231, 27] on div at bounding box center [223, 29] width 25 height 25
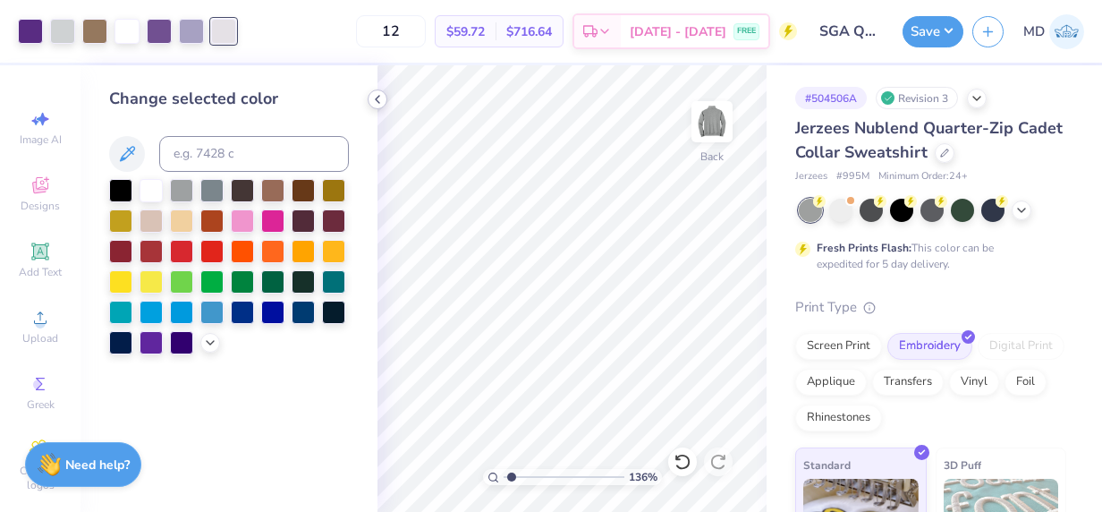
click at [376, 100] on icon at bounding box center [377, 99] width 14 height 14
type input "1.35501438019225"
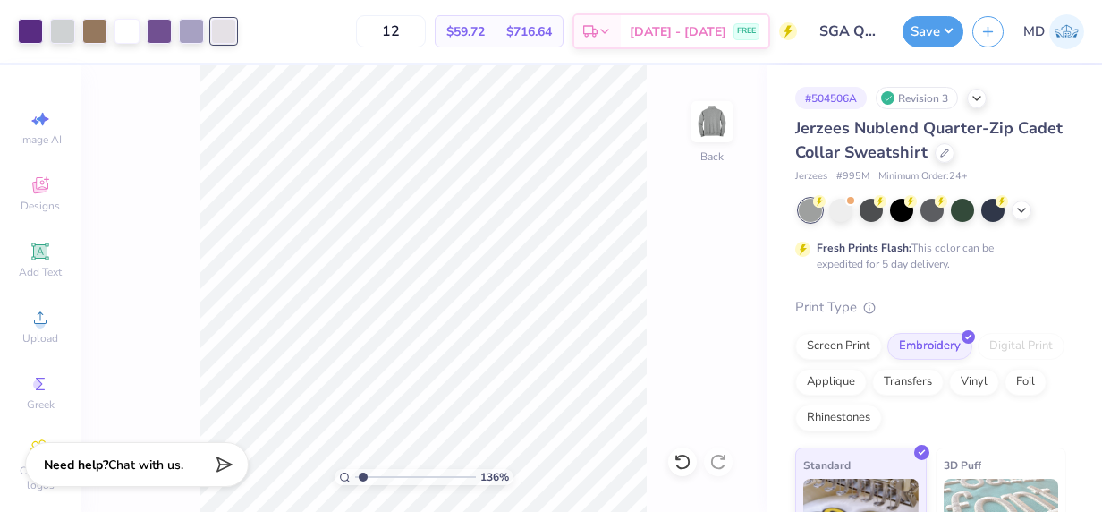
drag, startPoint x: 442, startPoint y: 32, endPoint x: 374, endPoint y: 31, distance: 68.0
click at [374, 31] on div "12 $59.72 Per Item $716.64 Total Est. Delivery Sep 7 - 10 FREE" at bounding box center [521, 31] width 552 height 63
type input "4"
type input "3"
type input "1"
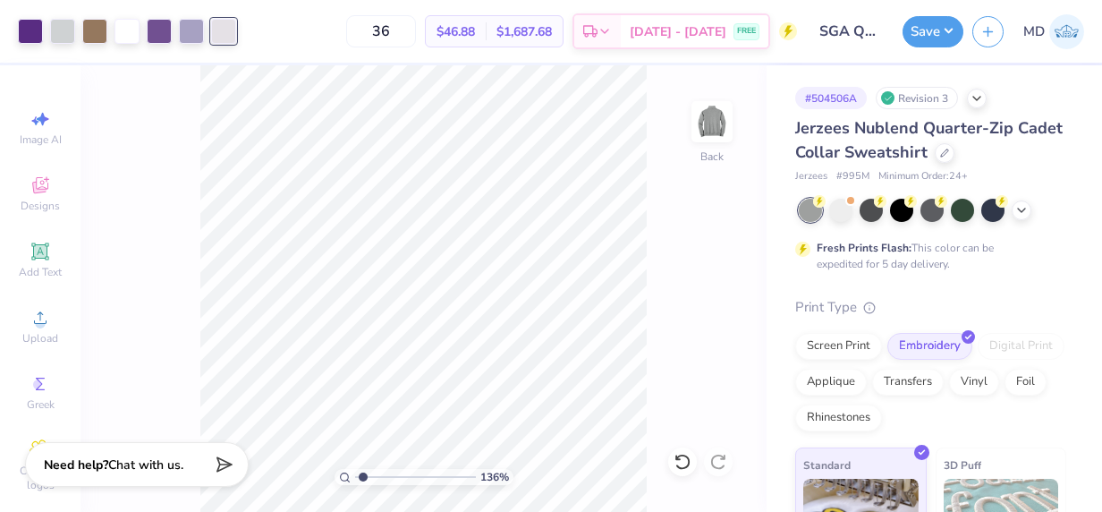
type input "36"
click at [666, 258] on div "136 % Back" at bounding box center [424, 288] width 686 height 446
click at [29, 34] on div at bounding box center [30, 29] width 25 height 25
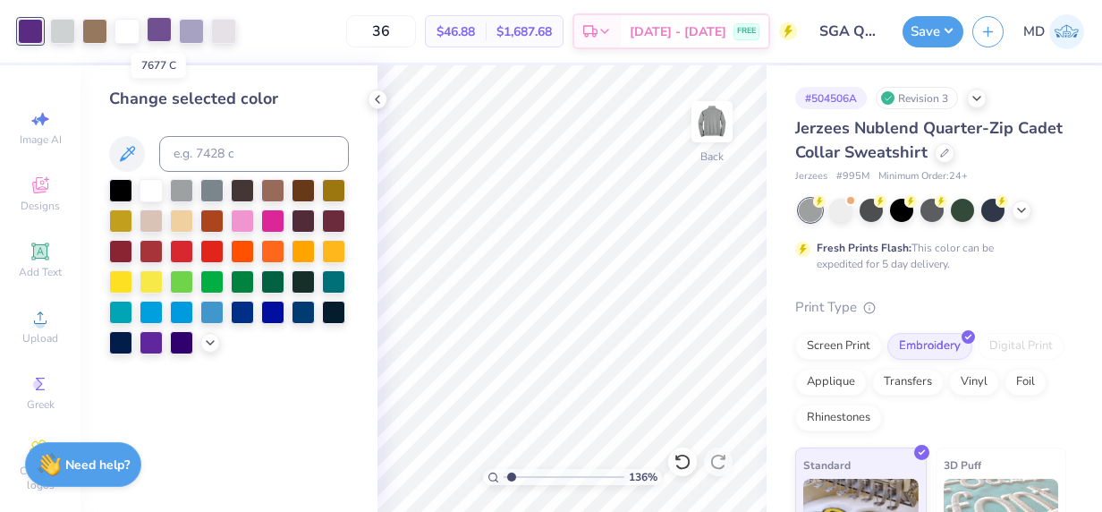
click at [156, 30] on div at bounding box center [159, 29] width 25 height 25
click at [29, 34] on div at bounding box center [30, 29] width 25 height 25
click at [159, 35] on div at bounding box center [159, 29] width 25 height 25
click at [27, 32] on div at bounding box center [30, 29] width 25 height 25
click at [157, 30] on div at bounding box center [159, 29] width 25 height 25
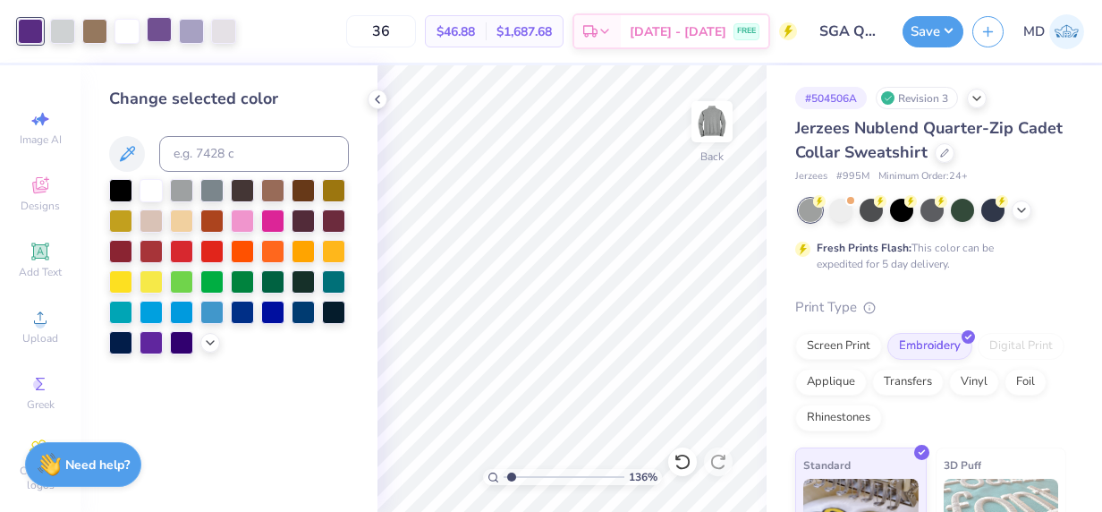
type input "1.35501438019225"
click at [188, 145] on input at bounding box center [254, 154] width 190 height 36
type input "@"
type input "268"
click at [192, 30] on div at bounding box center [191, 29] width 25 height 25
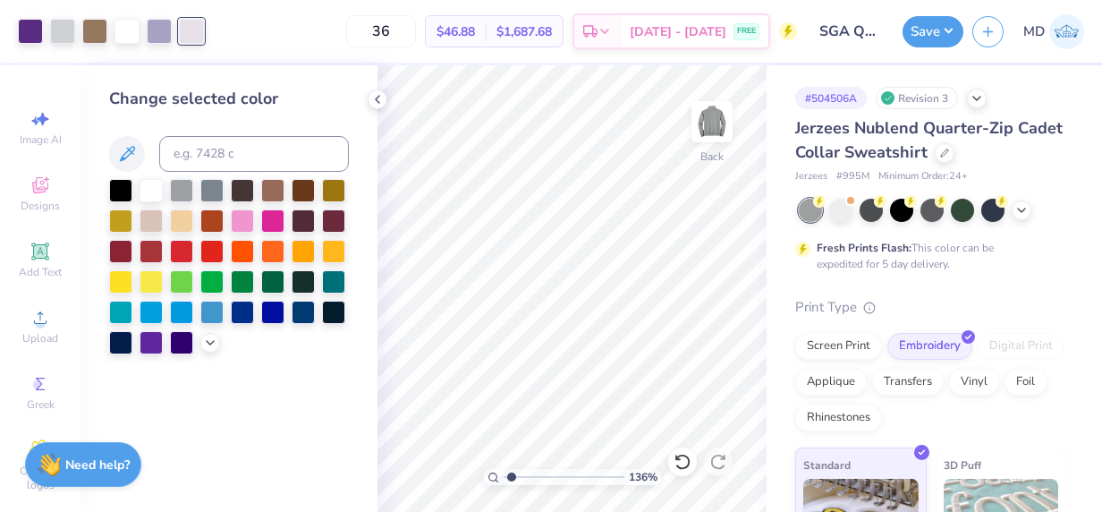
type input "1.35501438019225"
click at [205, 154] on input at bounding box center [254, 154] width 190 height 36
type input "427"
click at [163, 32] on div at bounding box center [159, 29] width 25 height 25
drag, startPoint x: 509, startPoint y: 475, endPoint x: 540, endPoint y: 477, distance: 31.4
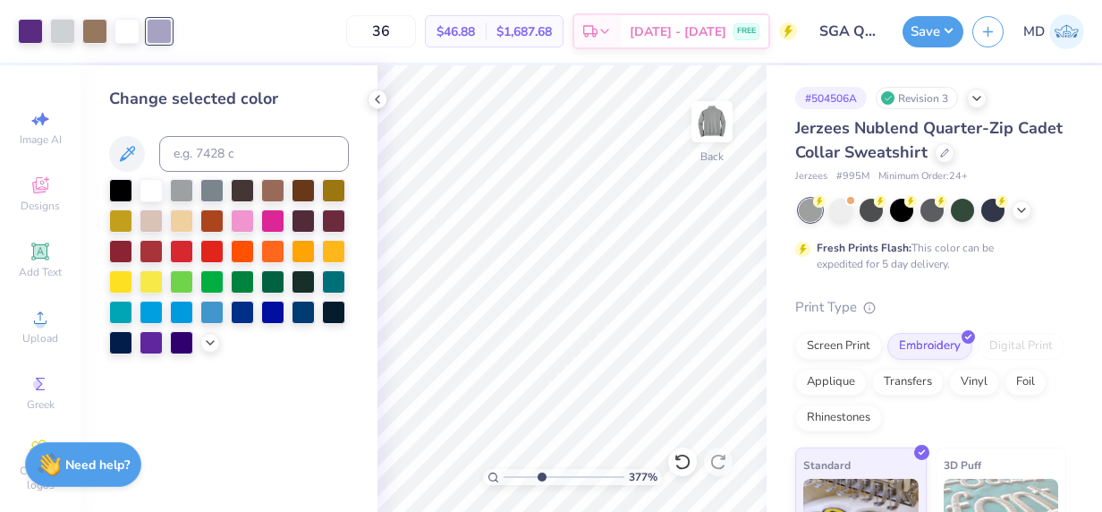
type input "3.77"
click at [540, 477] on input "range" at bounding box center [564, 477] width 121 height 16
click at [154, 187] on div at bounding box center [151, 188] width 23 height 23
click at [159, 57] on div "36 $46.88 Per Item $1,687.68 Total Est. Delivery Sep 7 - 10 FREE" at bounding box center [473, 31] width 649 height 63
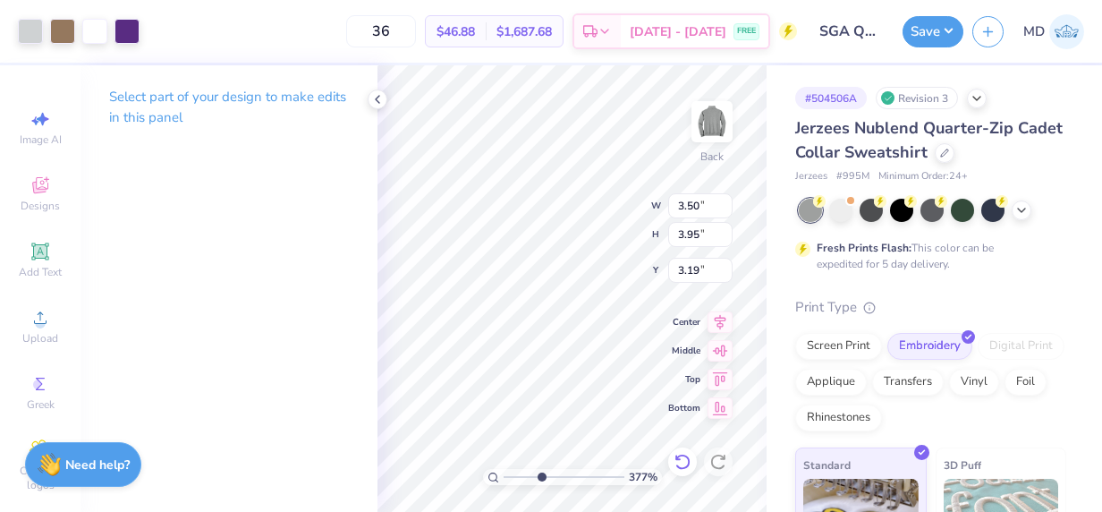
click at [676, 458] on icon at bounding box center [678, 457] width 4 height 4
type input "3.00"
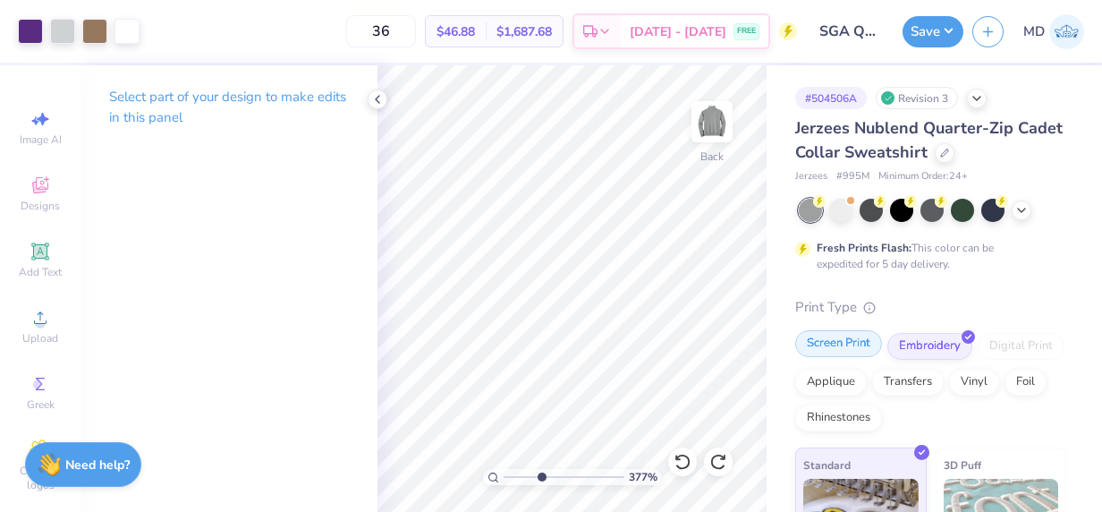
click at [821, 344] on div "Screen Print" at bounding box center [838, 343] width 87 height 27
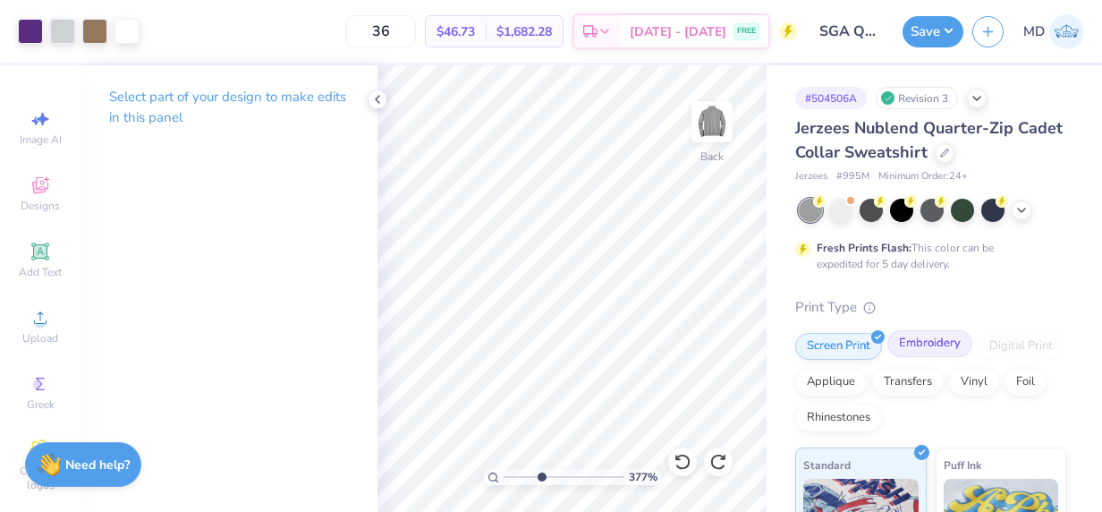
click at [939, 340] on div "Embroidery" at bounding box center [930, 343] width 85 height 27
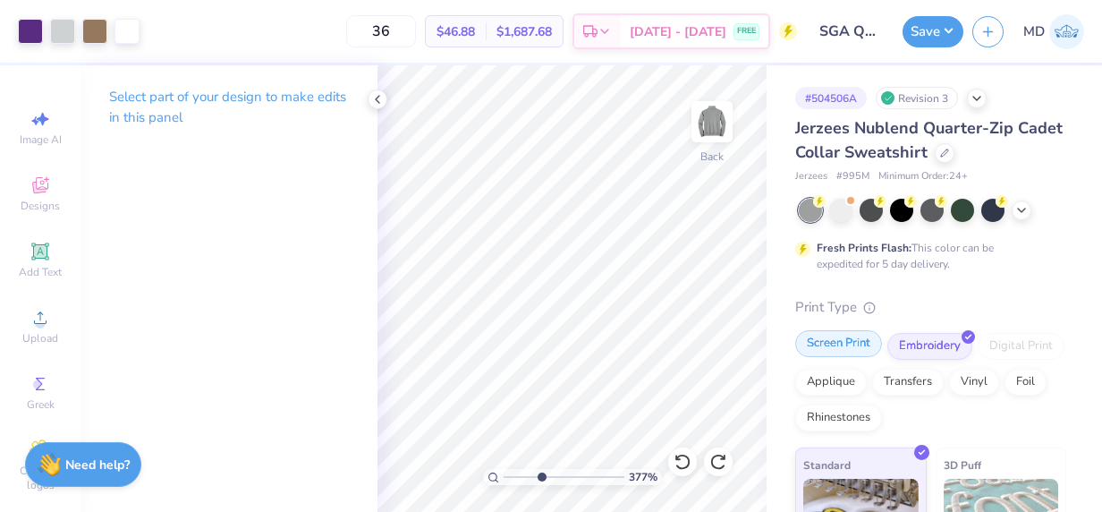
click at [847, 347] on div "Screen Print" at bounding box center [838, 343] width 87 height 27
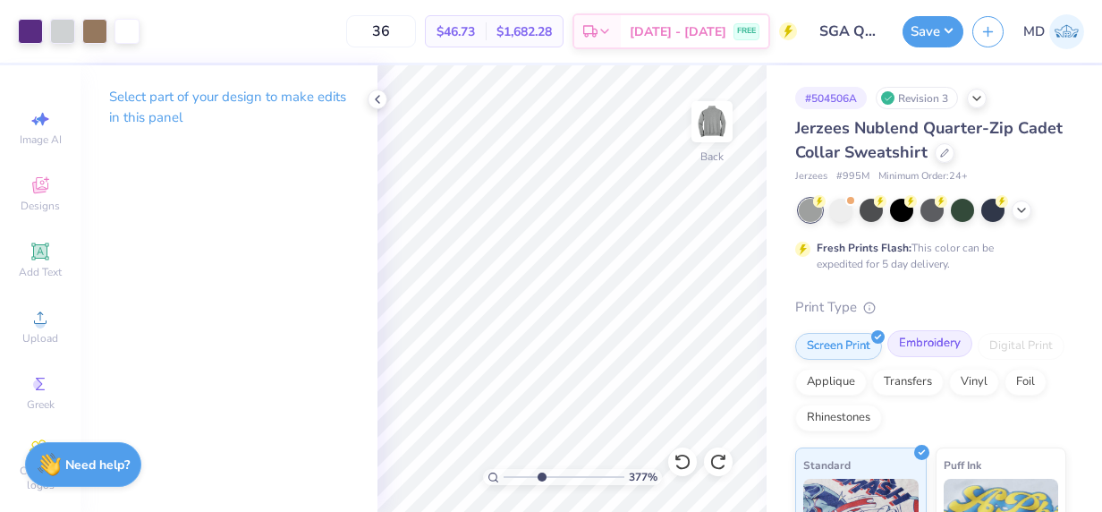
click at [918, 339] on div "Embroidery" at bounding box center [930, 343] width 85 height 27
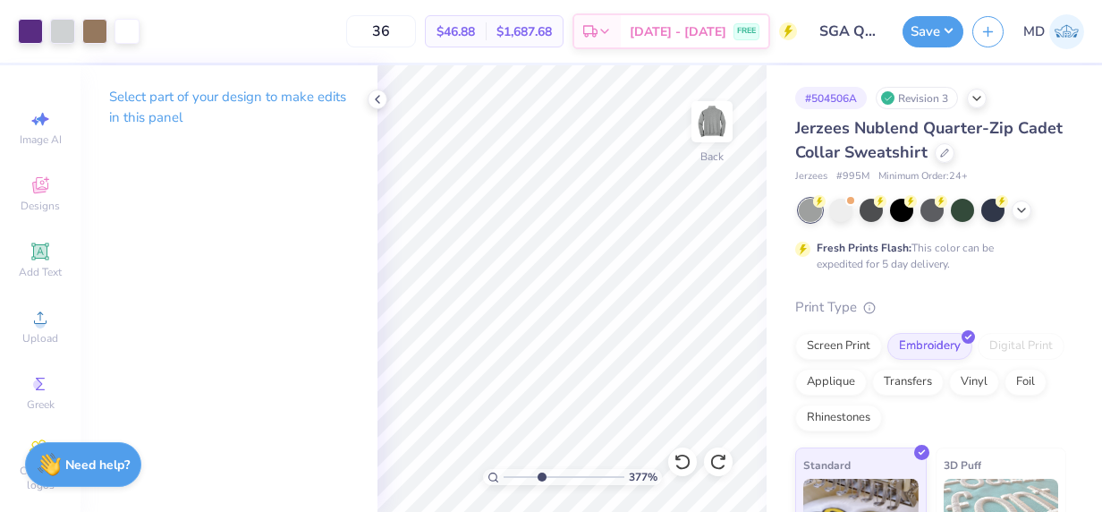
click at [934, 294] on div "Jerzees Nublend Quarter-Zip Cadet Collar Sweatshirt Jerzees # 995M Minimum Orde…" at bounding box center [930, 415] width 271 height 598
click at [943, 29] on button "Save" at bounding box center [933, 28] width 61 height 31
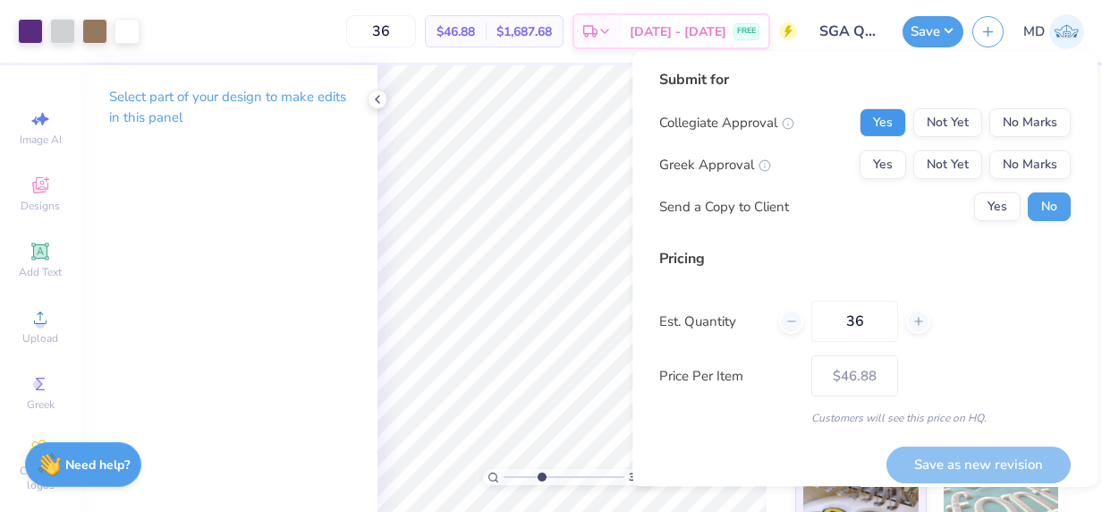
click at [869, 120] on button "Yes" at bounding box center [883, 122] width 47 height 29
click at [936, 162] on button "Not Yet" at bounding box center [947, 164] width 69 height 29
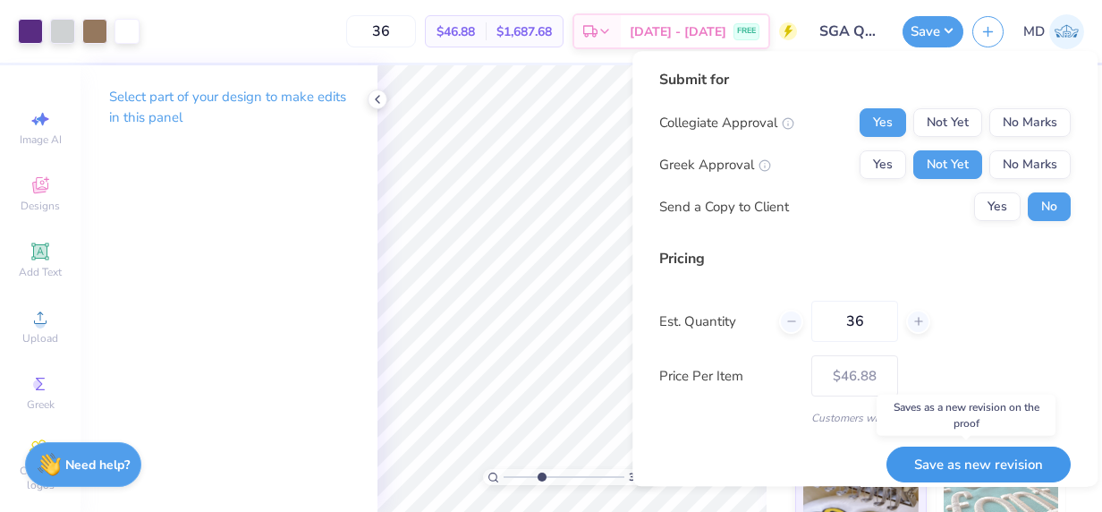
click at [936, 458] on button "Save as new revision" at bounding box center [979, 464] width 184 height 37
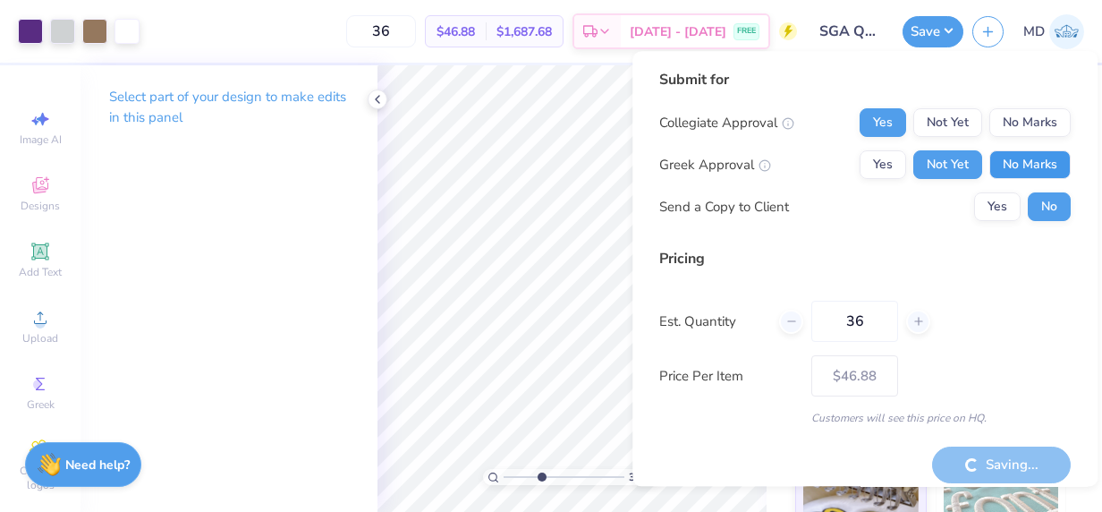
click at [1008, 159] on button "No Marks" at bounding box center [1030, 164] width 81 height 29
type input "– –"
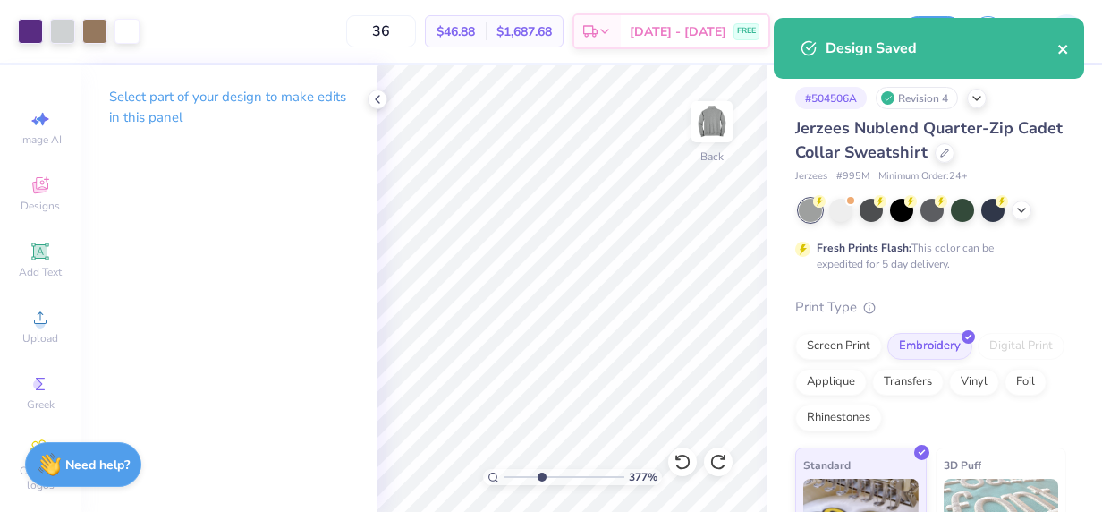
click at [1058, 55] on icon "close" at bounding box center [1064, 49] width 13 height 14
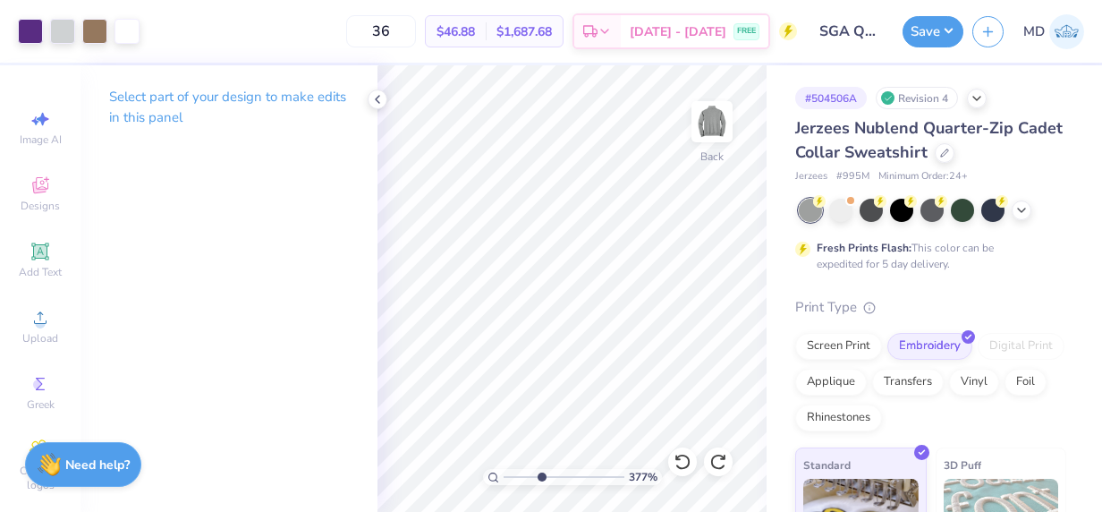
click at [936, 21] on div "Design Saved" at bounding box center [929, 17] width 318 height 7
click at [936, 27] on button "Save" at bounding box center [933, 28] width 61 height 31
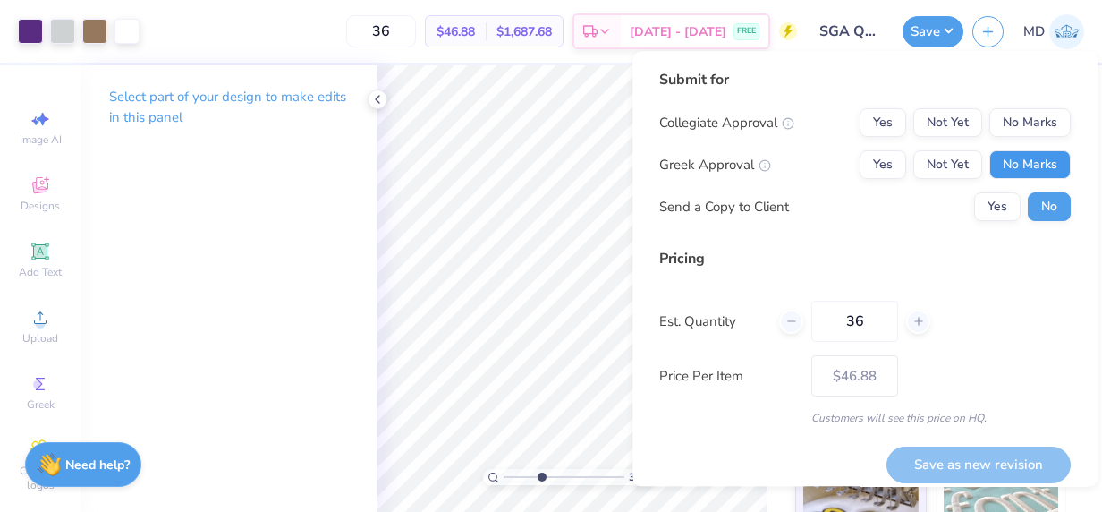
click at [1009, 163] on button "No Marks" at bounding box center [1030, 164] width 81 height 29
click at [866, 127] on button "Yes" at bounding box center [883, 122] width 47 height 29
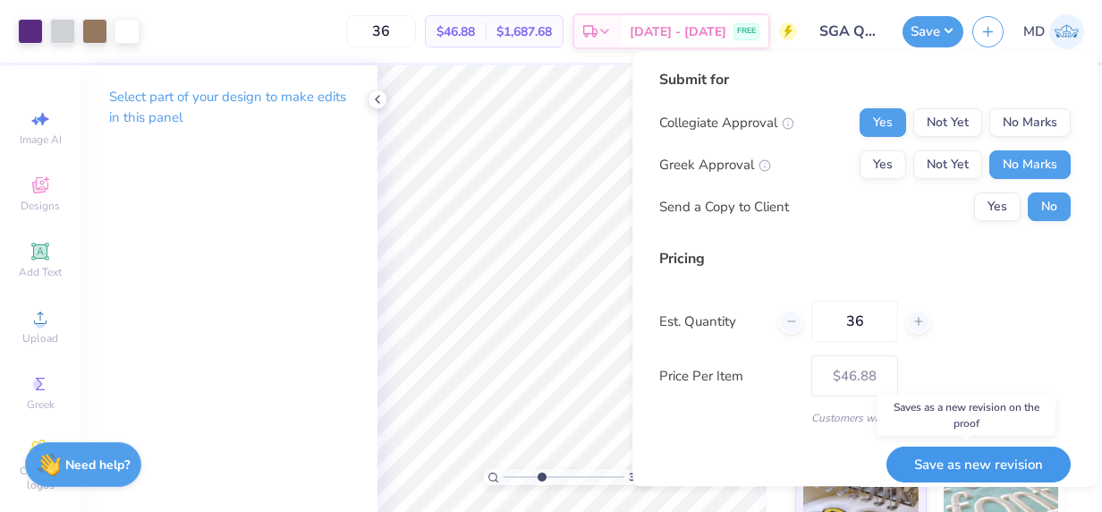
click at [942, 464] on button "Save as new revision" at bounding box center [979, 464] width 184 height 37
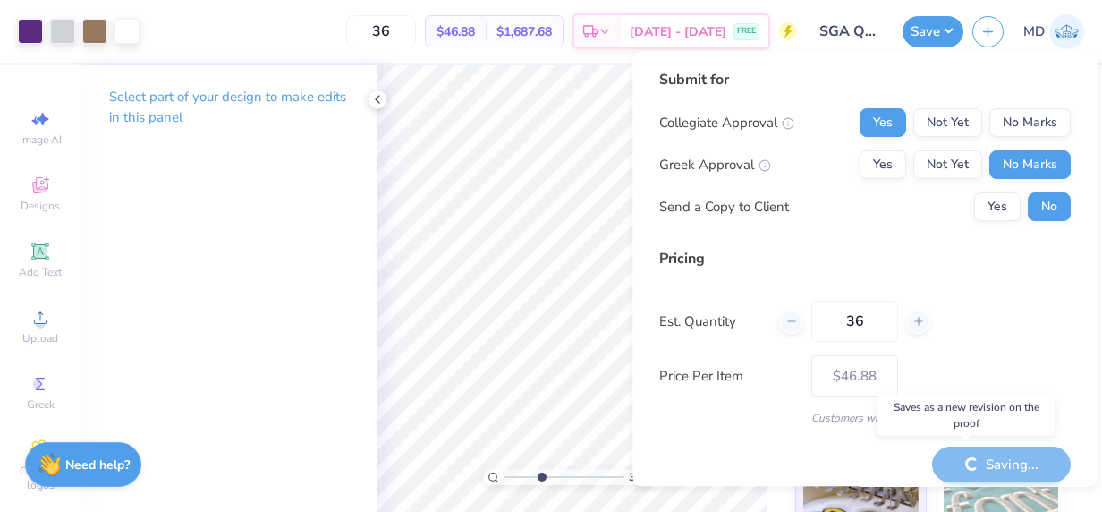
type input "– –"
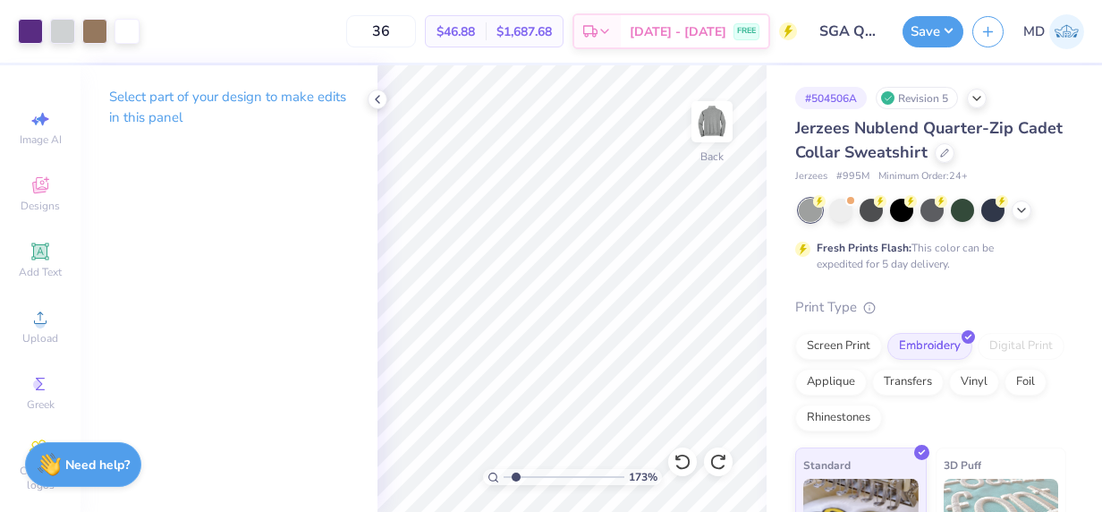
type input "1.67070112485959"
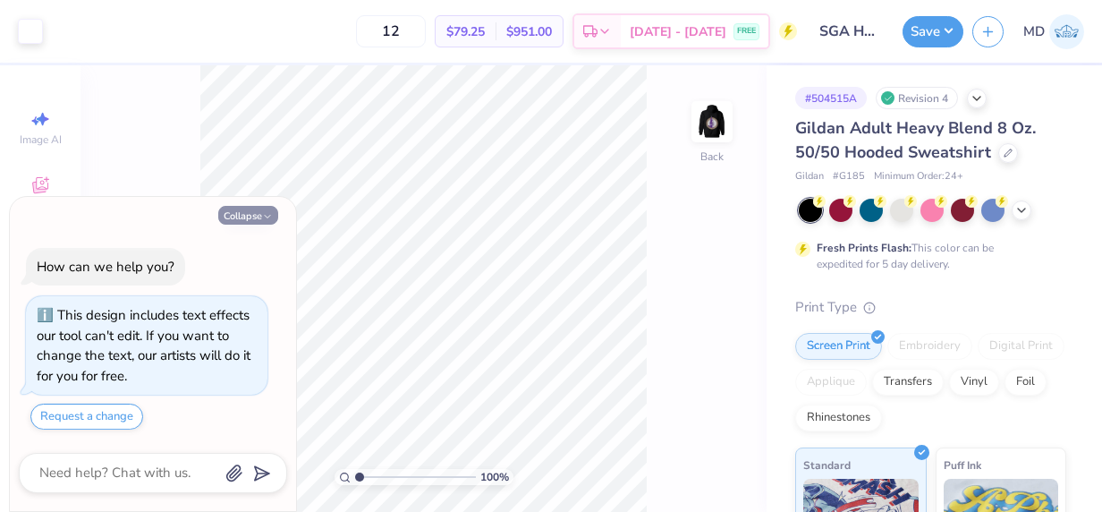
click at [250, 217] on button "Collapse" at bounding box center [248, 215] width 60 height 19
type textarea "x"
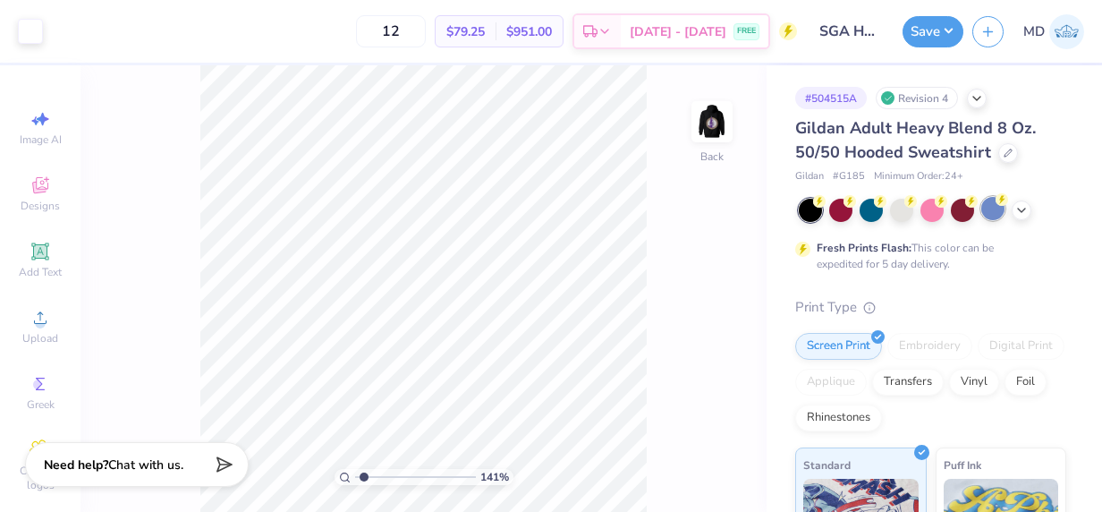
click at [1007, 206] on div at bounding box center [933, 210] width 268 height 23
click at [897, 209] on div at bounding box center [901, 208] width 23 height 23
click at [707, 122] on img at bounding box center [712, 122] width 72 height 72
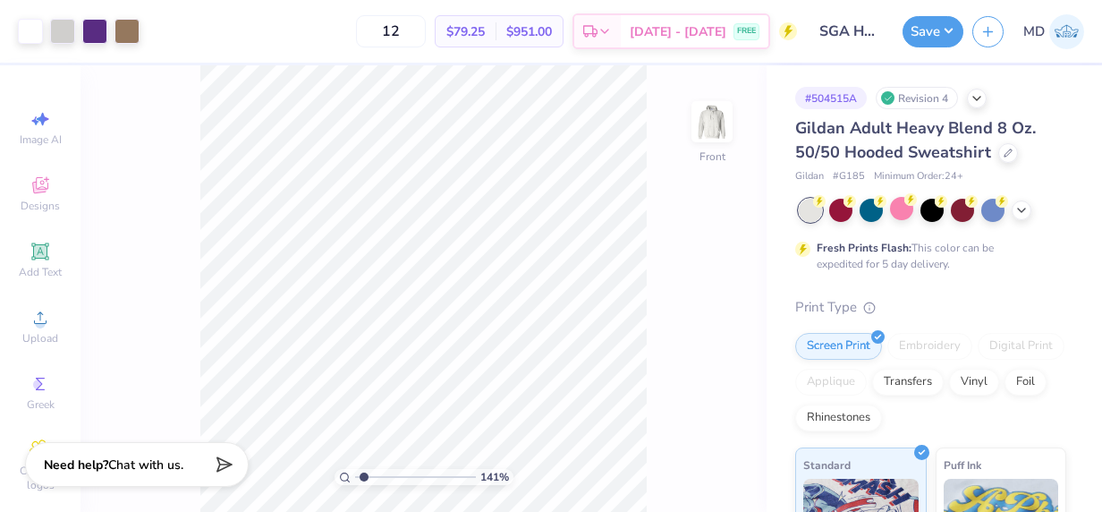
click at [707, 122] on img at bounding box center [712, 122] width 36 height 36
click at [933, 214] on div at bounding box center [932, 208] width 23 height 23
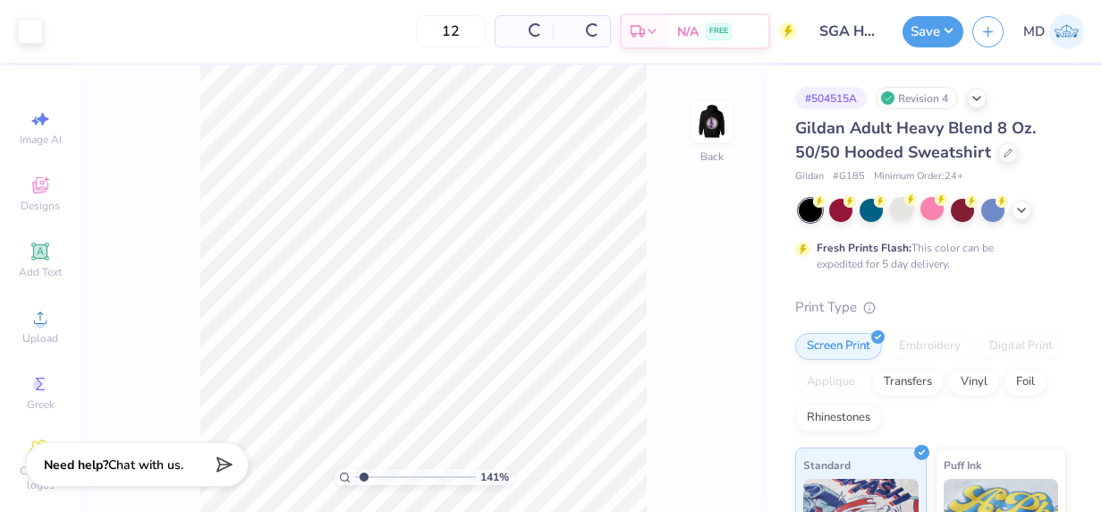
type input "1.40837183169968"
